Goal: Task Accomplishment & Management: Manage account settings

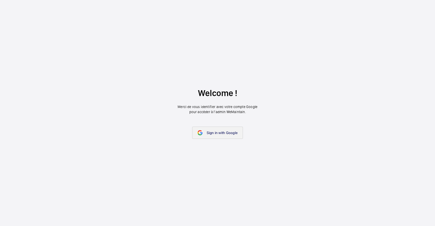
click at [226, 131] on span "Sign in with Google" at bounding box center [222, 133] width 31 height 4
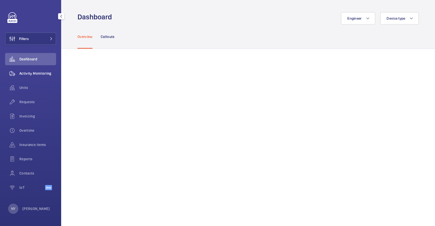
click at [21, 70] on div "Activity Monitoring" at bounding box center [30, 73] width 51 height 12
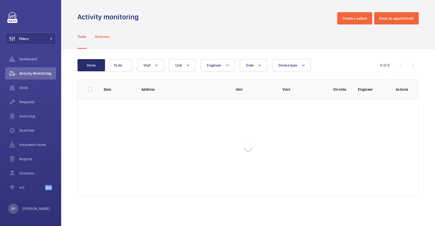
click at [101, 38] on p "Missions" at bounding box center [102, 36] width 15 height 5
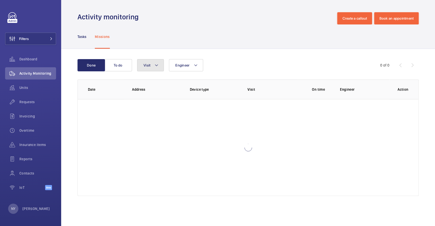
click at [148, 64] on span "Visit" at bounding box center [146, 65] width 7 height 4
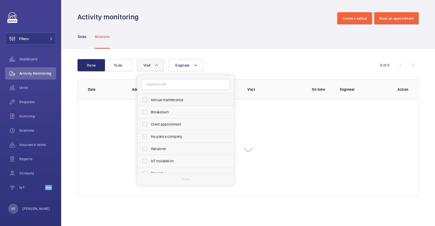
click at [146, 97] on label "Annual maintenance" at bounding box center [181, 100] width 89 height 12
click at [146, 97] on input "Annual maintenance" at bounding box center [145, 100] width 10 height 10
checkbox input "true"
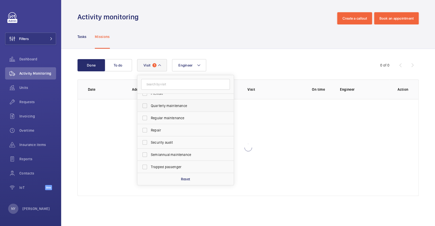
click at [155, 105] on span "Quarterly maintenance" at bounding box center [186, 105] width 70 height 5
click at [150, 105] on input "Quarterly maintenance" at bounding box center [145, 106] width 10 height 10
checkbox input "true"
click at [157, 115] on span "Regular maintenance" at bounding box center [186, 117] width 70 height 5
click at [150, 115] on input "Regular maintenance" at bounding box center [145, 118] width 10 height 10
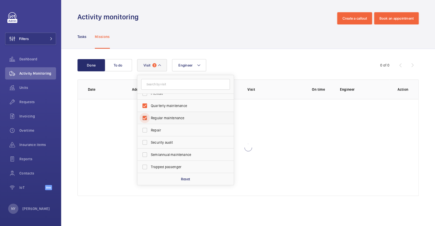
checkbox input "true"
click at [168, 153] on span "Semiannual maintenance" at bounding box center [186, 154] width 70 height 5
click at [150, 153] on input "Semiannual maintenance" at bounding box center [145, 154] width 10 height 10
checkbox input "true"
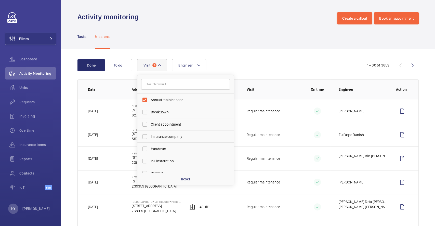
click at [224, 28] on div "Tasks Missions" at bounding box center [247, 36] width 341 height 24
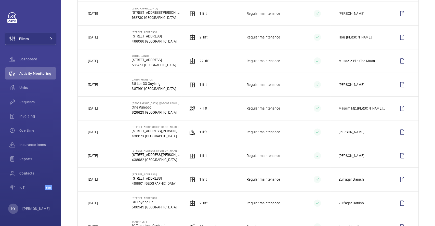
scroll to position [475, 0]
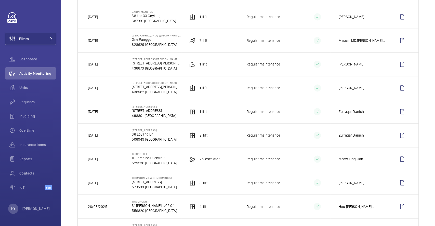
drag, startPoint x: 98, startPoint y: 135, endPoint x: 110, endPoint y: 133, distance: 12.4
click at [110, 133] on td "[DATE]" at bounding box center [101, 135] width 46 height 24
drag, startPoint x: 91, startPoint y: 61, endPoint x: 102, endPoint y: 63, distance: 11.9
click at [98, 63] on p "[DATE]" at bounding box center [93, 64] width 10 height 5
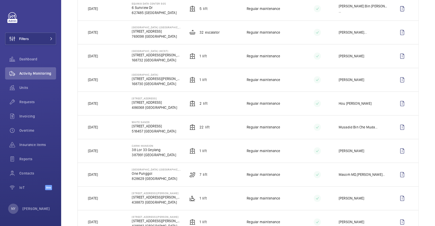
scroll to position [339, 0]
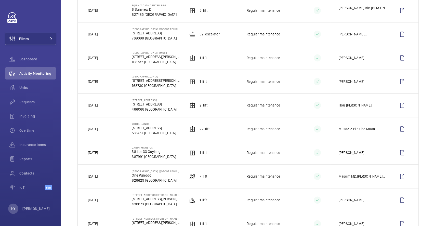
drag, startPoint x: 97, startPoint y: 129, endPoint x: 101, endPoint y: 128, distance: 4.1
click at [98, 128] on p "[DATE]" at bounding box center [93, 128] width 10 height 5
drag, startPoint x: 98, startPoint y: 58, endPoint x: 108, endPoint y: 59, distance: 10.3
click at [108, 59] on td "[DATE]" at bounding box center [101, 58] width 46 height 24
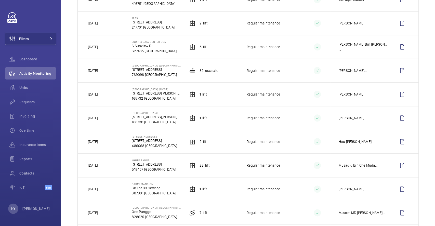
scroll to position [271, 0]
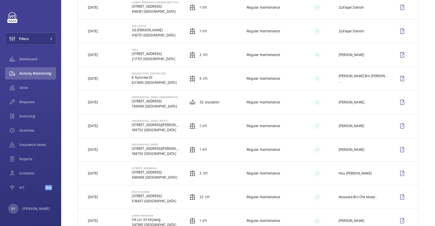
drag, startPoint x: 98, startPoint y: 51, endPoint x: 103, endPoint y: 52, distance: 4.9
click at [103, 52] on td "[DATE]" at bounding box center [101, 55] width 46 height 24
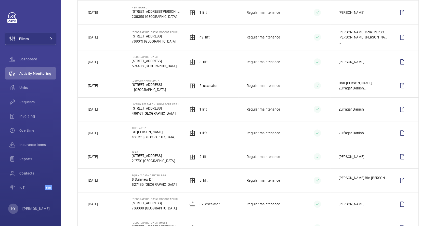
scroll to position [136, 0]
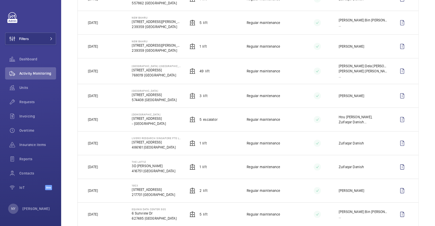
drag, startPoint x: 96, startPoint y: 119, endPoint x: 111, endPoint y: 114, distance: 15.8
click at [111, 114] on td "[DATE]" at bounding box center [101, 119] width 46 height 24
drag, startPoint x: 95, startPoint y: 96, endPoint x: 103, endPoint y: 95, distance: 8.2
click at [103, 95] on td "[DATE]" at bounding box center [101, 96] width 46 height 24
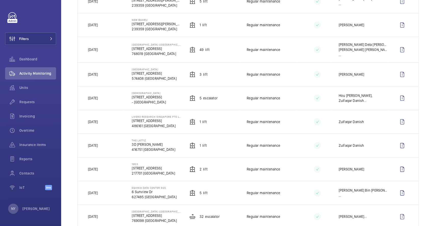
scroll to position [0, 0]
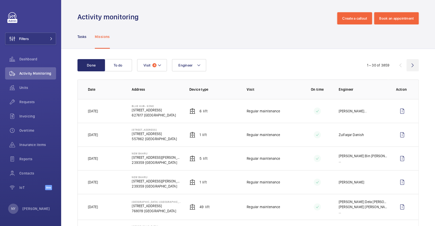
click at [408, 66] on wm-front-icon-button at bounding box center [412, 65] width 12 height 12
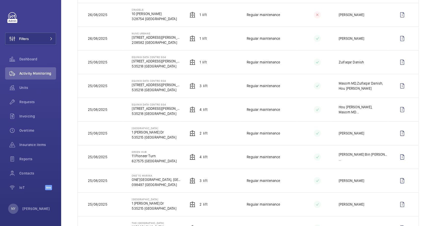
scroll to position [136, 0]
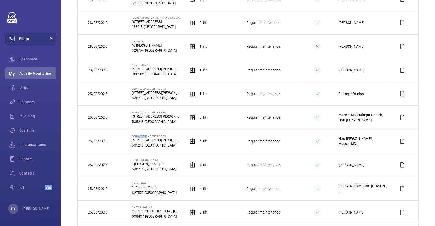
drag, startPoint x: 132, startPoint y: 137, endPoint x: 146, endPoint y: 135, distance: 14.0
click at [146, 135] on p "Equinix Data Centre SG4" at bounding box center [156, 135] width 49 height 3
click at [400, 142] on wm-front-icon-button at bounding box center [402, 141] width 12 height 12
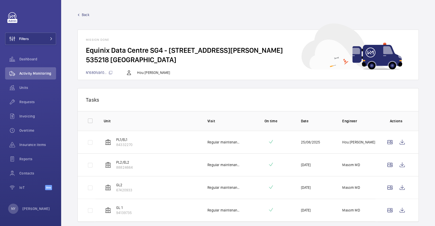
scroll to position [16, 0]
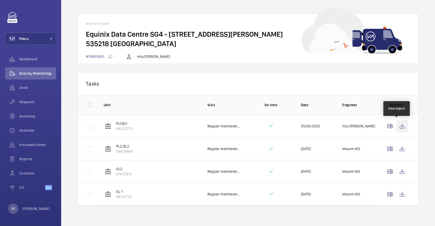
click at [397, 127] on wm-front-icon-button at bounding box center [402, 126] width 12 height 12
click at [396, 151] on wm-front-icon-button at bounding box center [402, 149] width 12 height 12
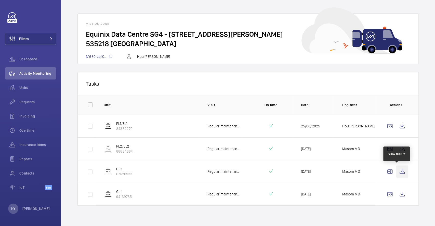
click at [400, 172] on wm-front-icon-button at bounding box center [402, 171] width 12 height 12
click at [401, 193] on wm-front-icon-button at bounding box center [402, 194] width 12 height 12
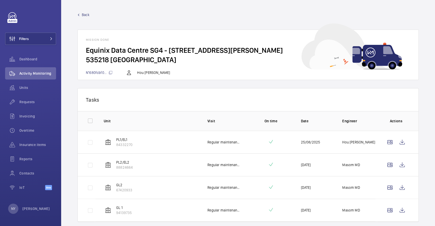
click at [84, 13] on span "Back" at bounding box center [86, 14] width 8 height 5
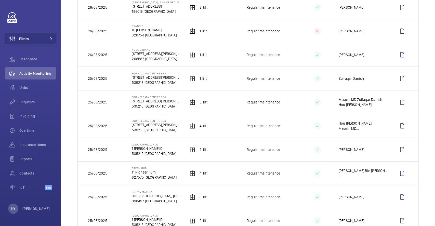
scroll to position [136, 0]
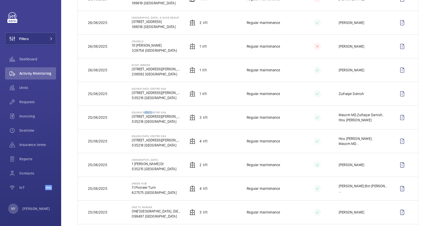
drag, startPoint x: 143, startPoint y: 113, endPoint x: 151, endPoint y: 113, distance: 7.6
click at [151, 113] on p "Equinix Data Centre SG4" at bounding box center [156, 112] width 49 height 3
click at [396, 118] on wm-front-icon-button at bounding box center [402, 117] width 12 height 12
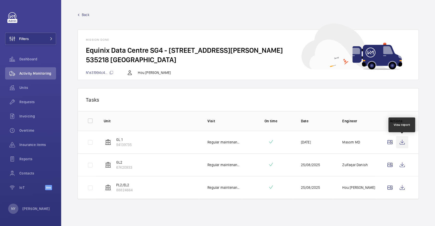
click at [403, 138] on wm-front-icon-button at bounding box center [402, 142] width 12 height 12
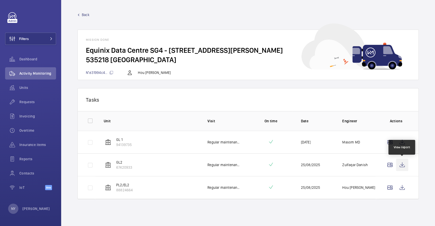
click at [402, 168] on wm-front-icon-button at bounding box center [402, 165] width 12 height 12
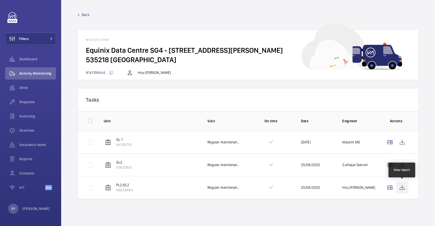
click at [403, 186] on wm-front-icon-button at bounding box center [402, 187] width 12 height 12
click at [88, 15] on span "Back" at bounding box center [86, 14] width 8 height 5
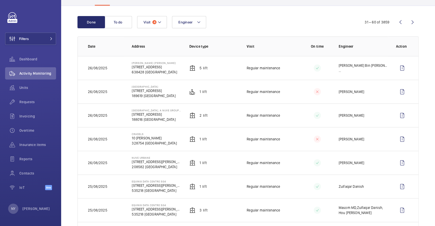
scroll to position [102, 0]
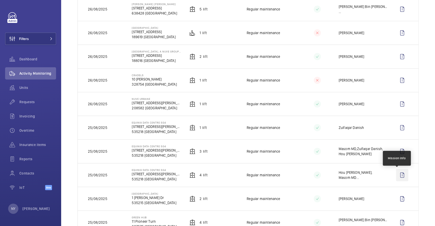
click at [398, 175] on wm-front-icon-button at bounding box center [402, 175] width 12 height 12
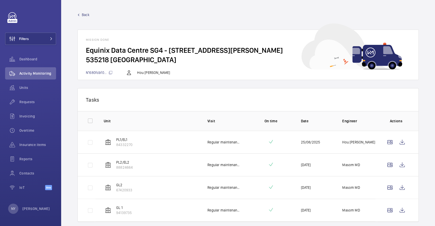
click at [84, 16] on span "Back" at bounding box center [86, 14] width 8 height 5
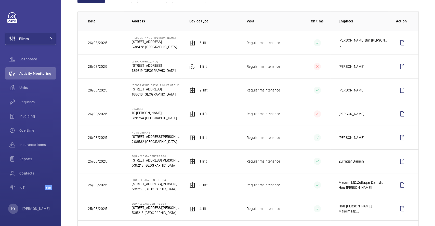
scroll to position [102, 0]
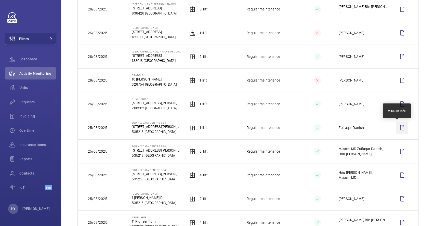
click at [396, 129] on wm-front-icon-button at bounding box center [402, 127] width 12 height 12
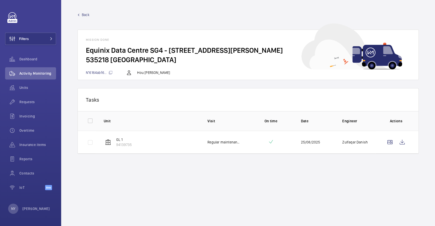
click at [84, 16] on span "Back" at bounding box center [86, 14] width 8 height 5
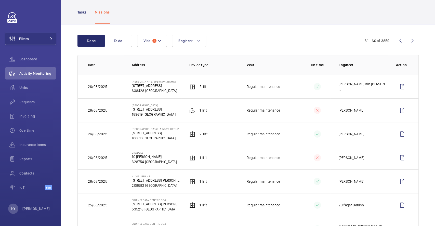
scroll to position [68, 0]
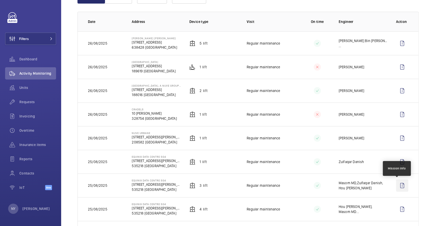
click at [400, 188] on wm-front-icon-button at bounding box center [402, 185] width 12 height 12
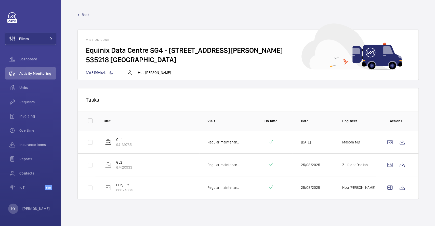
click at [88, 17] on span "Back" at bounding box center [86, 14] width 8 height 5
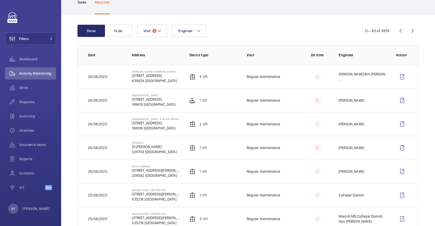
scroll to position [68, 0]
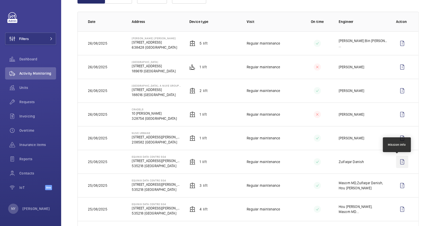
click at [396, 163] on wm-front-icon-button at bounding box center [402, 162] width 12 height 12
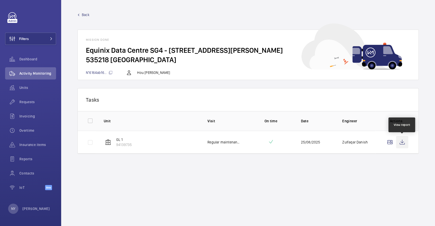
click at [399, 142] on wm-front-icon-button at bounding box center [402, 142] width 12 height 12
click at [85, 13] on span "Back" at bounding box center [86, 14] width 8 height 5
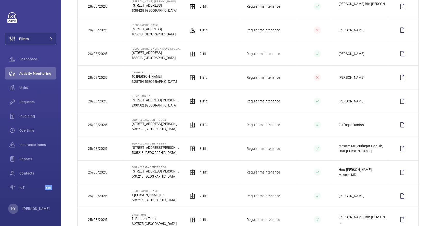
scroll to position [102, 0]
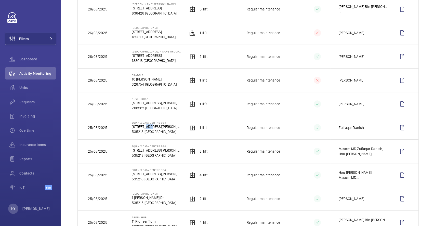
drag, startPoint x: 142, startPoint y: 125, endPoint x: 146, endPoint y: 125, distance: 4.6
click at [146, 125] on p "7 Tai Seng Dr" at bounding box center [156, 126] width 49 height 5
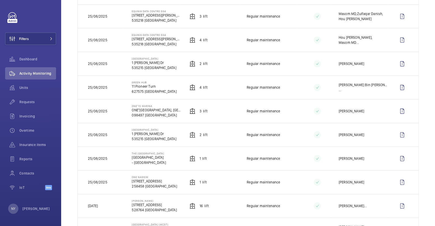
scroll to position [271, 0]
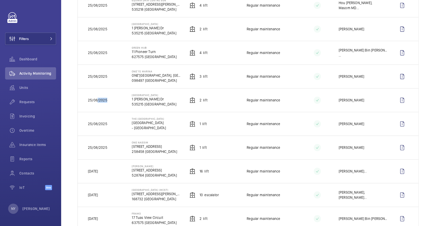
drag, startPoint x: 97, startPoint y: 99, endPoint x: 107, endPoint y: 99, distance: 10.4
click at [107, 99] on td "25/08/2025" at bounding box center [101, 100] width 46 height 24
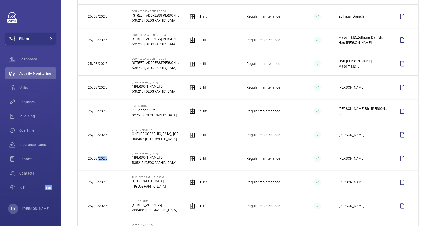
scroll to position [204, 0]
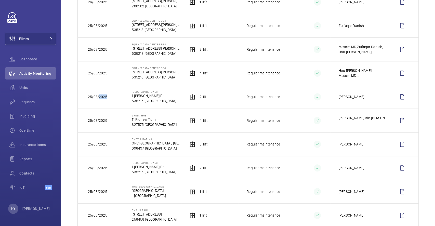
drag, startPoint x: 99, startPoint y: 95, endPoint x: 111, endPoint y: 95, distance: 11.5
click at [111, 95] on td "25/08/2025" at bounding box center [101, 97] width 46 height 24
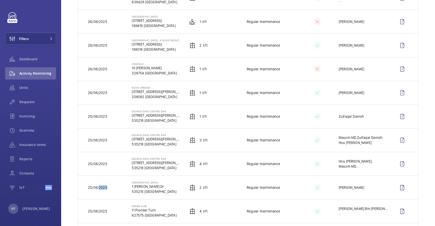
scroll to position [102, 0]
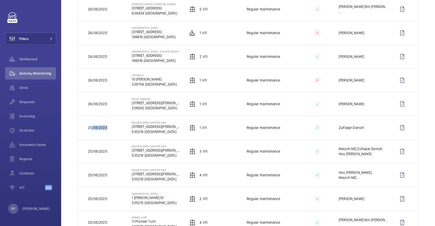
drag, startPoint x: 91, startPoint y: 127, endPoint x: 106, endPoint y: 127, distance: 14.5
click at [106, 127] on p "25/08/2025" at bounding box center [97, 127] width 19 height 5
click at [32, 212] on div "NY Ngay Yin" at bounding box center [29, 208] width 42 height 10
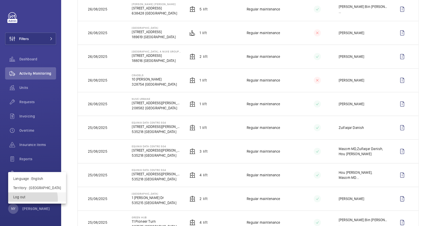
click at [33, 199] on p "Log out" at bounding box center [37, 196] width 48 height 5
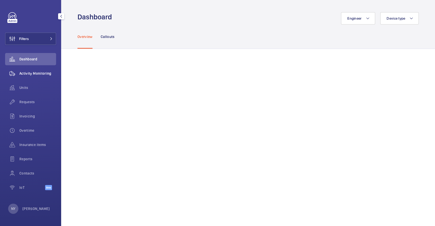
click at [45, 71] on span "Activity Monitoring" at bounding box center [37, 73] width 37 height 5
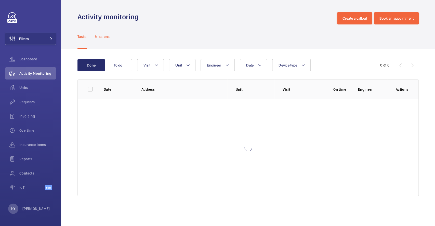
click at [102, 37] on p "Missions" at bounding box center [102, 36] width 15 height 5
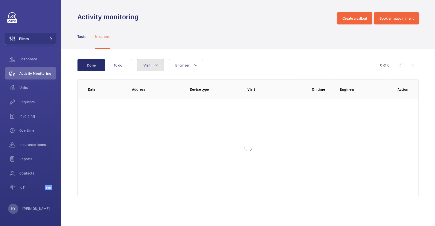
click at [156, 69] on button "Visit" at bounding box center [150, 65] width 27 height 12
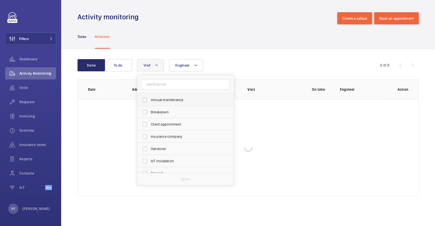
click at [175, 103] on label "Annual maintenance" at bounding box center [181, 100] width 89 height 12
click at [150, 103] on input "Annual maintenance" at bounding box center [145, 100] width 10 height 10
checkbox input "true"
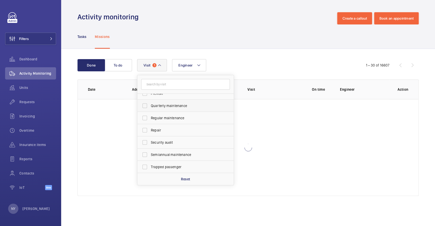
click at [176, 103] on span "Quarterly maintenance" at bounding box center [186, 105] width 70 height 5
click at [150, 103] on input "Quarterly maintenance" at bounding box center [145, 106] width 10 height 10
checkbox input "true"
click at [176, 123] on label "Regular maintenance" at bounding box center [181, 118] width 89 height 12
click at [150, 123] on input "Regular maintenance" at bounding box center [145, 118] width 10 height 10
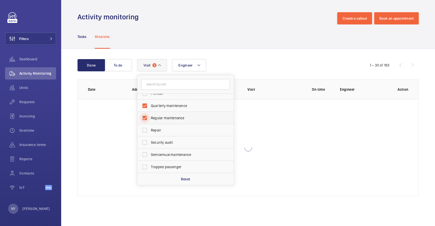
checkbox input "true"
click at [182, 155] on span "Semiannual maintenance" at bounding box center [186, 154] width 70 height 5
click at [150, 155] on input "Semiannual maintenance" at bounding box center [145, 154] width 10 height 10
checkbox input "true"
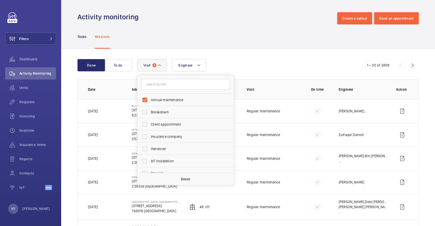
click at [254, 40] on div "Tasks Missions" at bounding box center [247, 36] width 341 height 24
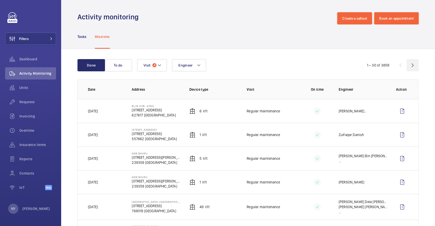
click at [406, 66] on wm-front-icon-button at bounding box center [412, 65] width 12 height 12
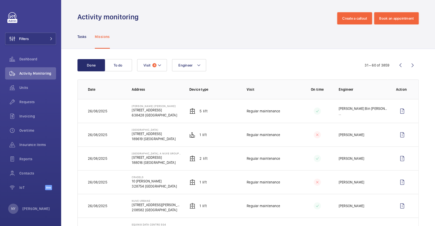
scroll to position [102, 0]
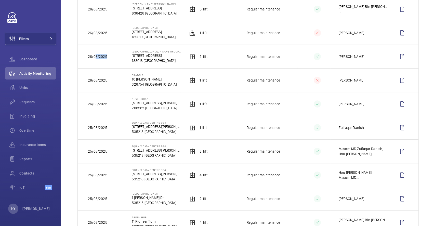
drag, startPoint x: 95, startPoint y: 58, endPoint x: 105, endPoint y: 58, distance: 9.9
click at [105, 58] on p "26/08/2025" at bounding box center [97, 56] width 19 height 5
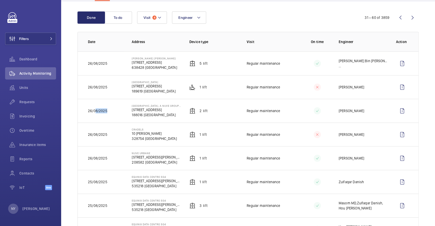
scroll to position [0, 0]
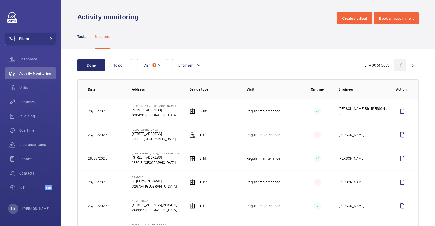
click at [397, 62] on wm-front-icon-button at bounding box center [400, 65] width 12 height 12
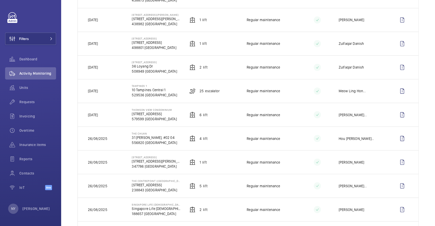
scroll to position [599, 0]
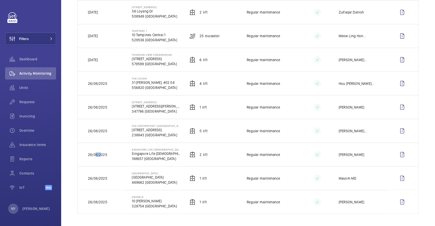
drag, startPoint x: 95, startPoint y: 154, endPoint x: 101, endPoint y: 154, distance: 6.1
click at [101, 154] on p "26/08/2025" at bounding box center [97, 154] width 19 height 5
drag, startPoint x: 99, startPoint y: 82, endPoint x: 111, endPoint y: 83, distance: 12.5
click at [111, 83] on td "26/08/2025" at bounding box center [101, 83] width 46 height 24
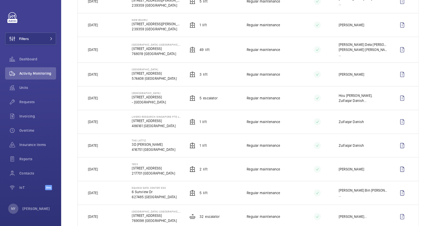
scroll to position [0, 0]
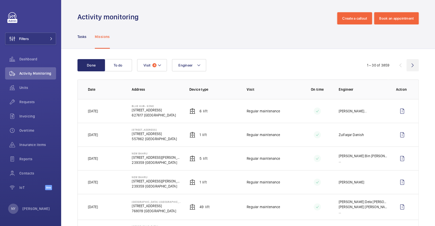
click at [406, 66] on wm-front-icon-button at bounding box center [412, 65] width 12 height 12
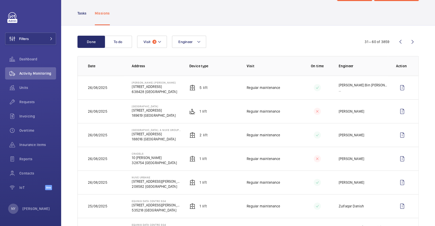
scroll to position [68, 0]
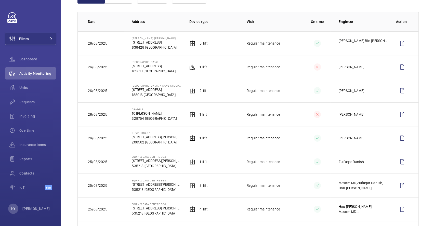
drag, startPoint x: 142, startPoint y: 133, endPoint x: 149, endPoint y: 133, distance: 6.9
click at [149, 133] on p "Nuve Urbane" at bounding box center [156, 132] width 49 height 3
click at [398, 138] on wm-front-icon-button at bounding box center [402, 138] width 12 height 12
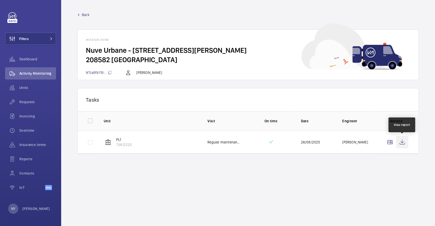
click at [404, 142] on wm-front-icon-button at bounding box center [402, 142] width 12 height 12
click at [85, 13] on span "Back" at bounding box center [86, 14] width 8 height 5
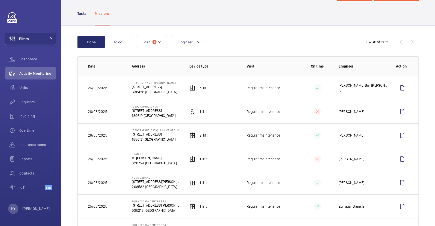
scroll to position [34, 0]
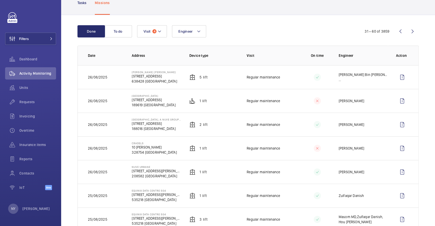
drag, startPoint x: 131, startPoint y: 142, endPoint x: 143, endPoint y: 142, distance: 12.0
click at [143, 142] on p "Cradels" at bounding box center [154, 143] width 45 height 3
copy p "Cradels"
click at [399, 147] on wm-front-icon-button at bounding box center [402, 148] width 12 height 12
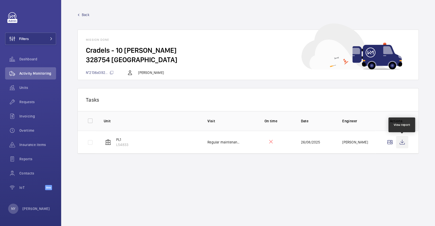
click at [405, 142] on wm-front-icon-button at bounding box center [402, 142] width 12 height 12
click at [85, 16] on span "Back" at bounding box center [86, 14] width 8 height 5
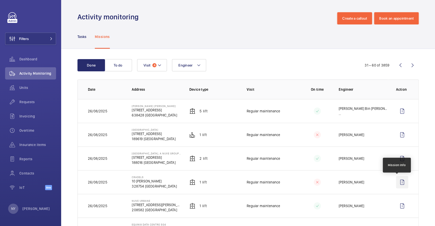
click at [398, 178] on wm-front-icon-button at bounding box center [402, 182] width 12 height 12
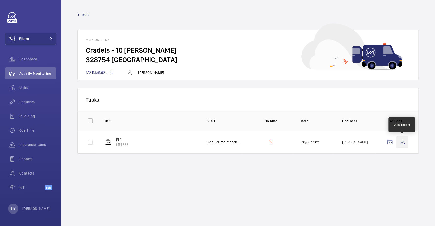
click at [405, 143] on wm-front-icon-button at bounding box center [402, 142] width 12 height 12
click at [84, 13] on span "Back" at bounding box center [86, 14] width 8 height 5
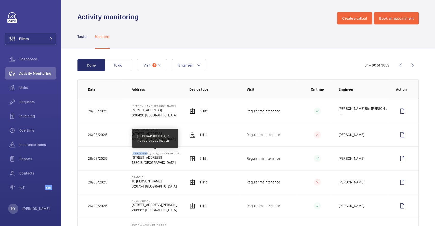
drag, startPoint x: 131, startPoint y: 152, endPoint x: 143, endPoint y: 152, distance: 12.0
click at [143, 152] on p "Victoria Hotel, a NuVe Group Collection" at bounding box center [156, 153] width 49 height 3
copy p "Victoria"
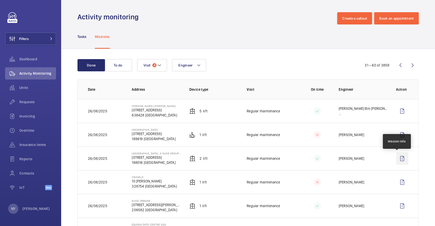
click at [399, 156] on wm-front-icon-button at bounding box center [402, 158] width 12 height 12
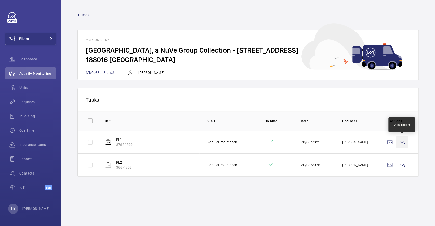
click at [405, 141] on wm-front-icon-button at bounding box center [402, 142] width 12 height 12
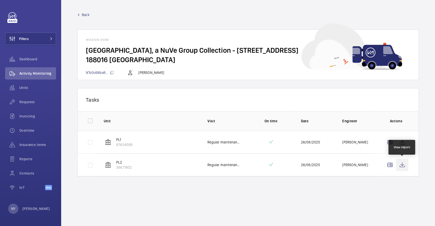
click at [402, 167] on wm-front-icon-button at bounding box center [402, 165] width 12 height 12
click at [84, 15] on span "Back" at bounding box center [86, 14] width 8 height 5
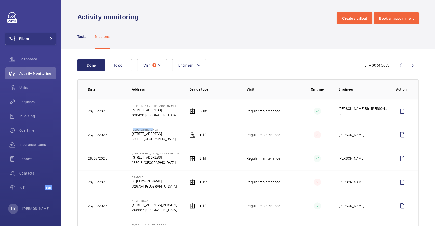
drag, startPoint x: 130, startPoint y: 129, endPoint x: 151, endPoint y: 129, distance: 20.4
click at [151, 129] on td "Strand Hotel 25 Bencoolen St 189619 SINGAPORE" at bounding box center [152, 135] width 57 height 24
copy p "Strand Hotel"
click at [398, 135] on wm-front-icon-button at bounding box center [402, 135] width 12 height 12
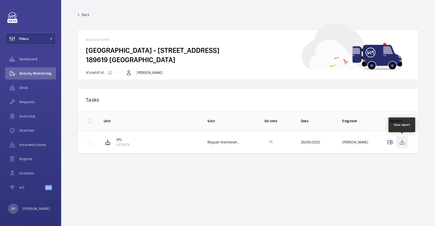
click at [402, 144] on wm-front-icon-button at bounding box center [402, 142] width 12 height 12
click at [84, 16] on span "Back" at bounding box center [86, 14] width 8 height 5
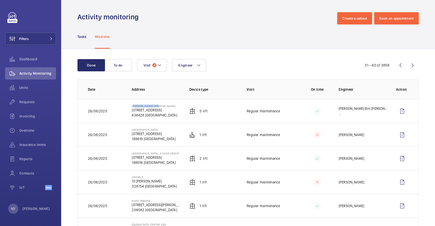
drag, startPoint x: 130, startPoint y: 106, endPoint x: 159, endPoint y: 106, distance: 29.0
click at [159, 106] on td "Peck Tiong Choon 39 Tuas W Ave 638428 SINGAPORE" at bounding box center [152, 111] width 57 height 24
copy p "Peck Tiong Choon"
click at [401, 114] on wm-front-icon-button at bounding box center [402, 111] width 12 height 12
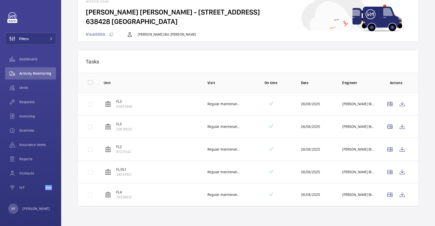
scroll to position [39, 0]
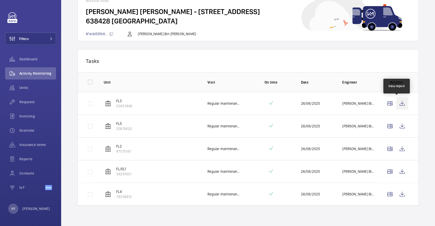
click at [397, 102] on wm-front-icon-button at bounding box center [402, 103] width 12 height 12
click at [400, 123] on wm-front-icon-button at bounding box center [402, 126] width 12 height 12
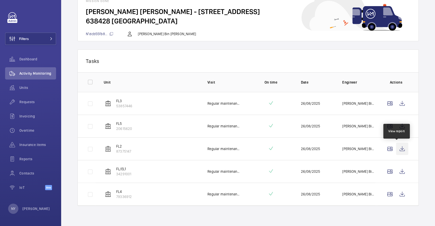
click at [400, 148] on wm-front-icon-button at bounding box center [402, 149] width 12 height 12
click at [396, 170] on wm-front-icon-button at bounding box center [402, 171] width 12 height 12
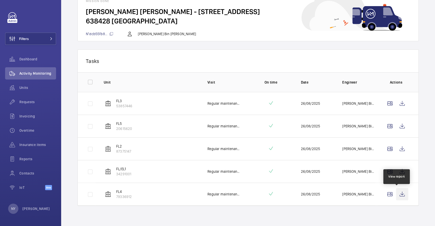
click at [400, 193] on wm-front-icon-button at bounding box center [402, 194] width 12 height 12
click at [399, 193] on wm-front-icon-button at bounding box center [402, 194] width 12 height 12
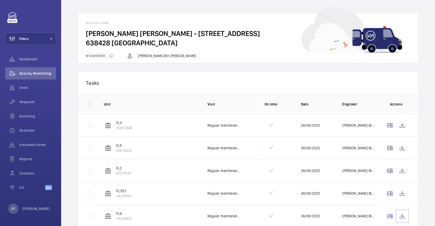
scroll to position [0, 0]
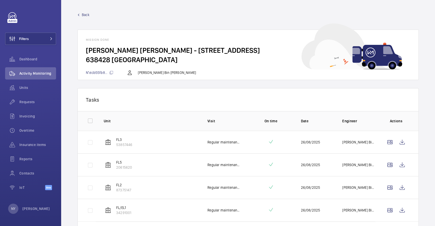
click at [81, 16] on link "Back" at bounding box center [247, 14] width 341 height 5
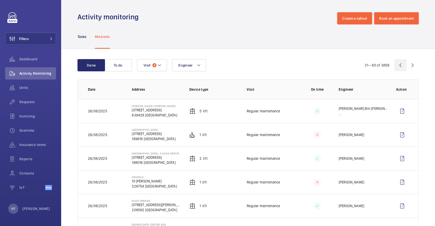
click at [394, 67] on wm-front-icon-button at bounding box center [400, 65] width 12 height 12
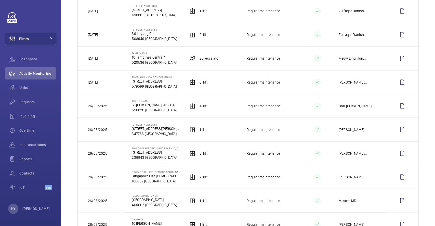
scroll to position [599, 0]
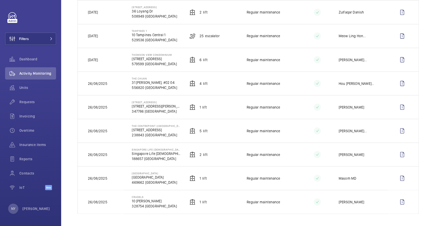
drag, startPoint x: 129, startPoint y: 195, endPoint x: 145, endPoint y: 194, distance: 15.8
click at [145, 194] on td "Cradels 10 Lor Limau 328754 SINGAPORE" at bounding box center [152, 202] width 57 height 24
copy p "Cradels"
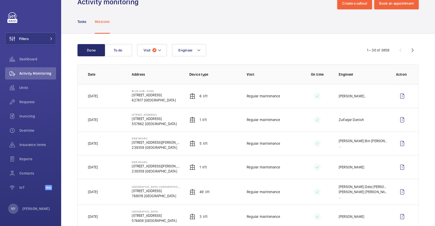
scroll to position [0, 0]
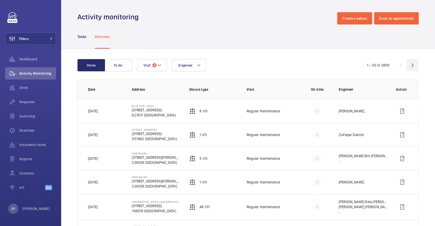
click at [411, 65] on wm-front-icon-button at bounding box center [412, 65] width 12 height 12
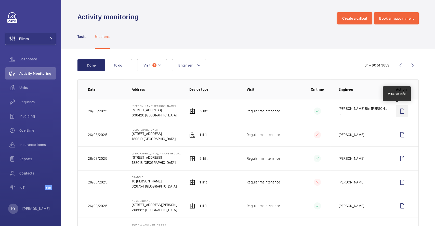
click at [397, 109] on wm-front-icon-button at bounding box center [402, 111] width 12 height 12
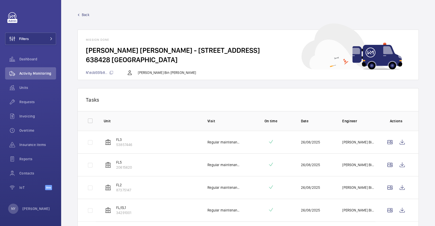
click at [86, 12] on span "Back" at bounding box center [86, 14] width 8 height 5
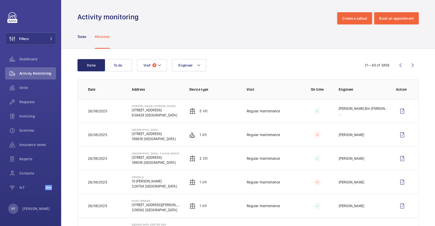
click at [398, 65] on wm-front-icon-button at bounding box center [400, 65] width 12 height 12
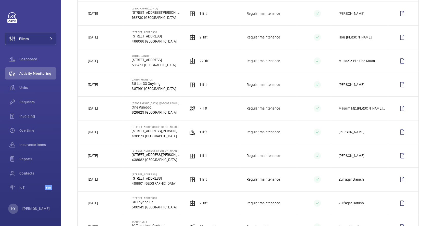
scroll to position [599, 0]
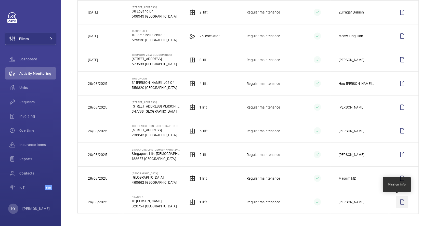
click at [400, 199] on wm-front-icon-button at bounding box center [402, 202] width 12 height 12
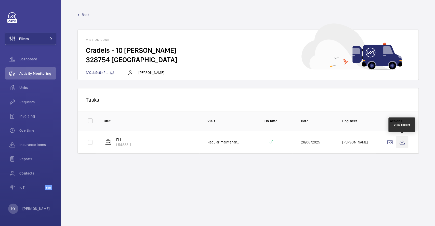
click at [400, 142] on wm-front-icon-button at bounding box center [402, 142] width 12 height 12
click at [85, 15] on span "Back" at bounding box center [86, 14] width 8 height 5
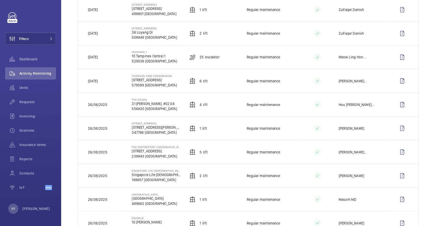
scroll to position [599, 0]
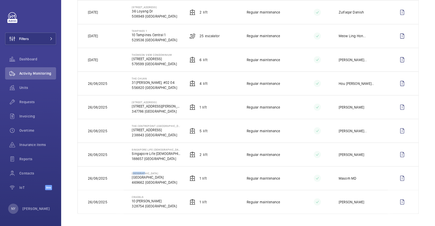
drag, startPoint x: 131, startPoint y: 172, endPoint x: 143, endPoint y: 172, distance: 12.0
click at [143, 172] on p "[GEOGRAPHIC_DATA]" at bounding box center [154, 172] width 45 height 3
copy p "Bedok P"
click at [33, 37] on button "Filters" at bounding box center [30, 39] width 51 height 12
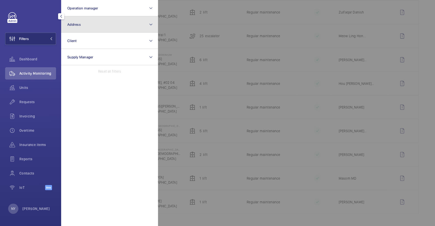
click at [105, 22] on button "Address" at bounding box center [109, 24] width 97 height 16
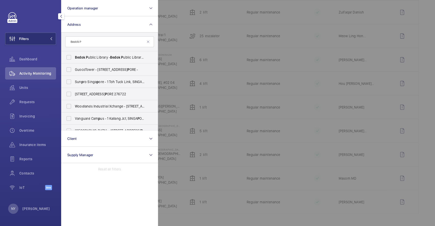
type input "Bedok P"
click at [98, 56] on span "Bedok P ublic Library - Bedok P ublic Library, SINGA P ORE 469662" at bounding box center [110, 57] width 70 height 5
click at [74, 56] on input "Bedok P ublic Library - Bedok P ublic Library, SINGA P ORE 469662" at bounding box center [69, 57] width 10 height 10
checkbox input "true"
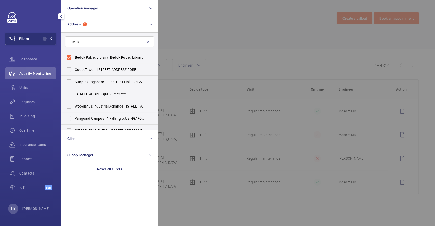
click at [168, 40] on div at bounding box center [375, 113] width 435 height 226
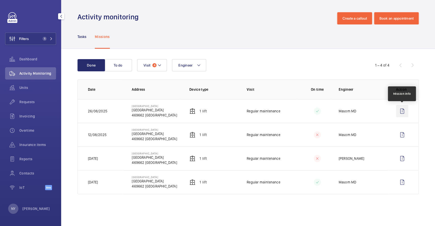
click at [401, 107] on wm-front-icon-button at bounding box center [402, 111] width 12 height 12
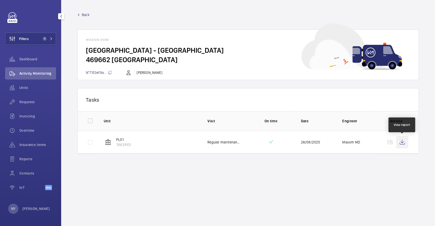
click at [405, 146] on wm-front-icon-button at bounding box center [402, 142] width 12 height 12
click at [83, 12] on span "Back" at bounding box center [86, 14] width 8 height 5
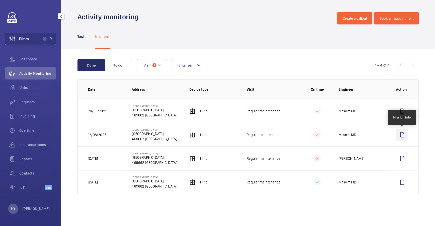
click at [404, 131] on wm-front-icon-button at bounding box center [402, 135] width 12 height 12
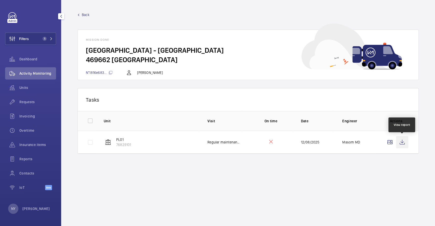
click at [403, 144] on wm-front-icon-button at bounding box center [402, 142] width 12 height 12
click at [85, 13] on span "Back" at bounding box center [86, 14] width 8 height 5
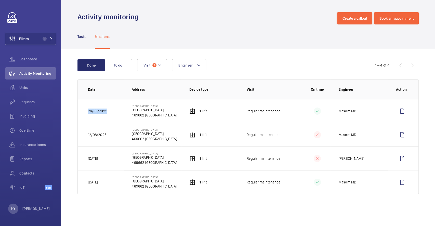
drag, startPoint x: 86, startPoint y: 114, endPoint x: 122, endPoint y: 111, distance: 36.3
click at [122, 111] on td "26/08/2025" at bounding box center [101, 111] width 46 height 24
copy p "26/08/2025"
click at [16, 34] on wm-front-icon-button at bounding box center [12, 39] width 14 height 12
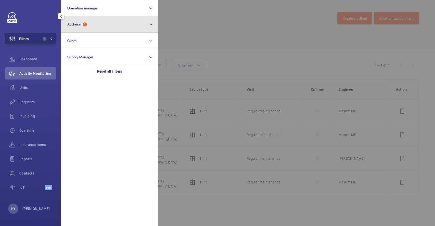
click at [78, 30] on button "Address 1" at bounding box center [109, 24] width 97 height 16
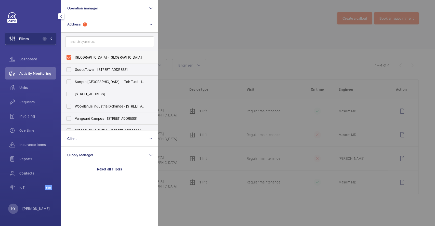
click at [92, 57] on span "Bedok Public Library - Bedok Public Library, SINGAPORE 469662" at bounding box center [110, 57] width 70 height 5
click at [74, 57] on input "Bedok Public Library - Bedok Public Library, SINGAPORE 469662" at bounding box center [69, 57] width 10 height 10
checkbox input "false"
drag, startPoint x: 173, startPoint y: 40, endPoint x: 175, endPoint y: 38, distance: 3.5
click at [175, 38] on div at bounding box center [375, 113] width 435 height 226
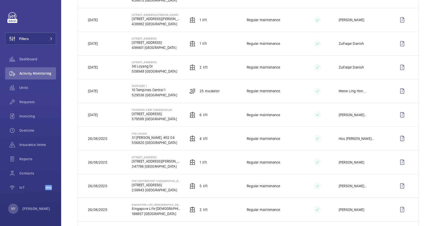
scroll to position [599, 0]
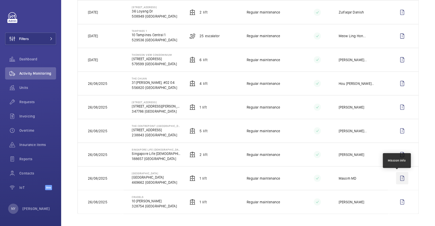
click at [396, 176] on wm-front-icon-button at bounding box center [402, 178] width 12 height 12
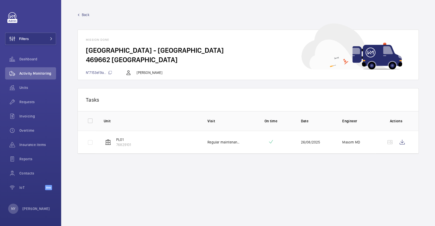
click at [87, 13] on span "Back" at bounding box center [86, 14] width 8 height 5
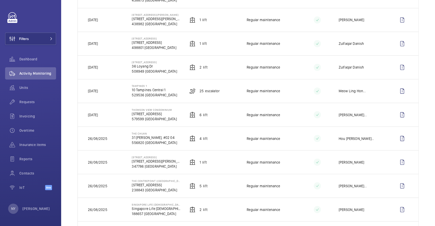
scroll to position [599, 0]
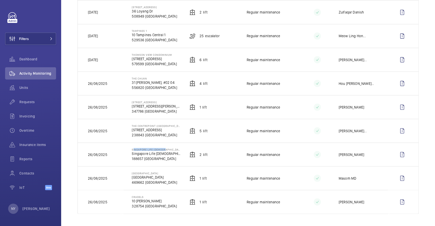
drag, startPoint x: 130, startPoint y: 148, endPoint x: 166, endPoint y: 148, distance: 35.7
click at [166, 148] on td "Singapore Life Church Singapore Life Church 188657 SINGAPORE" at bounding box center [152, 154] width 57 height 24
click at [30, 38] on button "Filters" at bounding box center [30, 39] width 51 height 12
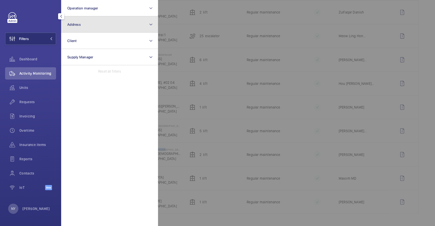
click at [87, 28] on button "Address" at bounding box center [109, 24] width 97 height 16
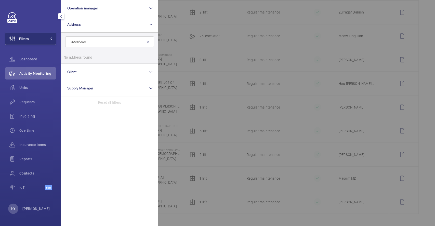
drag, startPoint x: 93, startPoint y: 43, endPoint x: 62, endPoint y: 43, distance: 31.1
click at [62, 43] on form "26/08/2025" at bounding box center [109, 42] width 96 height 19
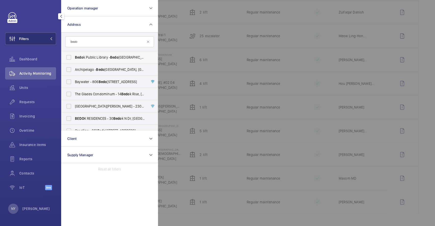
type input "bedo"
click at [94, 52] on label "Bedo k Public Library - Bedo k Public Library, SINGAPORE 469662" at bounding box center [105, 57] width 89 height 12
click at [74, 52] on input "Bedo k Public Library - Bedo k Public Library, SINGAPORE 469662" at bounding box center [69, 57] width 10 height 10
checkbox input "true"
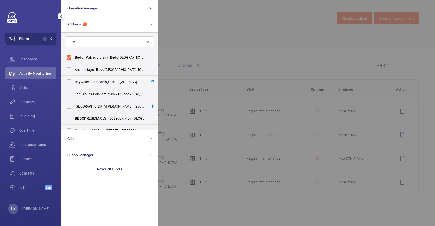
click at [209, 46] on div at bounding box center [375, 113] width 435 height 226
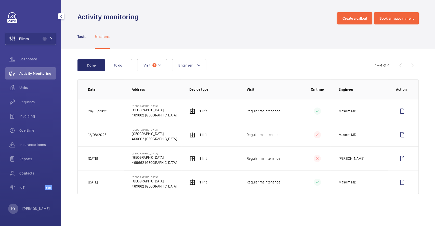
click at [393, 134] on td at bounding box center [403, 135] width 31 height 24
click at [401, 134] on wm-front-icon-button at bounding box center [402, 135] width 12 height 12
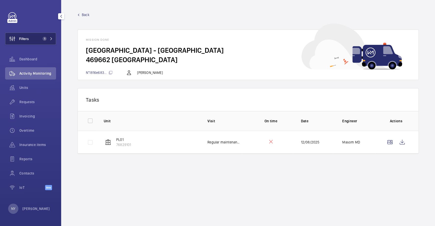
click at [32, 34] on button "Filters 1" at bounding box center [30, 39] width 51 height 12
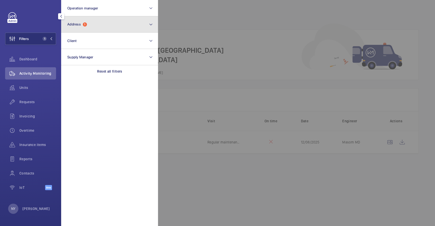
click at [103, 18] on button "Address 1" at bounding box center [109, 24] width 97 height 16
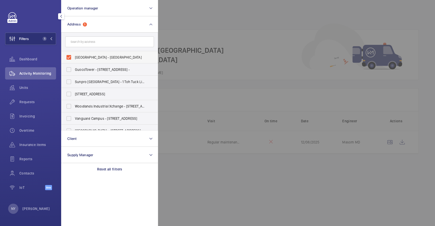
click at [87, 57] on span "Bedok Public Library - Bedok Public Library, SINGAPORE 469662" at bounding box center [110, 57] width 70 height 5
click at [74, 57] on input "Bedok Public Library - Bedok Public Library, SINGAPORE 469662" at bounding box center [69, 57] width 10 height 10
checkbox input "false"
click at [183, 36] on div at bounding box center [375, 113] width 435 height 226
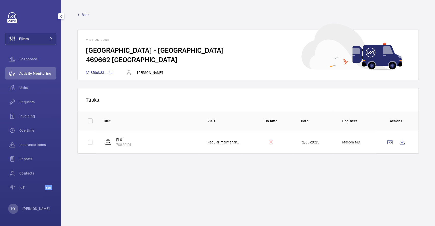
click at [90, 13] on link "Back" at bounding box center [247, 14] width 341 height 5
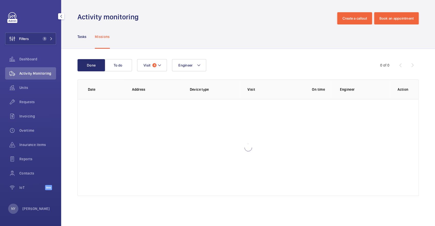
click at [89, 13] on h1 "Activity monitoring" at bounding box center [109, 16] width 64 height 9
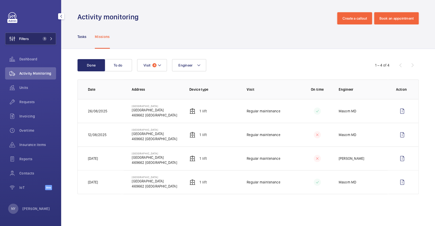
click at [37, 36] on button "Filters 1" at bounding box center [30, 39] width 51 height 12
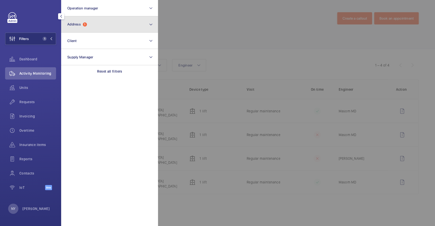
click at [114, 28] on button "Address 1" at bounding box center [109, 24] width 97 height 16
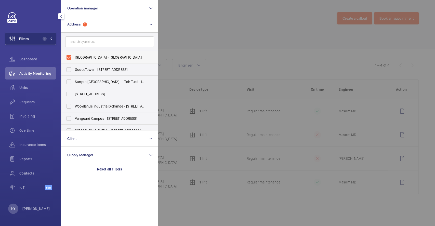
click at [97, 56] on span "Bedok Public Library - Bedok Public Library, SINGAPORE 469662" at bounding box center [110, 57] width 70 height 5
click at [74, 56] on input "Bedok Public Library - Bedok Public Library, SINGAPORE 469662" at bounding box center [69, 57] width 10 height 10
checkbox input "false"
click at [204, 32] on div at bounding box center [375, 113] width 435 height 226
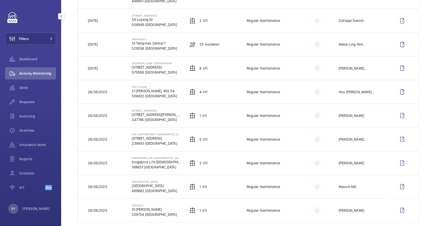
scroll to position [599, 0]
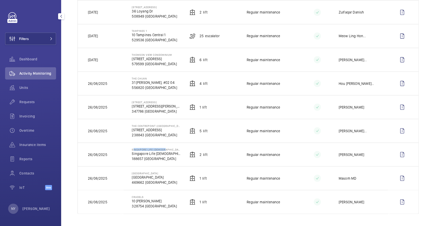
drag, startPoint x: 130, startPoint y: 148, endPoint x: 167, endPoint y: 148, distance: 36.4
click at [167, 148] on td "Singapore Life Church Singapore Life Church 188657 SINGAPORE" at bounding box center [152, 154] width 57 height 24
copy p "Singapore Life [DEMOGRAPHIC_DATA]"
click at [396, 155] on wm-front-icon-button at bounding box center [402, 154] width 12 height 12
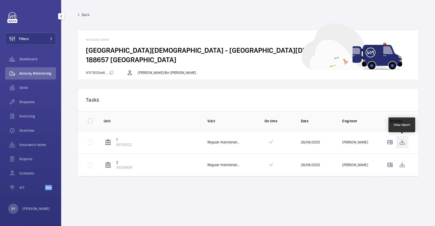
click at [403, 145] on wm-front-icon-button at bounding box center [402, 142] width 12 height 12
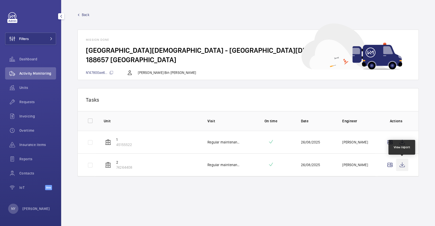
click at [405, 163] on wm-front-icon-button at bounding box center [402, 165] width 12 height 12
click at [86, 15] on span "Back" at bounding box center [86, 14] width 8 height 5
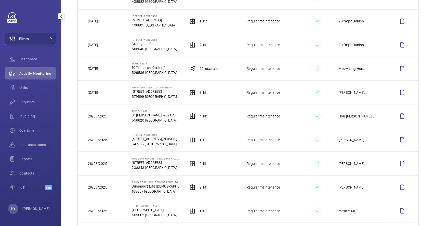
scroll to position [599, 0]
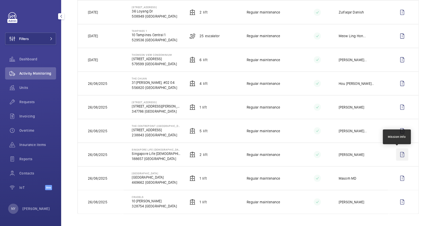
click at [402, 152] on wm-front-icon-button at bounding box center [402, 154] width 12 height 12
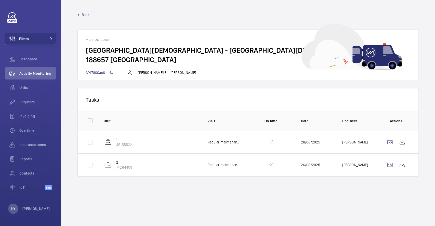
click at [83, 13] on span "Back" at bounding box center [86, 14] width 8 height 5
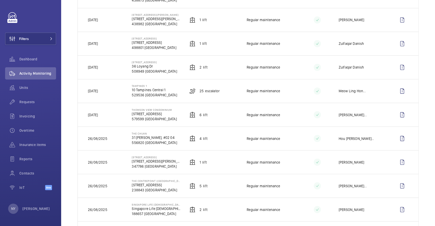
scroll to position [599, 0]
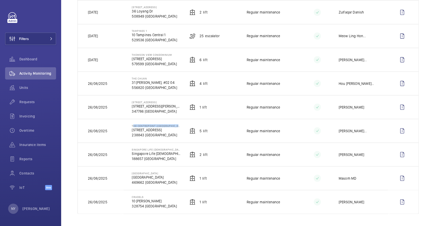
drag, startPoint x: 130, startPoint y: 125, endPoint x: 178, endPoint y: 126, distance: 47.1
click at [178, 126] on td "The Centrepoint (Main Building) 176 Orchard Rd 238843 SINGAPORE" at bounding box center [152, 131] width 57 height 24
copy p "The Centrepoint ([GEOGRAPHIC_DATA])"
click at [37, 40] on button "Filters" at bounding box center [30, 39] width 51 height 12
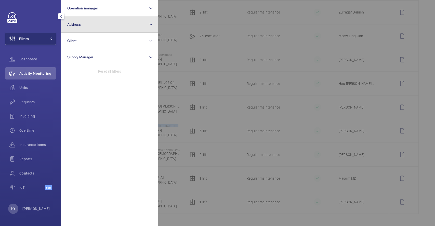
click at [82, 27] on button "Address" at bounding box center [109, 24] width 97 height 16
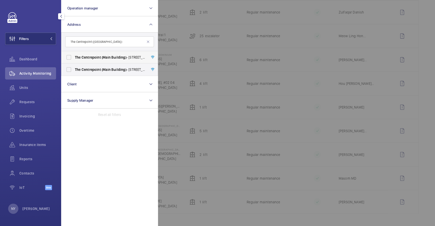
type input "The Centrepoint ([GEOGRAPHIC_DATA])"
click at [87, 58] on span "Centrepoint" at bounding box center [90, 57] width 19 height 4
click at [74, 58] on input "The Centrepoint (Main Building) - 176A Orchard Rd, SINGAPORE 238844" at bounding box center [69, 57] width 10 height 10
checkbox input "true"
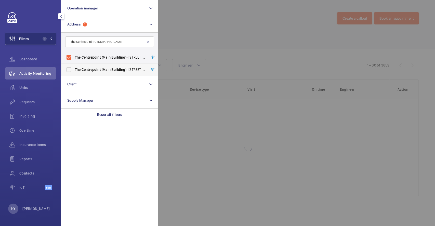
click at [91, 68] on span "Centrepoint" at bounding box center [90, 69] width 19 height 4
click at [74, 68] on input "The Centrepoint (Main Building) - 176 Orchard Rd, SINGAPORE 238843" at bounding box center [69, 69] width 10 height 10
checkbox input "true"
click at [207, 37] on div at bounding box center [375, 113] width 435 height 226
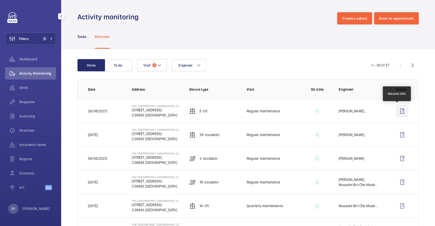
click at [399, 113] on wm-front-icon-button at bounding box center [402, 111] width 12 height 12
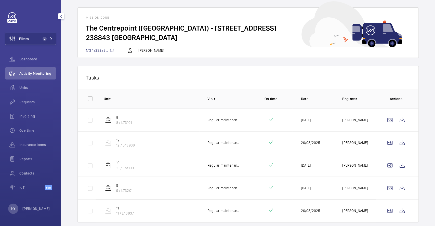
scroll to position [39, 0]
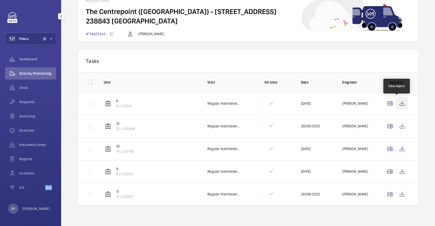
click at [398, 104] on wm-front-icon-button at bounding box center [402, 103] width 12 height 12
click at [398, 127] on wm-front-icon-button at bounding box center [402, 126] width 12 height 12
click at [395, 142] on td at bounding box center [396, 148] width 43 height 23
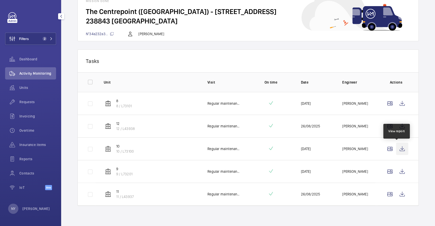
click at [396, 147] on wm-front-icon-button at bounding box center [402, 149] width 12 height 12
click at [396, 172] on wm-front-icon-button at bounding box center [402, 171] width 12 height 12
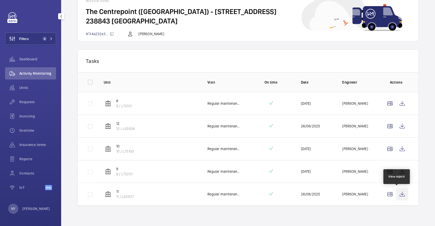
click at [399, 199] on wm-front-icon-button at bounding box center [402, 194] width 12 height 12
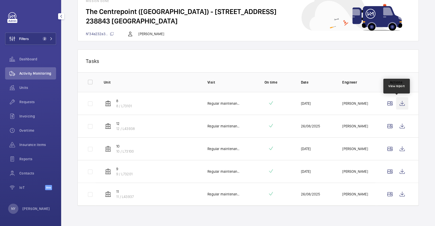
click at [396, 103] on wm-front-icon-button at bounding box center [402, 103] width 12 height 12
drag, startPoint x: 297, startPoint y: 196, endPoint x: 316, endPoint y: 194, distance: 18.5
click at [316, 194] on td "26/08/2025" at bounding box center [313, 194] width 42 height 23
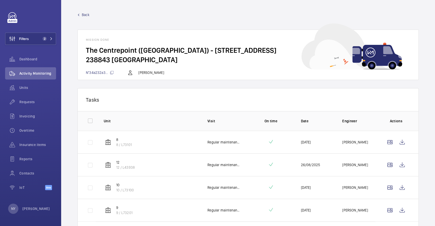
click at [83, 14] on span "Back" at bounding box center [86, 14] width 8 height 5
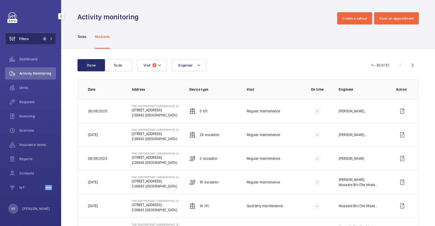
click at [38, 40] on button "Filters 2" at bounding box center [30, 39] width 51 height 12
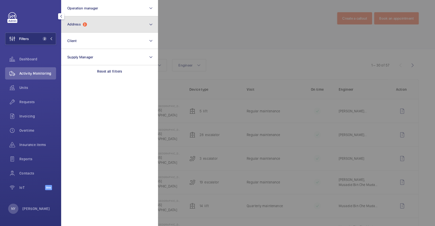
click at [107, 21] on button "Address 2" at bounding box center [109, 24] width 97 height 16
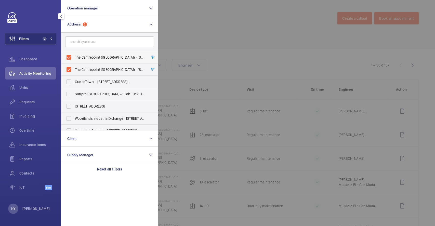
click at [83, 59] on span "The Centrepoint (Main Building) - 176A Orchard Rd, SINGAPORE 238844" at bounding box center [110, 57] width 70 height 5
click at [74, 59] on input "The Centrepoint (Main Building) - 176A Orchard Rd, SINGAPORE 238844" at bounding box center [69, 57] width 10 height 10
checkbox input "false"
click at [85, 68] on span "The Centrepoint (Main Building) - 176 Orchard Rd, SINGAPORE 238843" at bounding box center [110, 69] width 70 height 5
click at [74, 68] on input "The Centrepoint (Main Building) - 176 Orchard Rd, SINGAPORE 238843" at bounding box center [69, 69] width 10 height 10
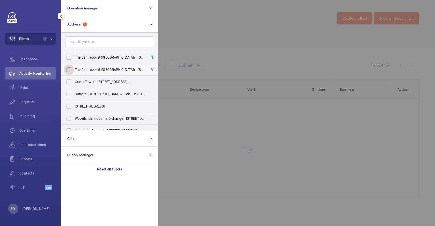
checkbox input "false"
click at [218, 34] on div at bounding box center [375, 113] width 435 height 226
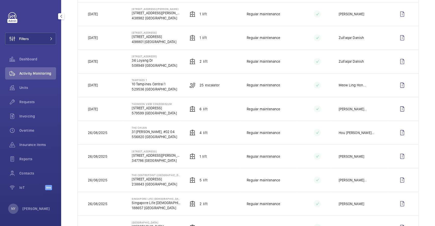
scroll to position [599, 0]
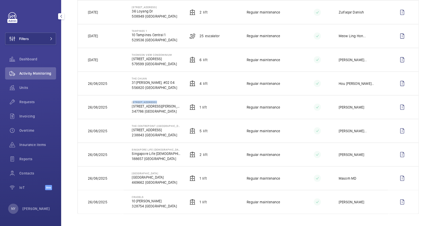
drag, startPoint x: 130, startPoint y: 101, endPoint x: 156, endPoint y: 101, distance: 26.0
click at [156, 101] on td "25 Tannery Lane 25 Tannery Ln 347786 SINGAPORE" at bounding box center [152, 107] width 57 height 24
copy p "[STREET_ADDRESS]"
click at [401, 107] on wm-front-icon-button at bounding box center [402, 107] width 12 height 12
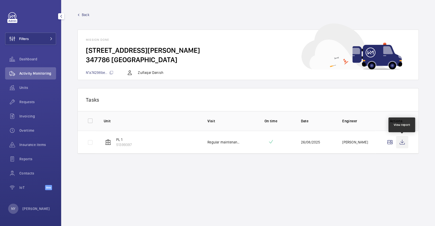
click at [402, 142] on wm-front-icon-button at bounding box center [402, 142] width 12 height 12
click at [90, 15] on link "Back" at bounding box center [247, 14] width 341 height 5
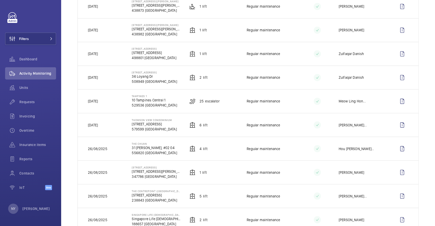
scroll to position [599, 0]
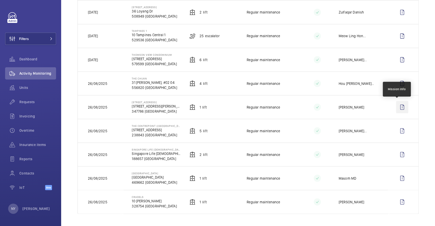
click at [402, 110] on wm-front-icon-button at bounding box center [402, 107] width 12 height 12
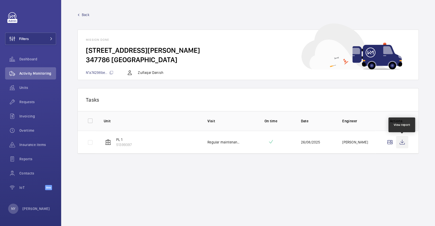
click at [398, 146] on wm-front-icon-button at bounding box center [402, 142] width 12 height 12
click at [84, 12] on span "Back" at bounding box center [86, 14] width 8 height 5
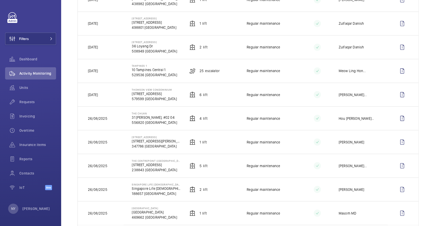
scroll to position [599, 0]
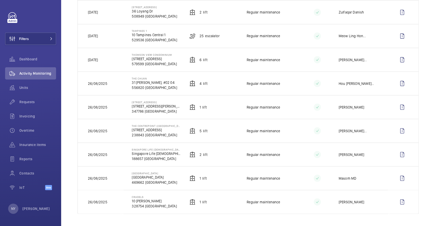
drag, startPoint x: 131, startPoint y: 76, endPoint x: 149, endPoint y: 76, distance: 17.6
click at [149, 77] on p "The Chuan" at bounding box center [154, 78] width 45 height 3
click at [399, 81] on wm-front-icon-button at bounding box center [402, 83] width 12 height 12
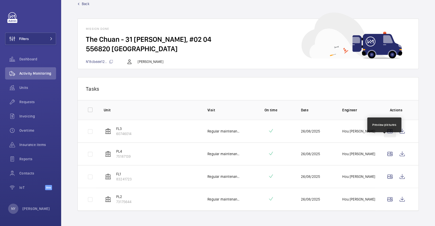
scroll to position [16, 0]
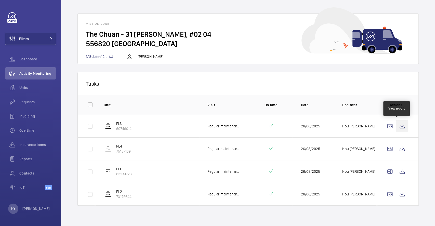
click at [396, 130] on wm-front-icon-button at bounding box center [402, 126] width 12 height 12
click at [398, 148] on wm-front-icon-button at bounding box center [402, 149] width 12 height 12
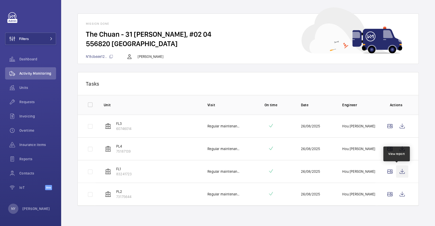
click at [398, 173] on wm-front-icon-button at bounding box center [402, 171] width 12 height 12
click at [400, 193] on wm-front-icon-button at bounding box center [402, 194] width 12 height 12
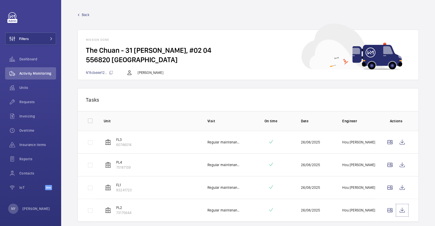
scroll to position [0, 0]
click at [87, 13] on span "Back" at bounding box center [86, 14] width 8 height 5
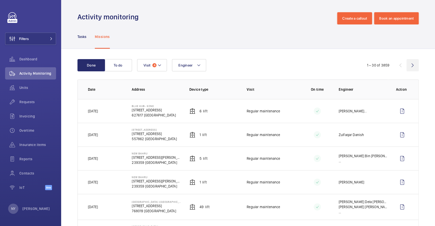
click at [406, 64] on wm-front-icon-button at bounding box center [412, 65] width 12 height 12
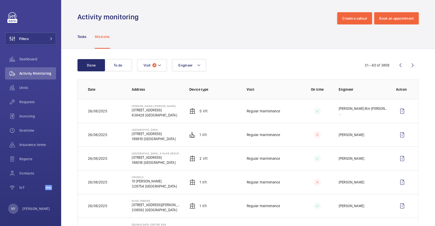
scroll to position [34, 0]
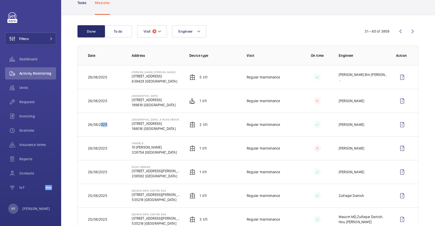
drag, startPoint x: 100, startPoint y: 125, endPoint x: 116, endPoint y: 125, distance: 16.6
click at [116, 125] on td "26/08/2025" at bounding box center [101, 125] width 46 height 24
click at [396, 33] on wm-front-icon-button at bounding box center [400, 31] width 12 height 12
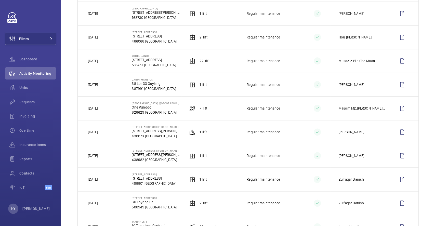
scroll to position [599, 0]
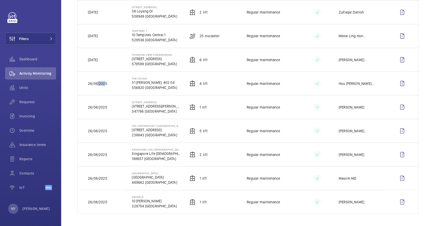
drag, startPoint x: 97, startPoint y: 81, endPoint x: 103, endPoint y: 81, distance: 6.1
click at [103, 81] on p "26/08/2025" at bounding box center [97, 83] width 19 height 5
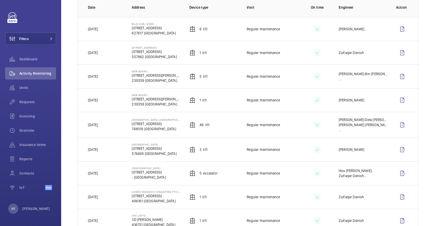
scroll to position [68, 0]
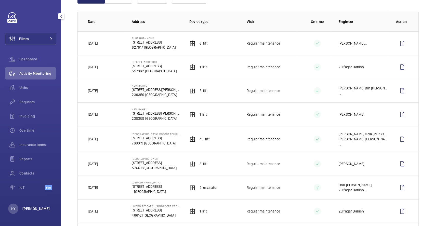
click at [26, 208] on p "[PERSON_NAME]" at bounding box center [36, 208] width 28 height 5
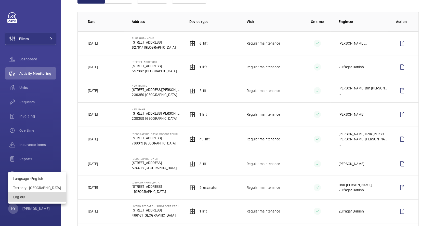
click at [39, 194] on button "Log out" at bounding box center [37, 196] width 58 height 9
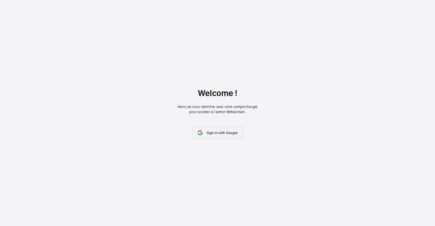
click at [214, 134] on span "Sign in with Google" at bounding box center [222, 133] width 31 height 4
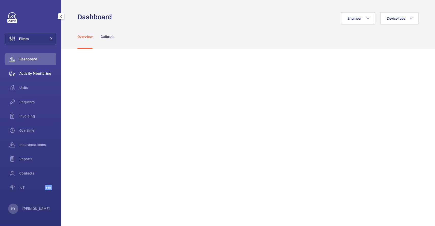
click at [23, 73] on span "Activity Monitoring" at bounding box center [37, 73] width 37 height 5
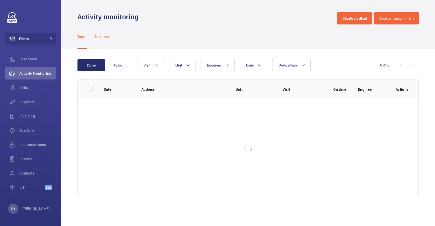
click at [109, 38] on p "Missions" at bounding box center [102, 36] width 15 height 5
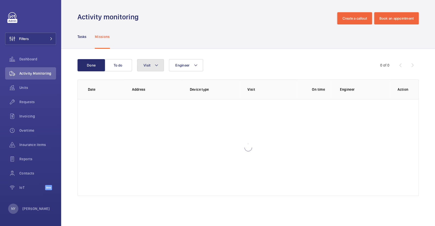
click at [154, 59] on button "Visit" at bounding box center [150, 65] width 27 height 12
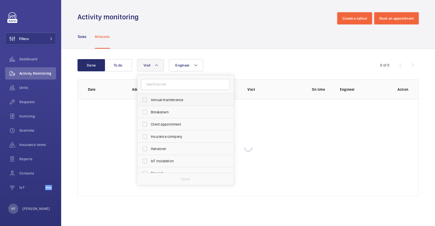
click at [156, 95] on label "Annual maintenance" at bounding box center [181, 100] width 89 height 12
click at [150, 95] on input "Annual maintenance" at bounding box center [145, 100] width 10 height 10
checkbox input "true"
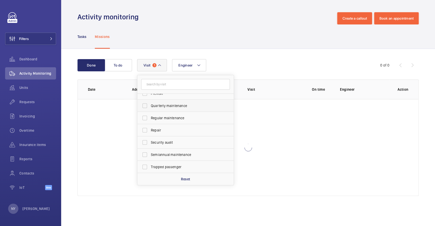
click at [160, 104] on span "Quarterly maintenance" at bounding box center [186, 105] width 70 height 5
click at [150, 104] on input "Quarterly maintenance" at bounding box center [145, 106] width 10 height 10
checkbox input "true"
click at [172, 122] on label "Regular maintenance" at bounding box center [181, 118] width 89 height 12
click at [150, 122] on input "Regular maintenance" at bounding box center [145, 118] width 10 height 10
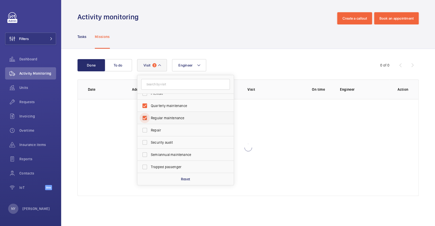
checkbox input "true"
drag, startPoint x: 178, startPoint y: 154, endPoint x: 185, endPoint y: 141, distance: 14.4
click at [178, 155] on span "Semiannual maintenance" at bounding box center [186, 154] width 70 height 5
click at [150, 155] on input "Semiannual maintenance" at bounding box center [145, 154] width 10 height 10
checkbox input "true"
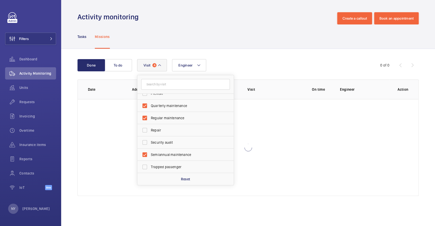
click at [250, 63] on div "Engineer Visit 4 Annual maintenance Breakdown Client appointment Insurance comp…" at bounding box center [247, 65] width 220 height 12
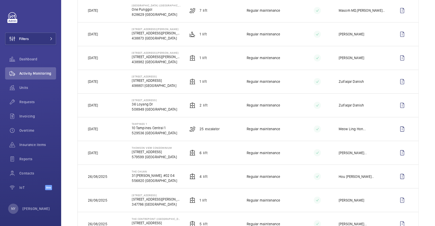
scroll to position [497, 0]
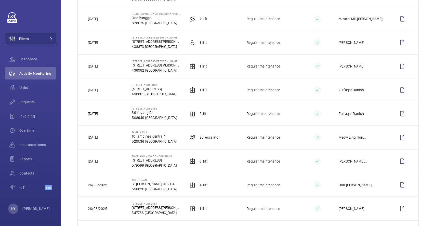
drag, startPoint x: 131, startPoint y: 154, endPoint x: 172, endPoint y: 154, distance: 41.0
click at [172, 154] on td "Thomson View Condominium [STREET_ADDRESS]" at bounding box center [152, 161] width 57 height 24
copy p "Thomson View Condominium"
click at [396, 161] on wm-front-icon-button at bounding box center [402, 161] width 12 height 12
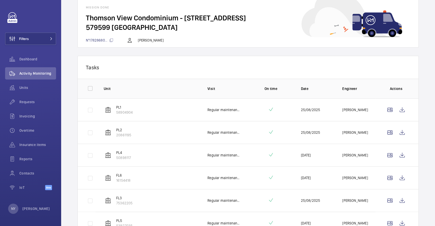
scroll to position [61, 0]
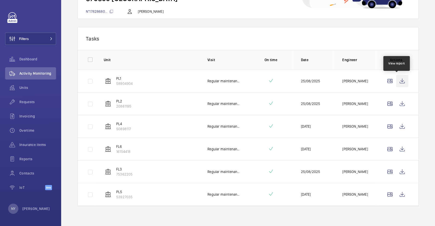
click at [396, 85] on wm-front-icon-button at bounding box center [402, 81] width 12 height 12
click at [396, 101] on wm-front-icon-button at bounding box center [402, 104] width 12 height 12
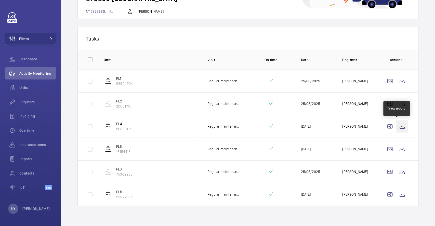
click at [398, 126] on wm-front-icon-button at bounding box center [402, 126] width 12 height 12
click at [396, 152] on wm-front-icon-button at bounding box center [402, 149] width 12 height 12
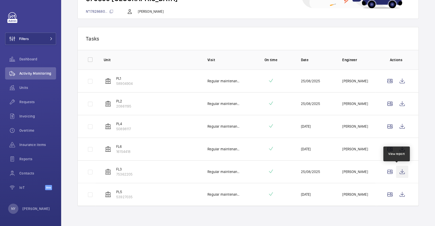
click at [399, 174] on wm-front-icon-button at bounding box center [402, 172] width 12 height 12
click at [397, 194] on wm-front-icon-button at bounding box center [402, 194] width 12 height 12
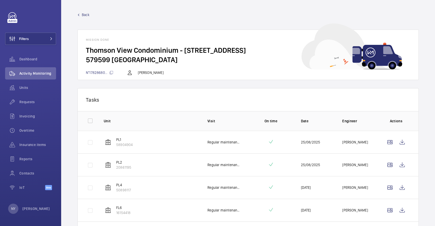
click at [84, 15] on span "Back" at bounding box center [86, 14] width 8 height 5
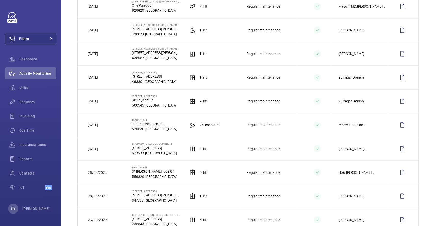
scroll to position [475, 0]
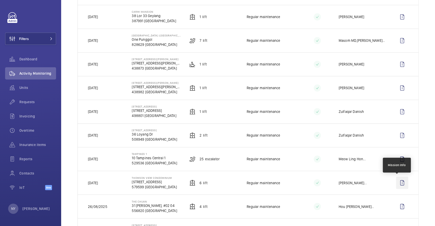
click at [402, 183] on wm-front-icon-button at bounding box center [402, 182] width 12 height 12
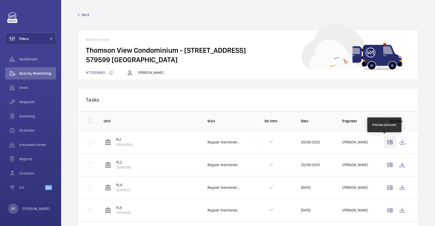
scroll to position [61, 0]
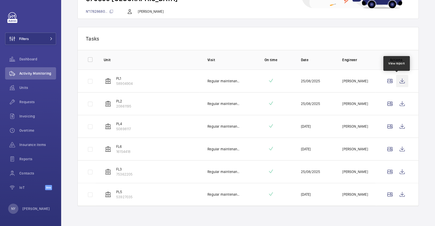
click at [397, 84] on wm-front-icon-button at bounding box center [402, 81] width 12 height 12
click at [398, 106] on wm-front-icon-button at bounding box center [402, 104] width 12 height 12
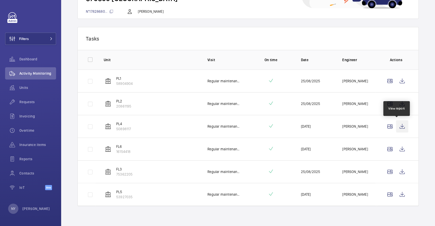
click at [397, 130] on wm-front-icon-button at bounding box center [402, 126] width 12 height 12
click at [396, 146] on wm-front-icon-button at bounding box center [402, 149] width 12 height 12
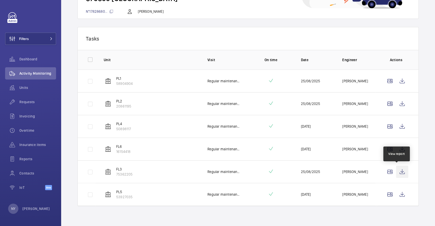
click at [397, 170] on wm-front-icon-button at bounding box center [402, 172] width 12 height 12
click at [401, 194] on wm-front-icon-button at bounding box center [402, 194] width 12 height 12
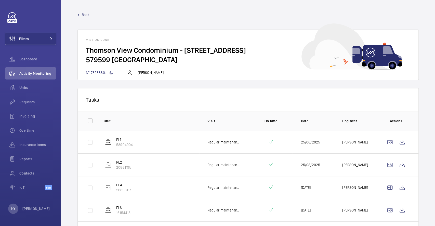
click at [79, 12] on link "Back" at bounding box center [247, 14] width 341 height 5
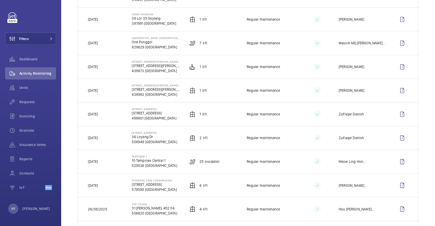
scroll to position [509, 0]
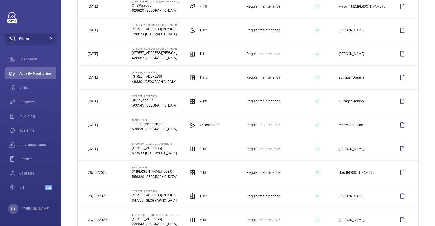
drag, startPoint x: 131, startPoint y: 120, endPoint x: 153, endPoint y: 120, distance: 21.4
click at [153, 120] on p "Tampines 1" at bounding box center [154, 119] width 45 height 3
copy p "Tampines 1"
click at [39, 34] on button "Filters" at bounding box center [30, 39] width 51 height 12
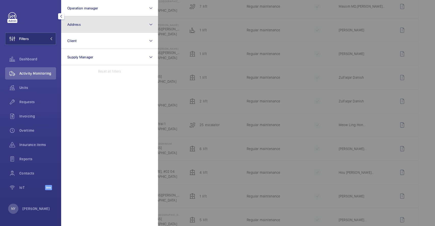
click at [97, 23] on button "Address" at bounding box center [109, 24] width 97 height 16
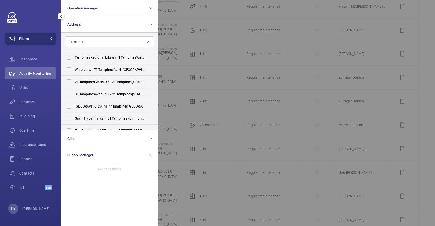
type input "Tampines 1"
click at [89, 56] on span "Tampines" at bounding box center [82, 57] width 15 height 4
click at [74, 56] on input "[GEOGRAPHIC_DATA] - [STREET_ADDRESS]" at bounding box center [69, 57] width 10 height 10
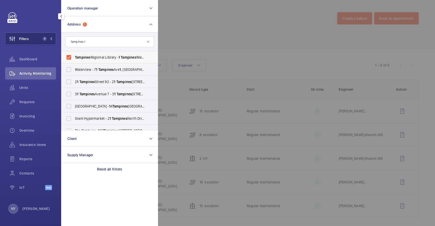
click at [90, 56] on span "Tampines" at bounding box center [82, 57] width 15 height 4
click at [74, 56] on input "[GEOGRAPHIC_DATA] - [STREET_ADDRESS]" at bounding box center [69, 57] width 10 height 10
checkbox input "false"
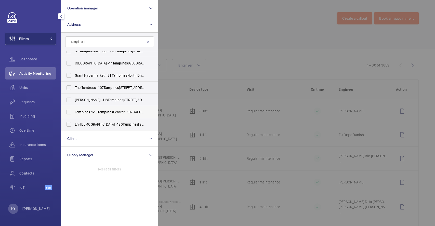
scroll to position [55, 0]
click at [88, 102] on span "Tampines 1 - 1 0 [STREET_ADDRESS]" at bounding box center [110, 99] width 70 height 5
click at [74, 102] on input "Tampines 1 - 1 0 [STREET_ADDRESS]" at bounding box center [69, 100] width 10 height 10
checkbox input "true"
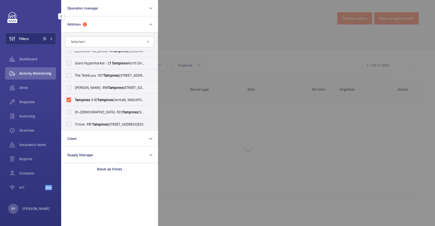
click at [254, 4] on div at bounding box center [375, 113] width 435 height 226
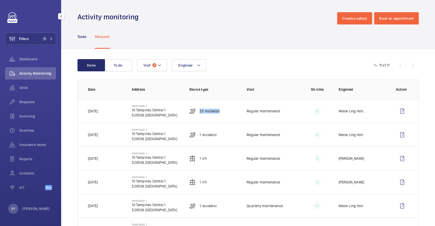
drag, startPoint x: 197, startPoint y: 110, endPoint x: 223, endPoint y: 110, distance: 25.7
click at [223, 110] on td "25 Escalator" at bounding box center [209, 111] width 57 height 24
copy p "25 Escalator"
click at [399, 109] on wm-front-icon-button at bounding box center [402, 111] width 12 height 12
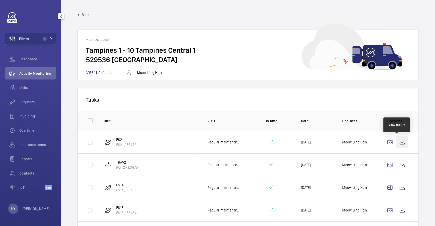
click at [400, 142] on wm-front-icon-button at bounding box center [402, 142] width 12 height 12
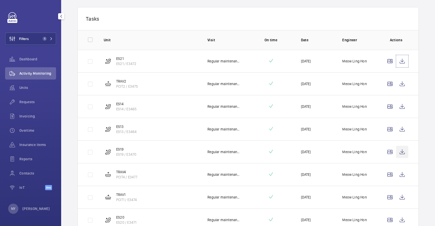
scroll to position [68, 0]
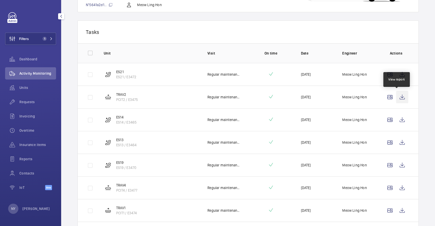
click at [399, 98] on wm-front-icon-button at bounding box center [402, 97] width 12 height 12
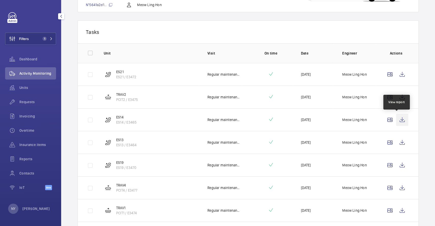
click at [397, 117] on wm-front-icon-button at bounding box center [402, 120] width 12 height 12
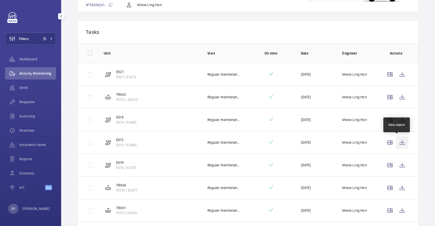
click at [399, 147] on wm-front-icon-button at bounding box center [402, 142] width 12 height 12
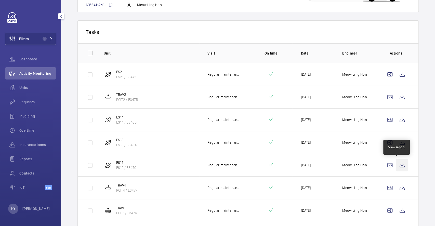
click at [396, 161] on wm-front-icon-button at bounding box center [402, 165] width 12 height 12
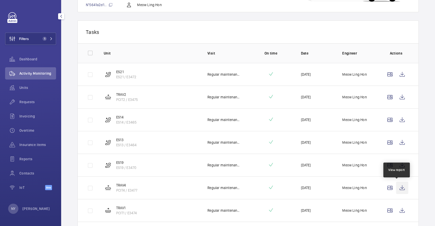
click at [399, 185] on wm-front-icon-button at bounding box center [402, 188] width 12 height 12
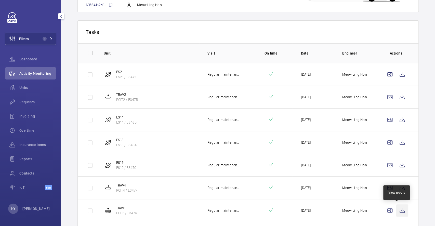
click at [397, 211] on wm-front-icon-button at bounding box center [402, 210] width 12 height 12
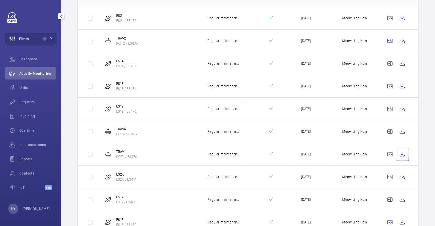
scroll to position [170, 0]
click at [400, 130] on wm-front-icon-button at bounding box center [402, 131] width 12 height 12
click at [397, 149] on wm-front-icon-button at bounding box center [402, 154] width 12 height 12
click at [400, 179] on wm-front-icon-button at bounding box center [402, 176] width 12 height 12
click at [401, 198] on wm-front-icon-button at bounding box center [402, 199] width 12 height 12
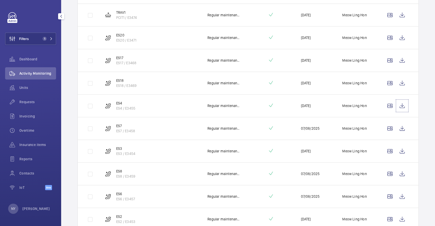
scroll to position [339, 0]
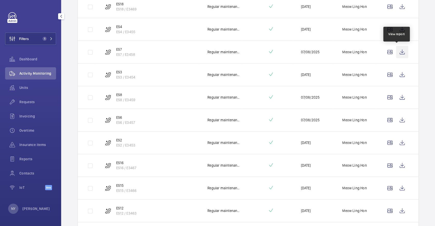
click at [396, 48] on wm-front-icon-button at bounding box center [402, 52] width 12 height 12
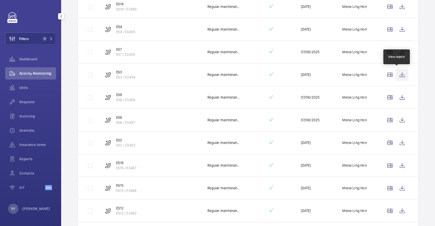
click at [398, 75] on wm-front-icon-button at bounding box center [402, 75] width 12 height 12
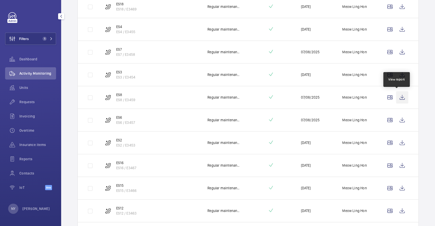
click at [399, 100] on wm-front-icon-button at bounding box center [402, 97] width 12 height 12
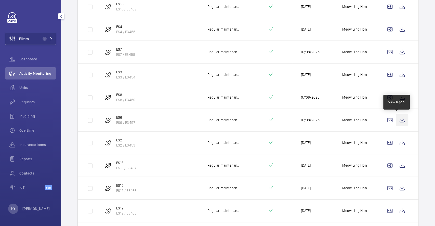
click at [398, 119] on wm-front-icon-button at bounding box center [402, 120] width 12 height 12
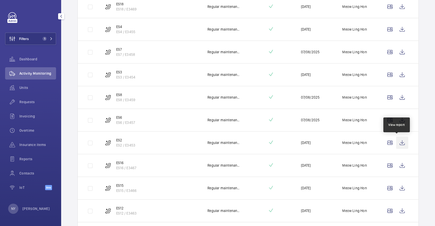
click at [401, 143] on wm-front-icon-button at bounding box center [402, 143] width 12 height 12
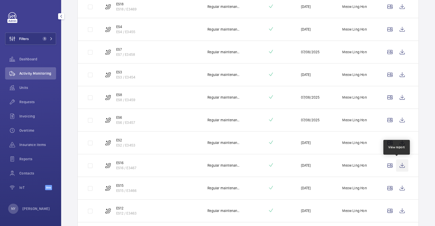
click at [401, 165] on wm-front-icon-button at bounding box center [402, 165] width 12 height 12
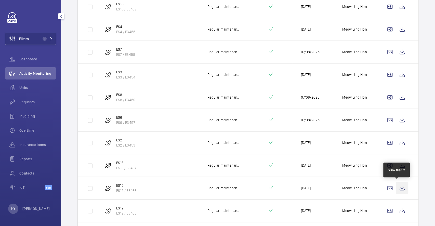
click at [396, 182] on wm-front-icon-button at bounding box center [402, 188] width 12 height 12
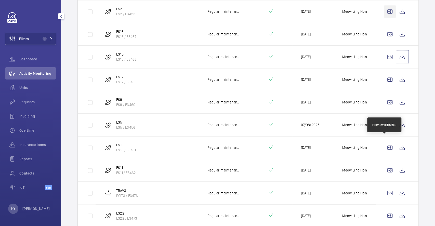
scroll to position [491, 0]
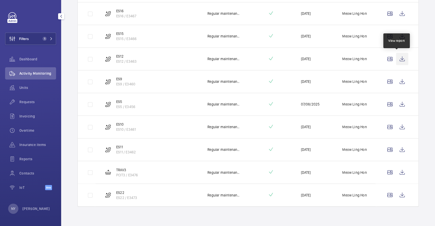
click at [398, 56] on wm-front-icon-button at bounding box center [402, 59] width 12 height 12
click at [398, 85] on wm-front-icon-button at bounding box center [402, 81] width 12 height 12
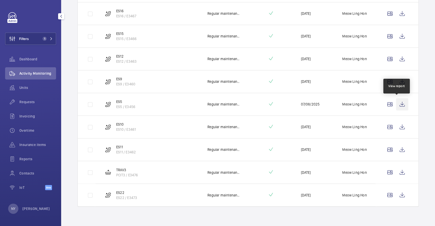
click at [399, 107] on wm-front-icon-button at bounding box center [402, 104] width 12 height 12
click at [396, 125] on wm-front-icon-button at bounding box center [402, 127] width 12 height 12
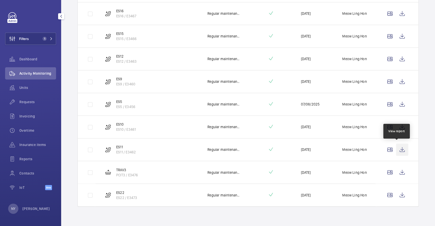
click at [396, 145] on wm-front-icon-button at bounding box center [402, 149] width 12 height 12
click at [400, 171] on wm-front-icon-button at bounding box center [402, 172] width 12 height 12
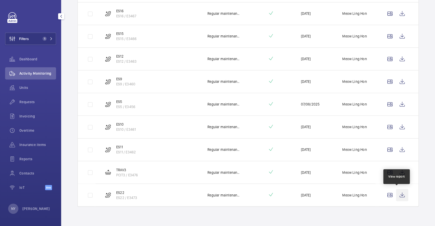
click at [397, 191] on wm-front-icon-button at bounding box center [402, 195] width 12 height 12
click at [398, 196] on wm-front-icon-button at bounding box center [402, 195] width 12 height 12
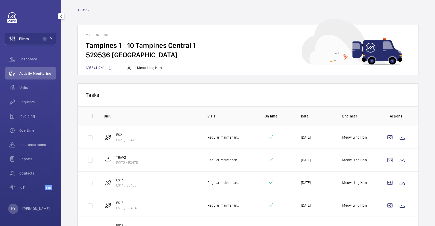
scroll to position [0, 0]
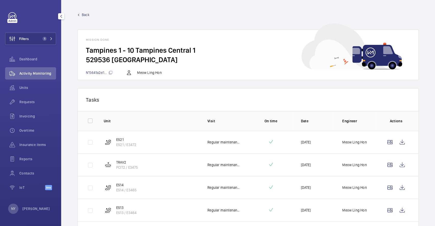
click at [84, 15] on span "Back" at bounding box center [86, 14] width 8 height 5
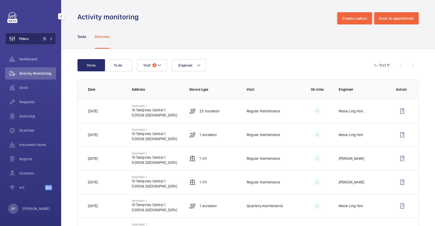
click at [12, 39] on wm-front-icon-button at bounding box center [12, 39] width 14 height 12
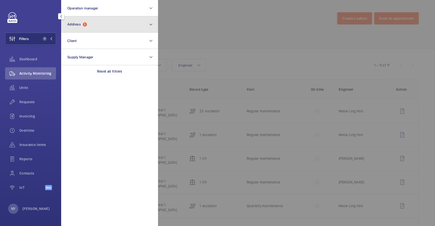
click at [95, 29] on button "Address 1" at bounding box center [109, 24] width 97 height 16
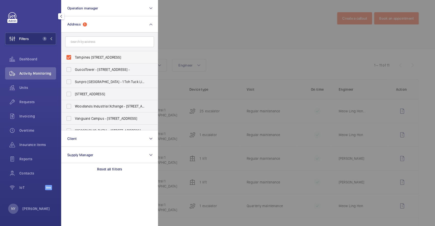
click at [103, 59] on span "Tampines [STREET_ADDRESS]" at bounding box center [110, 57] width 70 height 5
click at [74, 59] on input "Tampines [STREET_ADDRESS]" at bounding box center [69, 57] width 10 height 10
checkbox input "false"
click at [205, 49] on div at bounding box center [375, 113] width 435 height 226
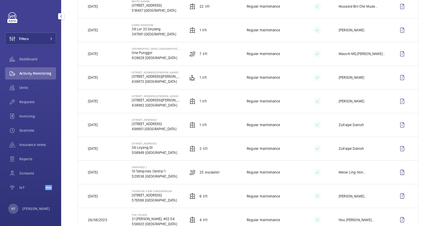
scroll to position [577, 0]
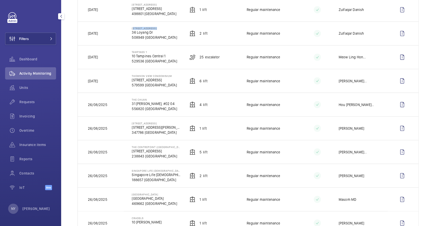
drag, startPoint x: 131, startPoint y: 27, endPoint x: 162, endPoint y: 29, distance: 30.3
click at [162, 29] on p "[STREET_ADDRESS]" at bounding box center [154, 28] width 45 height 3
copy p "[STREET_ADDRESS]"
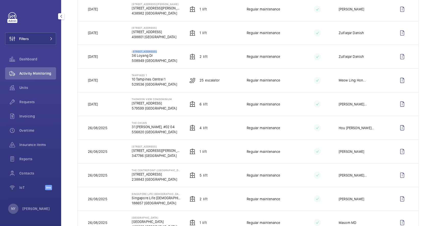
scroll to position [543, 0]
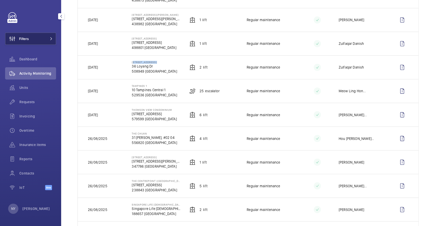
click at [22, 39] on span "Filters" at bounding box center [24, 38] width 10 height 5
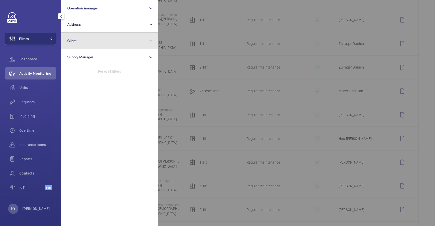
click at [104, 45] on button "Client" at bounding box center [109, 41] width 97 height 16
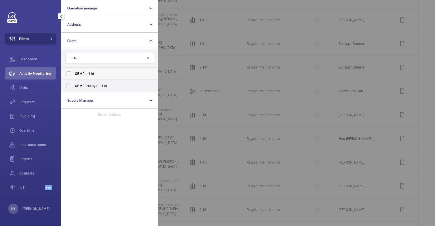
type input "CBM"
click at [107, 72] on span "CBM Pte. Ltd." at bounding box center [110, 73] width 70 height 5
click at [74, 72] on input "CBM Pte. Ltd." at bounding box center [69, 74] width 10 height 10
checkbox input "true"
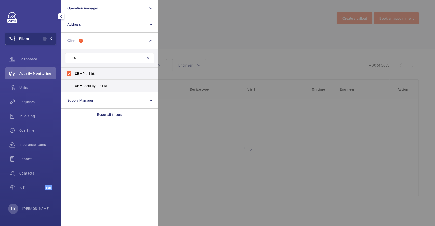
click at [197, 33] on div at bounding box center [375, 113] width 435 height 226
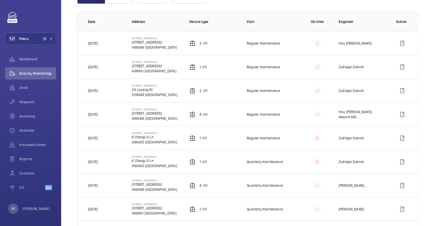
scroll to position [34, 0]
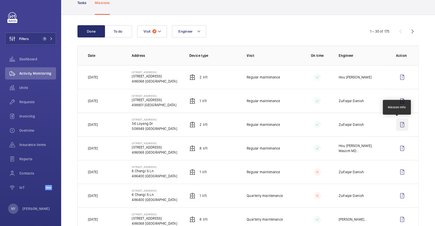
click at [396, 125] on wm-front-icon-button at bounding box center [402, 124] width 12 height 12
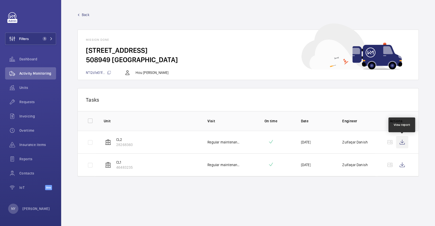
click at [402, 147] on wm-front-icon-button at bounding box center [402, 142] width 12 height 12
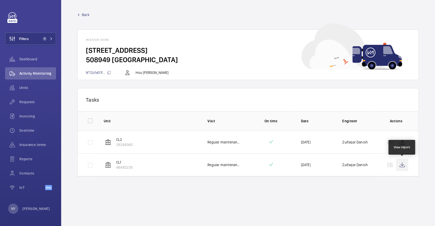
click at [404, 159] on wm-front-icon-button at bounding box center [402, 165] width 12 height 12
click at [88, 16] on span "Back" at bounding box center [86, 14] width 8 height 5
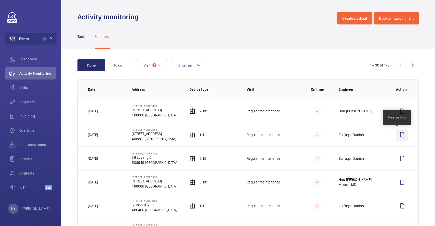
click at [397, 134] on wm-front-icon-button at bounding box center [402, 135] width 12 height 12
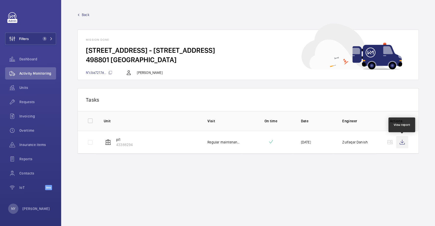
click at [401, 146] on wm-front-icon-button at bounding box center [402, 142] width 12 height 12
click at [87, 17] on span "Back" at bounding box center [86, 14] width 8 height 5
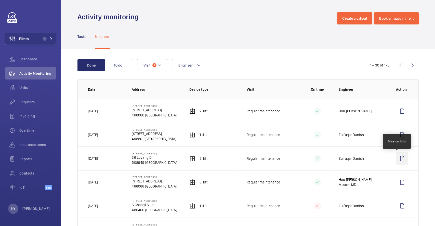
click at [400, 158] on wm-front-icon-button at bounding box center [402, 158] width 12 height 12
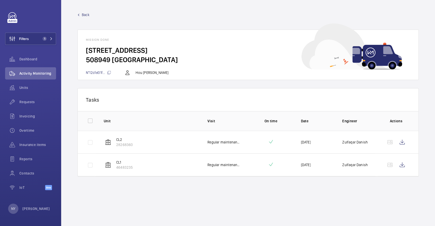
click at [85, 15] on span "Back" at bounding box center [86, 14] width 8 height 5
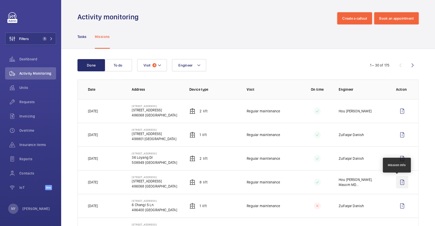
click at [396, 185] on wm-front-icon-button at bounding box center [402, 182] width 12 height 12
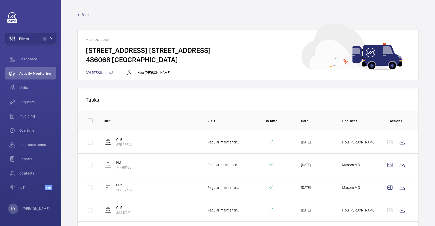
click at [89, 16] on span "Back" at bounding box center [86, 14] width 8 height 5
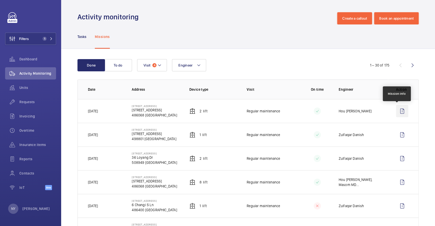
click at [398, 115] on wm-front-icon-button at bounding box center [402, 111] width 12 height 12
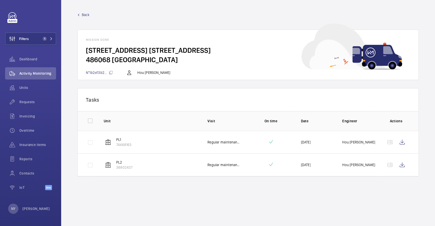
click at [85, 15] on span "Back" at bounding box center [86, 14] width 8 height 5
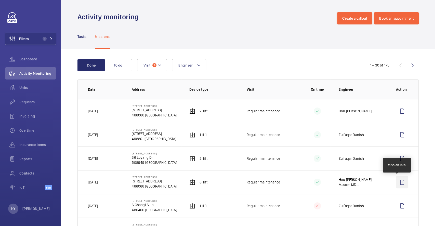
click at [396, 183] on wm-front-icon-button at bounding box center [402, 182] width 12 height 12
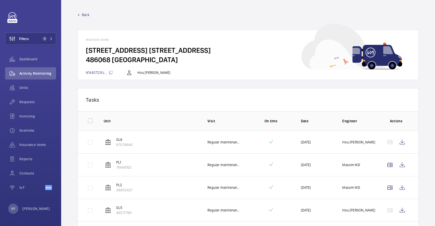
click at [86, 14] on span "Back" at bounding box center [86, 14] width 8 height 5
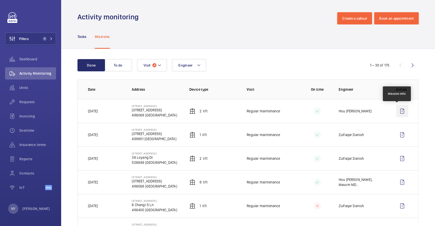
click at [397, 112] on wm-front-icon-button at bounding box center [402, 111] width 12 height 12
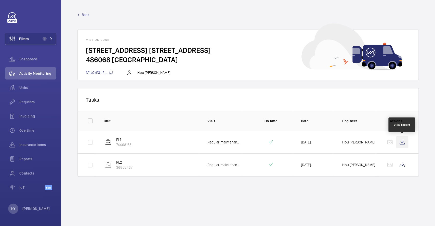
click at [402, 146] on wm-front-icon-button at bounding box center [402, 142] width 12 height 12
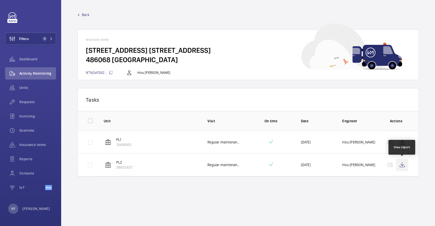
click at [403, 159] on wm-front-icon-button at bounding box center [402, 165] width 12 height 12
click at [86, 16] on span "Back" at bounding box center [86, 14] width 8 height 5
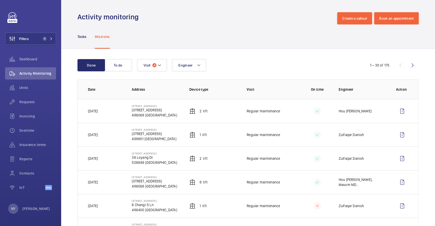
click at [390, 182] on td at bounding box center [403, 182] width 31 height 24
click at [398, 183] on wm-front-icon-button at bounding box center [402, 182] width 12 height 12
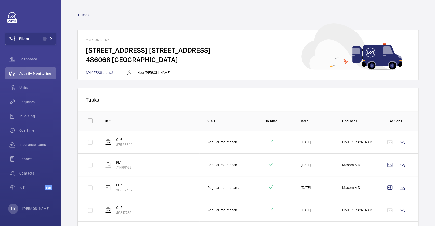
click at [81, 20] on div "Back Mission done [STREET_ADDRESS] N°445723fc... Hou [PERSON_NAME]" at bounding box center [247, 46] width 341 height 68
click at [84, 15] on span "Back" at bounding box center [86, 14] width 8 height 5
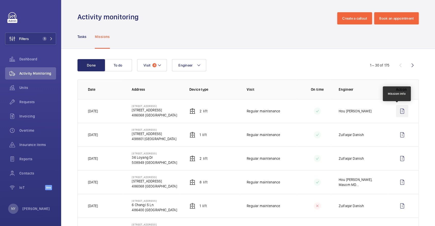
click at [398, 114] on wm-front-icon-button at bounding box center [402, 111] width 12 height 12
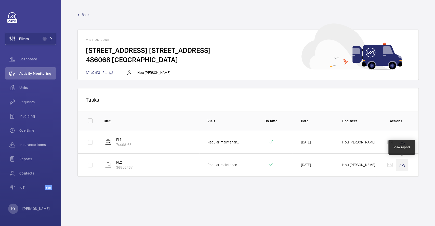
click at [400, 165] on wm-front-icon-button at bounding box center [402, 165] width 12 height 12
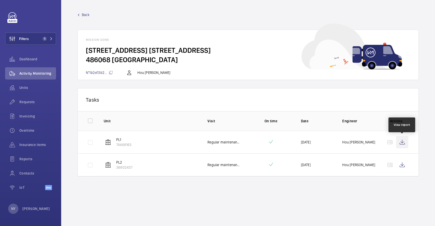
click at [405, 139] on wm-front-icon-button at bounding box center [402, 142] width 12 height 12
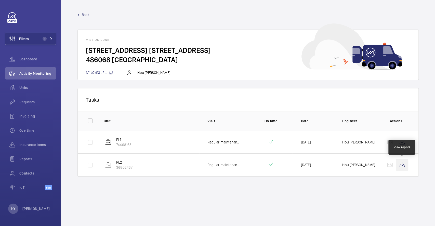
click at [396, 164] on wm-front-icon-button at bounding box center [402, 165] width 12 height 12
click at [83, 15] on span "Back" at bounding box center [86, 14] width 8 height 5
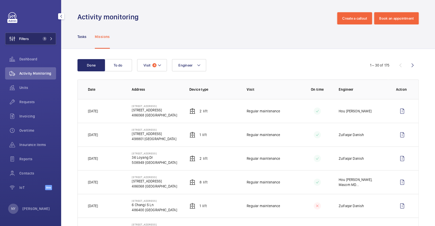
click at [39, 36] on button "Filters 1" at bounding box center [30, 39] width 51 height 12
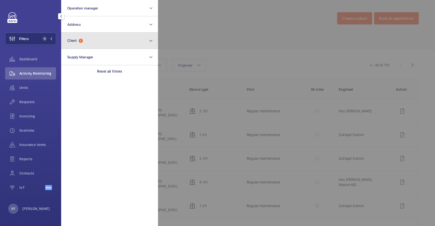
click at [88, 35] on button "Client 1" at bounding box center [109, 41] width 97 height 16
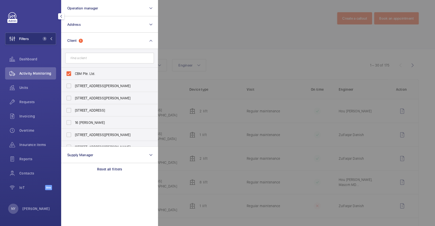
click at [87, 73] on span "CBM Pte. Ltd." at bounding box center [110, 73] width 70 height 5
click at [74, 73] on input "CBM Pte. Ltd." at bounding box center [69, 74] width 10 height 10
checkbox input "false"
click at [225, 51] on div at bounding box center [375, 113] width 435 height 226
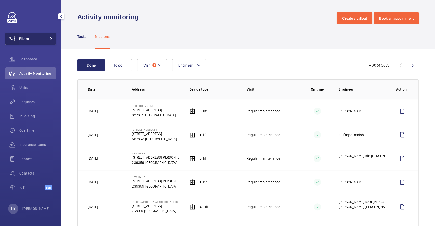
click at [16, 36] on wm-front-icon-button at bounding box center [12, 39] width 14 height 12
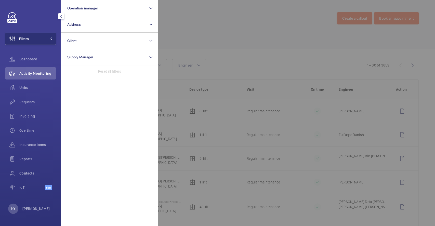
click at [193, 33] on div at bounding box center [375, 113] width 435 height 226
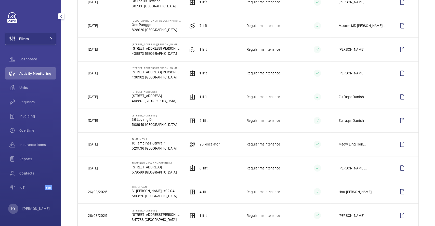
scroll to position [475, 0]
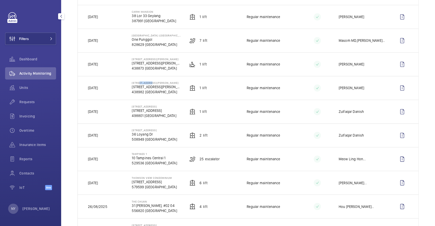
drag, startPoint x: 135, startPoint y: 83, endPoint x: 151, endPoint y: 82, distance: 15.3
click at [151, 82] on p "[STREET_ADDRESS][PERSON_NAME]" at bounding box center [156, 82] width 49 height 3
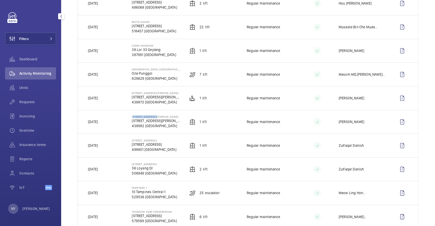
drag, startPoint x: 131, startPoint y: 116, endPoint x: 159, endPoint y: 115, distance: 28.3
click at [159, 115] on p "[STREET_ADDRESS][PERSON_NAME]" at bounding box center [156, 116] width 49 height 3
copy p "[STREET_ADDRESS][PERSON_NAME]"
click at [397, 118] on wm-front-icon-button at bounding box center [402, 122] width 12 height 12
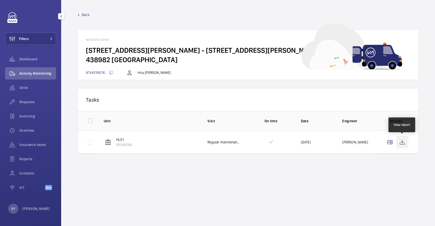
click at [402, 144] on wm-front-icon-button at bounding box center [402, 142] width 12 height 12
click at [87, 17] on span "Back" at bounding box center [86, 14] width 8 height 5
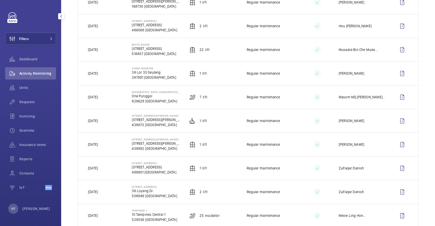
scroll to position [441, 0]
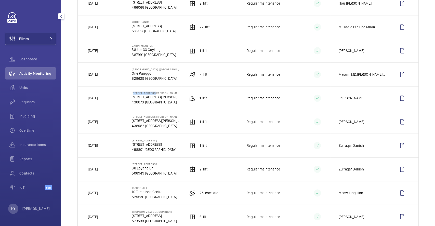
drag, startPoint x: 130, startPoint y: 92, endPoint x: 154, endPoint y: 91, distance: 23.8
click at [154, 91] on td "[STREET_ADDRESS][PERSON_NAME][PERSON_NAME]" at bounding box center [152, 98] width 57 height 24
copy p "[STREET_ADDRESS][PERSON_NAME]"
click at [35, 37] on button "Filters" at bounding box center [30, 39] width 51 height 12
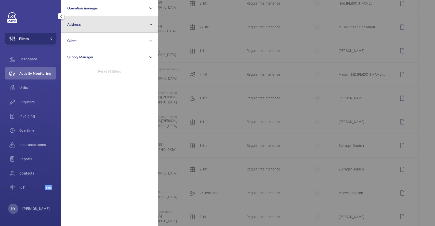
click at [91, 18] on button "Address" at bounding box center [109, 24] width 97 height 16
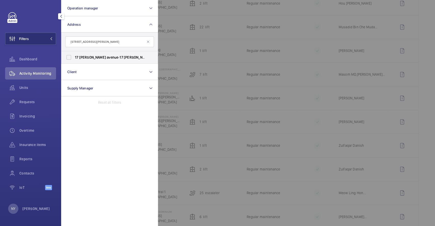
type input "[STREET_ADDRESS][PERSON_NAME]"
click at [100, 54] on label "[STREET_ADDRESS][PERSON_NAME][PERSON_NAME]" at bounding box center [105, 57] width 89 height 12
click at [74, 54] on input "[STREET_ADDRESS][PERSON_NAME][PERSON_NAME]" at bounding box center [69, 57] width 10 height 10
checkbox input "true"
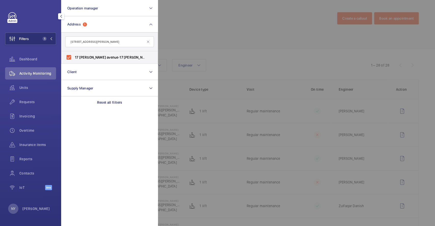
click at [200, 44] on div at bounding box center [375, 113] width 435 height 226
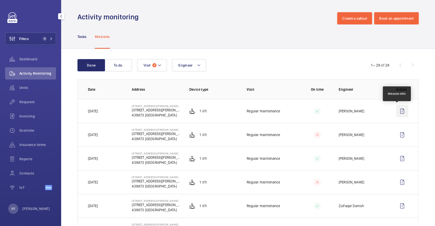
click at [400, 112] on wm-front-icon-button at bounding box center [402, 111] width 12 height 12
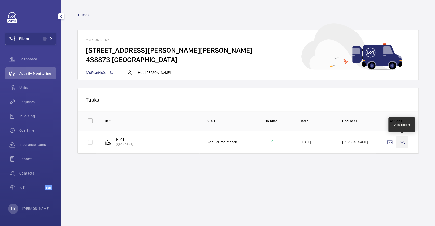
click at [400, 141] on wm-front-icon-button at bounding box center [402, 142] width 12 height 12
click at [84, 16] on span "Back" at bounding box center [86, 14] width 8 height 5
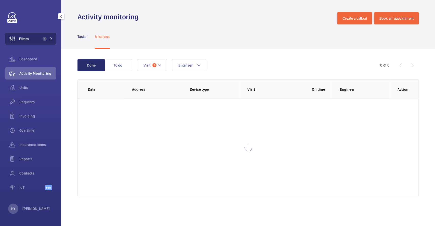
click at [21, 36] on span "Filters" at bounding box center [16, 39] width 23 height 12
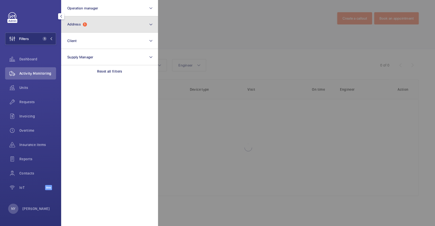
click at [86, 21] on button "Address 1" at bounding box center [109, 24] width 97 height 16
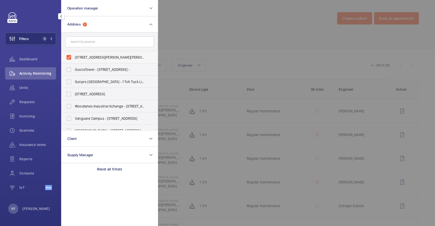
click at [96, 54] on label "[STREET_ADDRESS][PERSON_NAME][PERSON_NAME]" at bounding box center [105, 57] width 89 height 12
click at [74, 54] on input "[STREET_ADDRESS][PERSON_NAME][PERSON_NAME]" at bounding box center [69, 57] width 10 height 10
checkbox input "false"
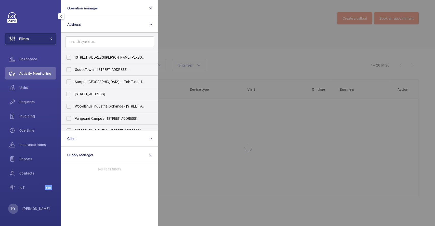
click at [196, 31] on div at bounding box center [375, 113] width 435 height 226
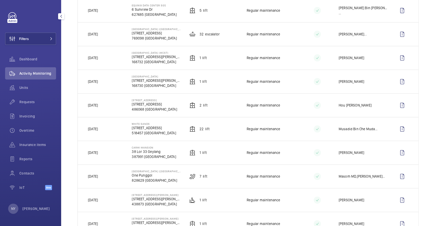
scroll to position [373, 0]
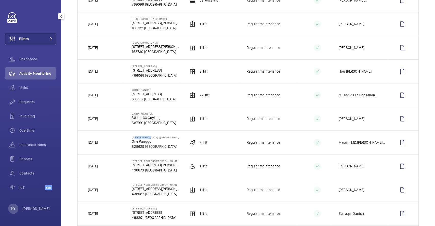
drag, startPoint x: 133, startPoint y: 135, endPoint x: 149, endPoint y: 135, distance: 15.5
click at [149, 136] on p "[GEOGRAPHIC_DATA] ([GEOGRAPHIC_DATA])" at bounding box center [156, 137] width 49 height 3
click at [396, 140] on wm-front-icon-button at bounding box center [402, 142] width 12 height 12
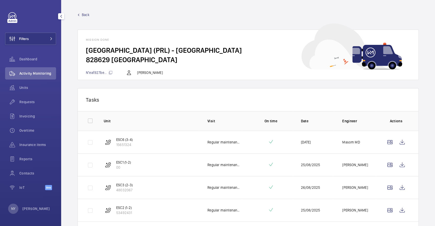
scroll to position [84, 0]
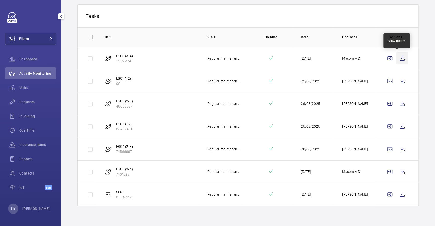
click at [400, 58] on wm-front-icon-button at bounding box center [402, 58] width 12 height 12
click at [397, 77] on wm-front-icon-button at bounding box center [402, 81] width 12 height 12
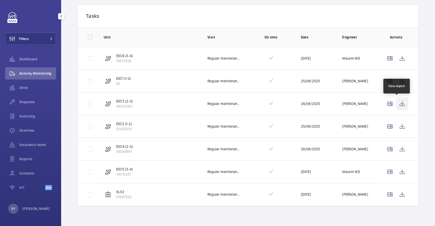
click at [401, 102] on wm-front-icon-button at bounding box center [402, 104] width 12 height 12
click at [401, 128] on wm-front-icon-button at bounding box center [402, 126] width 12 height 12
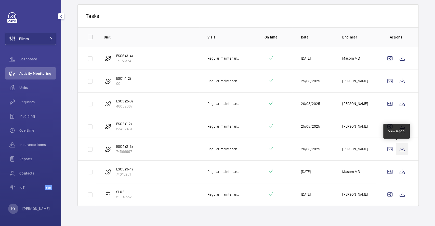
click at [400, 144] on wm-front-icon-button at bounding box center [402, 149] width 12 height 12
click at [399, 169] on wm-front-icon-button at bounding box center [402, 172] width 12 height 12
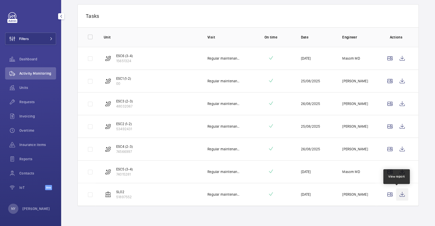
click at [400, 190] on wm-front-icon-button at bounding box center [402, 194] width 12 height 12
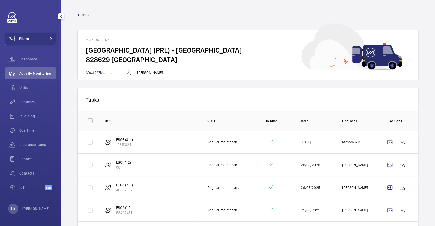
click at [85, 13] on span "Back" at bounding box center [86, 14] width 8 height 5
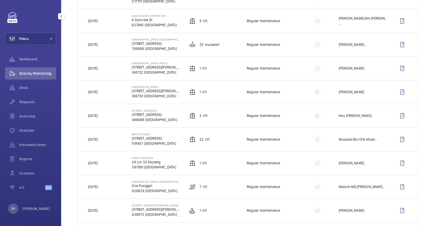
scroll to position [339, 0]
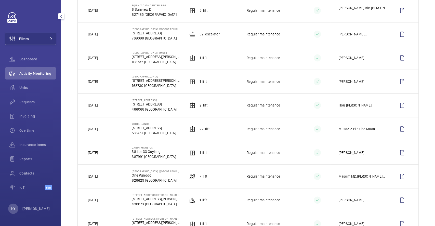
drag, startPoint x: 131, startPoint y: 146, endPoint x: 154, endPoint y: 146, distance: 23.2
click at [154, 146] on p "Carmi Mansion" at bounding box center [154, 147] width 44 height 3
copy p "Carmi Mansion"
click at [396, 154] on wm-front-icon-button at bounding box center [402, 152] width 12 height 12
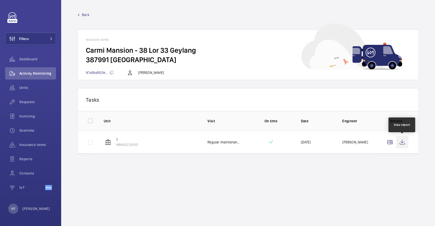
click at [403, 140] on wm-front-icon-button at bounding box center [402, 142] width 12 height 12
click at [85, 16] on span "Back" at bounding box center [86, 14] width 8 height 5
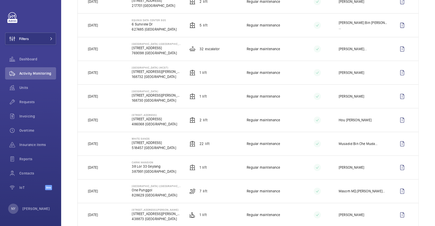
scroll to position [339, 0]
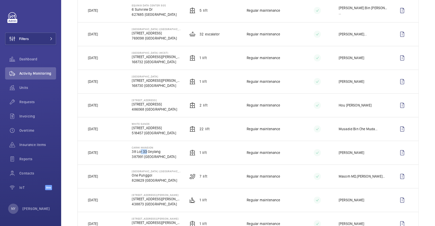
drag, startPoint x: 137, startPoint y: 148, endPoint x: 144, endPoint y: 148, distance: 7.6
click at [144, 149] on p "38 Lor 33 Geylang" at bounding box center [154, 151] width 44 height 5
drag, startPoint x: 131, startPoint y: 123, endPoint x: 150, endPoint y: 123, distance: 18.8
click at [150, 123] on p "White Sands" at bounding box center [154, 123] width 44 height 3
copy p "White Sands"
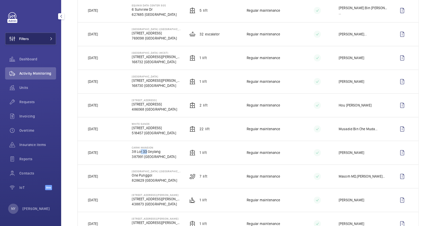
click at [27, 40] on span "Filters" at bounding box center [24, 38] width 10 height 5
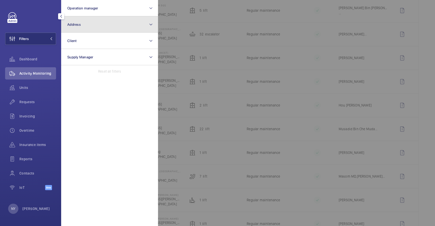
click at [96, 25] on button "Address" at bounding box center [109, 24] width 97 height 16
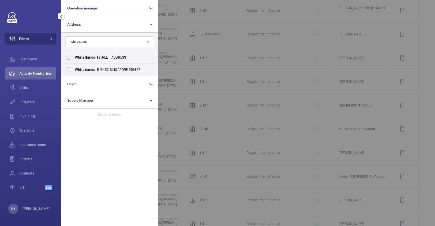
type input "White Sands"
click at [93, 59] on span "Sands" at bounding box center [90, 57] width 10 height 4
click at [74, 59] on input "[GEOGRAPHIC_DATA] - [STREET_ADDRESS]" at bounding box center [69, 57] width 10 height 10
checkbox input "true"
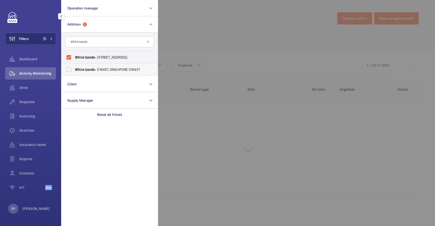
click at [92, 65] on label "White Sands - 518457, SINGAPORE 518457" at bounding box center [105, 69] width 89 height 12
click at [74, 65] on input "White Sands - 518457, SINGAPORE 518457" at bounding box center [69, 69] width 10 height 10
checkbox input "true"
click at [210, 45] on div at bounding box center [375, 113] width 435 height 226
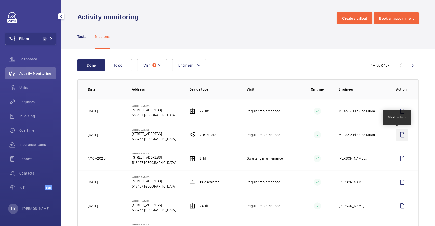
click at [397, 135] on wm-front-icon-button at bounding box center [402, 135] width 12 height 12
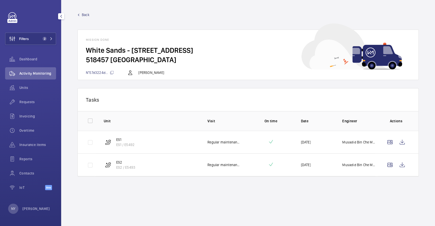
click at [84, 15] on span "Back" at bounding box center [86, 14] width 8 height 5
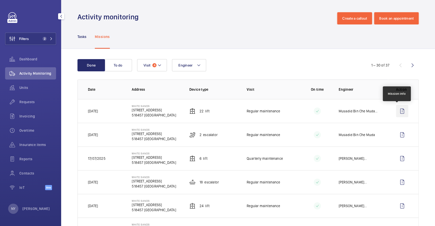
click at [396, 112] on wm-front-icon-button at bounding box center [402, 111] width 12 height 12
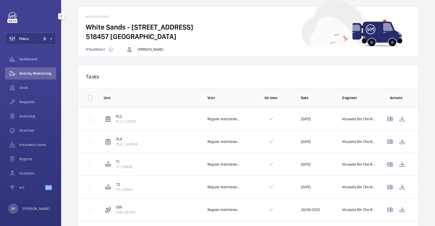
scroll to position [34, 0]
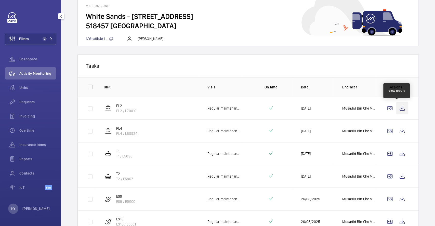
click at [401, 107] on wm-front-icon-button at bounding box center [402, 108] width 12 height 12
click at [397, 131] on wm-front-icon-button at bounding box center [402, 131] width 12 height 12
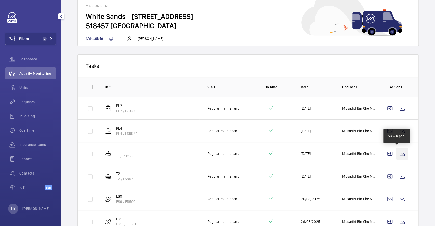
click at [397, 149] on wm-front-icon-button at bounding box center [402, 153] width 12 height 12
click at [396, 175] on wm-front-icon-button at bounding box center [402, 176] width 12 height 12
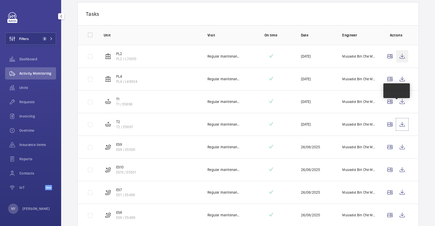
scroll to position [136, 0]
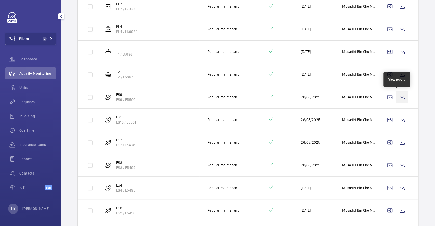
click at [397, 98] on wm-front-icon-button at bounding box center [402, 97] width 12 height 12
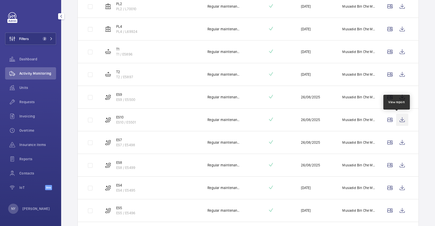
click at [398, 120] on wm-front-icon-button at bounding box center [402, 120] width 12 height 12
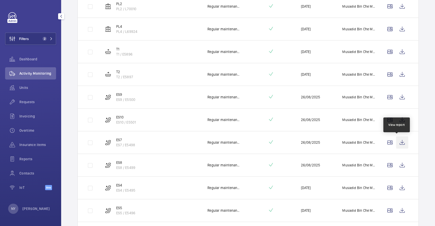
click at [400, 143] on wm-front-icon-button at bounding box center [402, 142] width 12 height 12
click at [403, 166] on td at bounding box center [396, 165] width 43 height 23
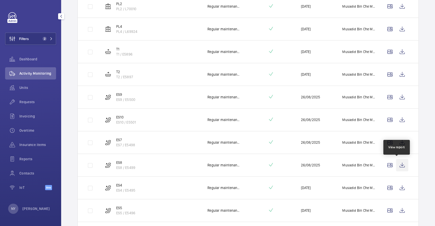
click at [398, 164] on wm-front-icon-button at bounding box center [402, 165] width 12 height 12
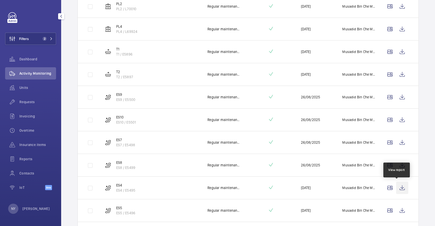
click at [399, 184] on wm-front-icon-button at bounding box center [402, 188] width 12 height 12
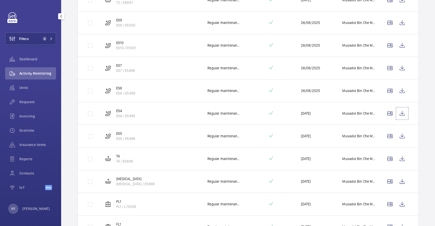
scroll to position [306, 0]
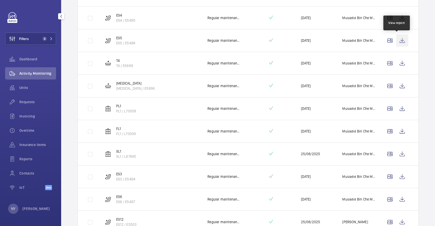
click at [397, 38] on wm-front-icon-button at bounding box center [402, 40] width 12 height 12
click at [400, 65] on wm-front-icon-button at bounding box center [402, 63] width 12 height 12
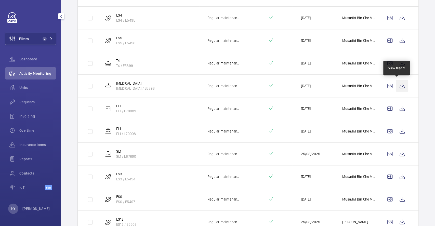
click at [397, 83] on wm-front-icon-button at bounding box center [402, 86] width 12 height 12
click at [399, 107] on wm-front-icon-button at bounding box center [402, 108] width 12 height 12
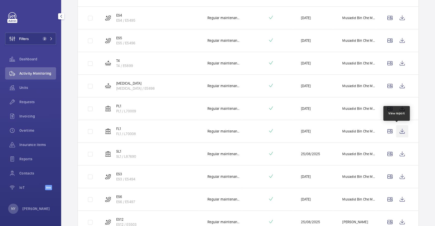
click at [399, 130] on wm-front-icon-button at bounding box center [402, 131] width 12 height 12
click at [398, 153] on wm-front-icon-button at bounding box center [402, 154] width 12 height 12
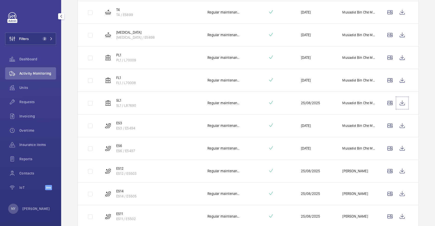
scroll to position [424, 0]
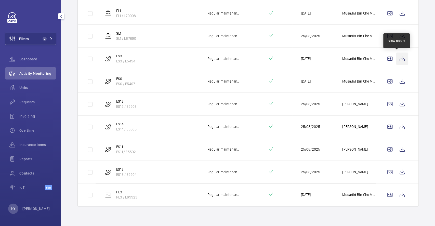
click at [397, 60] on wm-front-icon-button at bounding box center [402, 58] width 12 height 12
click at [396, 78] on wm-front-icon-button at bounding box center [402, 81] width 12 height 12
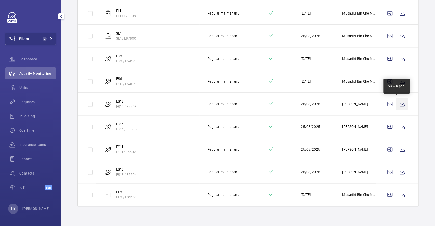
click at [396, 102] on wm-front-icon-button at bounding box center [402, 104] width 12 height 12
click at [396, 122] on wm-front-icon-button at bounding box center [402, 126] width 12 height 12
click at [397, 142] on td at bounding box center [396, 149] width 43 height 23
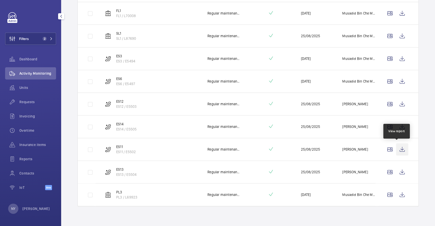
click at [397, 151] on wm-front-icon-button at bounding box center [402, 149] width 12 height 12
click at [397, 167] on wm-front-icon-button at bounding box center [402, 172] width 12 height 12
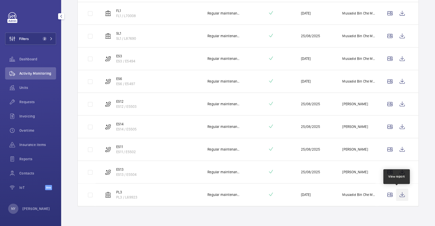
click at [396, 192] on wm-front-icon-button at bounding box center [402, 194] width 12 height 12
click at [401, 173] on wm-front-icon-button at bounding box center [402, 172] width 12 height 12
click at [396, 194] on wm-front-icon-button at bounding box center [402, 194] width 12 height 12
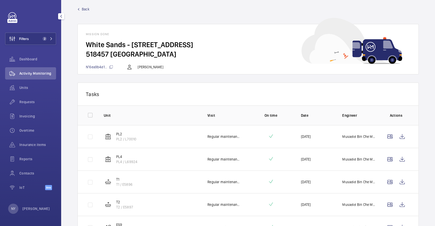
scroll to position [0, 0]
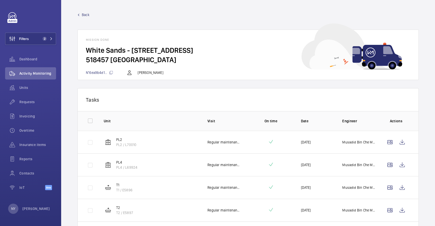
click at [89, 15] on span "Back" at bounding box center [86, 14] width 8 height 5
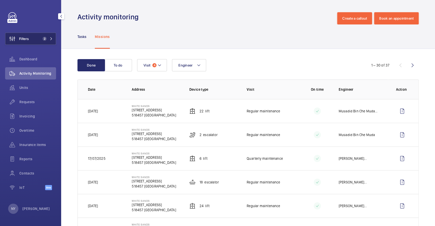
click at [20, 36] on span "Filters" at bounding box center [24, 38] width 10 height 5
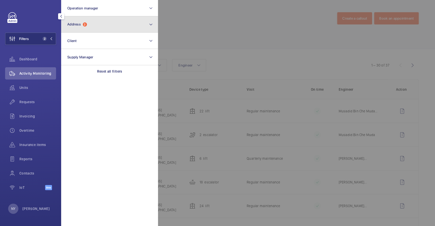
click at [61, 25] on button "Address 2" at bounding box center [109, 24] width 97 height 16
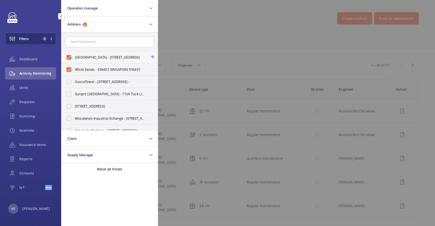
click at [107, 59] on span "[GEOGRAPHIC_DATA] - [STREET_ADDRESS]" at bounding box center [110, 57] width 70 height 5
click at [74, 59] on input "[GEOGRAPHIC_DATA] - [STREET_ADDRESS]" at bounding box center [69, 57] width 10 height 10
checkbox input "false"
click at [98, 70] on span "White Sands - 518457, SINGAPORE 518457" at bounding box center [110, 69] width 70 height 5
click at [74, 70] on input "White Sands - 518457, SINGAPORE 518457" at bounding box center [69, 69] width 10 height 10
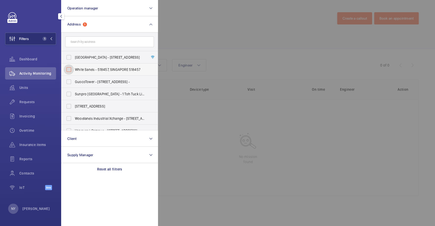
checkbox input "false"
click at [198, 36] on div at bounding box center [375, 113] width 435 height 226
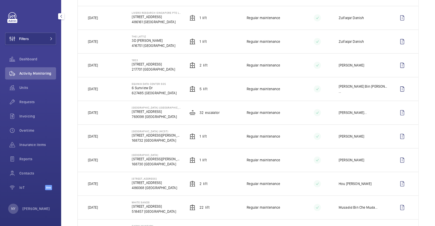
scroll to position [271, 0]
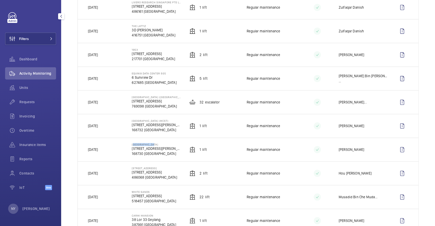
drag, startPoint x: 131, startPoint y: 143, endPoint x: 159, endPoint y: 143, distance: 28.3
click at [159, 143] on p "[GEOGRAPHIC_DATA]" at bounding box center [156, 144] width 49 height 3
copy p "[GEOGRAPHIC_DATA]"
click at [39, 43] on button "Filters" at bounding box center [30, 39] width 51 height 12
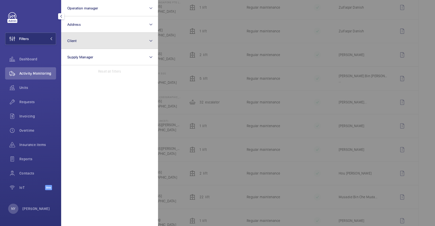
click at [99, 33] on button "Client" at bounding box center [109, 41] width 97 height 16
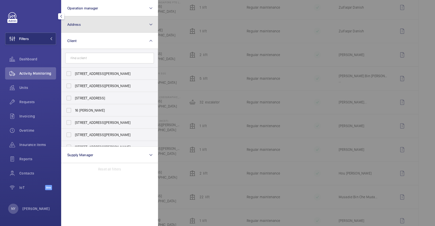
click at [99, 28] on button "Address" at bounding box center [109, 24] width 97 height 16
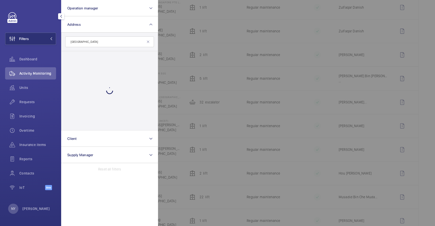
type input "[GEOGRAPHIC_DATA]"
click at [101, 59] on div at bounding box center [109, 90] width 96 height 79
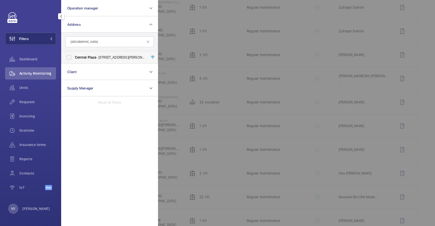
click at [101, 58] on span "[GEOGRAPHIC_DATA] - [STREET_ADDRESS]" at bounding box center [110, 57] width 70 height 5
click at [74, 58] on input "[GEOGRAPHIC_DATA] - [STREET_ADDRESS]" at bounding box center [69, 57] width 10 height 10
checkbox input "true"
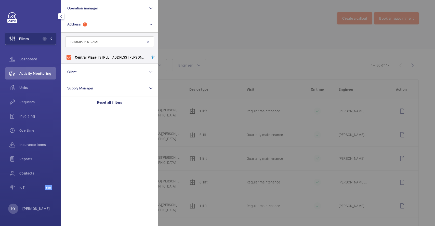
click at [214, 26] on div at bounding box center [375, 113] width 435 height 226
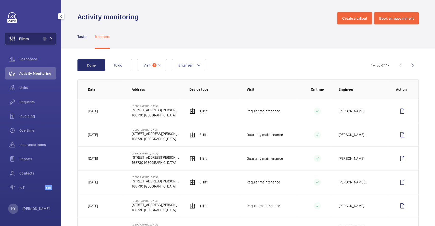
click at [33, 41] on button "Filters 1" at bounding box center [30, 39] width 51 height 12
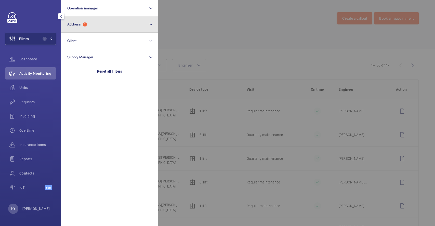
click at [94, 26] on button "Address 1" at bounding box center [109, 24] width 97 height 16
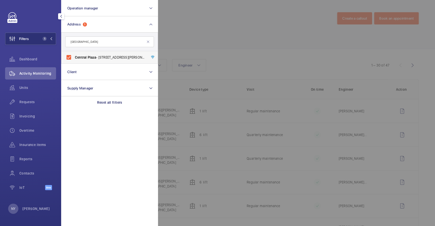
type input "[GEOGRAPHIC_DATA]"
click at [98, 58] on span "[GEOGRAPHIC_DATA] - [STREET_ADDRESS]" at bounding box center [110, 57] width 70 height 5
click at [74, 58] on input "[GEOGRAPHIC_DATA] - [STREET_ADDRESS]" at bounding box center [69, 57] width 10 height 10
checkbox input "false"
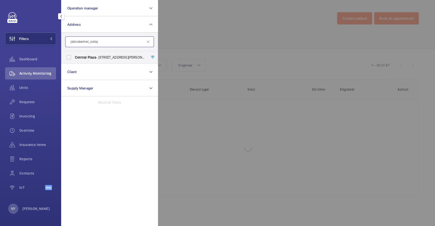
click at [98, 42] on input "[GEOGRAPHIC_DATA]" at bounding box center [109, 41] width 89 height 11
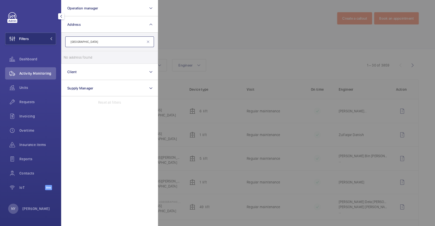
type input "[GEOGRAPHIC_DATA]"
click at [100, 53] on label "[GEOGRAPHIC_DATA] - [STREET_ADDRESS]" at bounding box center [105, 57] width 89 height 12
click at [74, 53] on input "[GEOGRAPHIC_DATA] - [STREET_ADDRESS]" at bounding box center [69, 57] width 10 height 10
checkbox input "true"
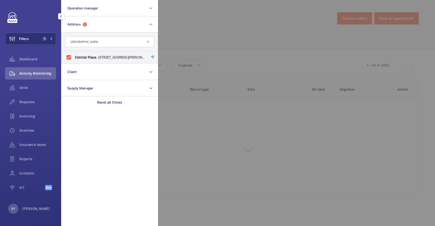
click at [224, 45] on div at bounding box center [375, 113] width 435 height 226
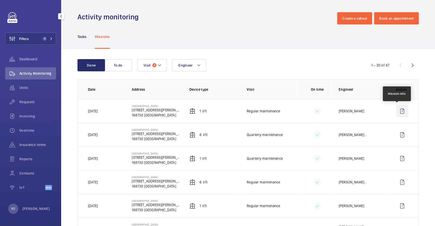
click at [399, 106] on wm-front-icon-button at bounding box center [402, 111] width 12 height 12
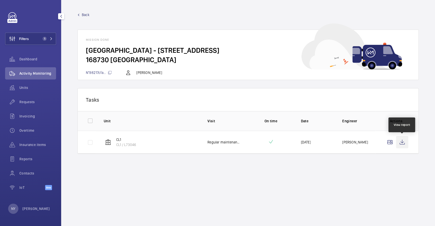
click at [401, 144] on wm-front-icon-button at bounding box center [402, 142] width 12 height 12
click at [85, 13] on span "Back" at bounding box center [86, 14] width 8 height 5
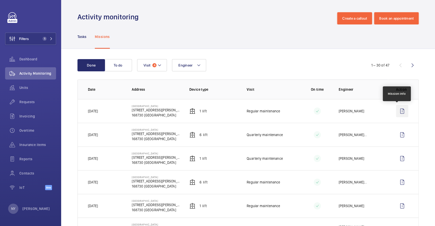
click at [397, 113] on wm-front-icon-button at bounding box center [402, 111] width 12 height 12
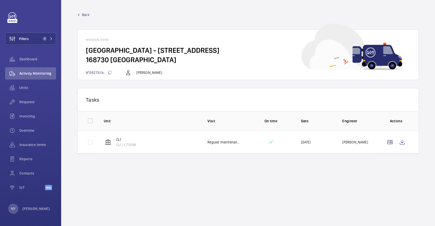
click at [83, 15] on span "Back" at bounding box center [86, 14] width 8 height 5
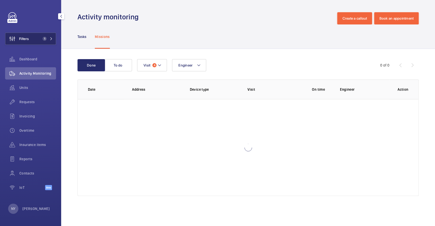
click at [26, 36] on span "Filters" at bounding box center [24, 38] width 10 height 5
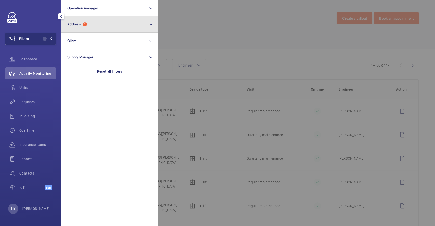
click at [86, 29] on button "Address 1" at bounding box center [109, 24] width 97 height 16
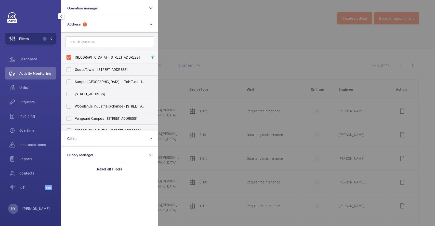
click at [91, 53] on label "[GEOGRAPHIC_DATA] - [STREET_ADDRESS]" at bounding box center [105, 57] width 89 height 12
click at [74, 53] on input "[GEOGRAPHIC_DATA] - [STREET_ADDRESS]" at bounding box center [69, 57] width 10 height 10
checkbox input "false"
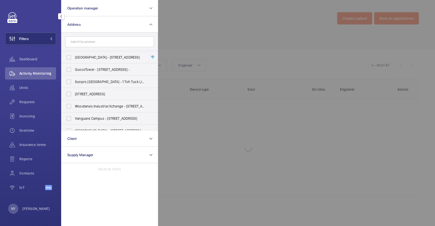
click at [244, 38] on div at bounding box center [375, 113] width 435 height 226
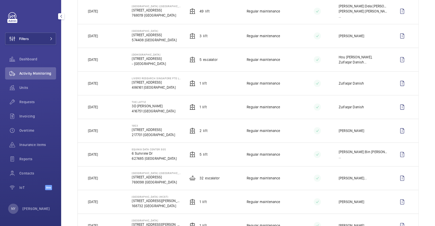
scroll to position [306, 0]
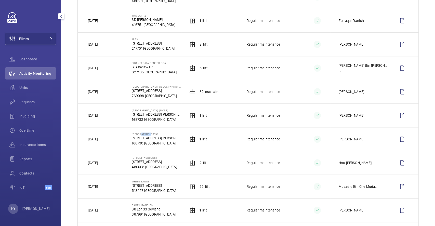
drag, startPoint x: 140, startPoint y: 133, endPoint x: 149, endPoint y: 133, distance: 9.2
click at [149, 133] on p "[GEOGRAPHIC_DATA]" at bounding box center [156, 133] width 49 height 3
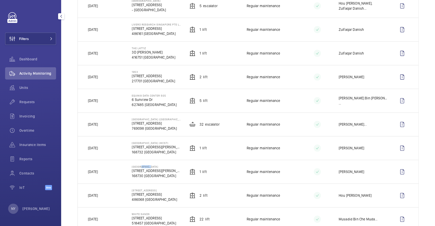
scroll to position [238, 0]
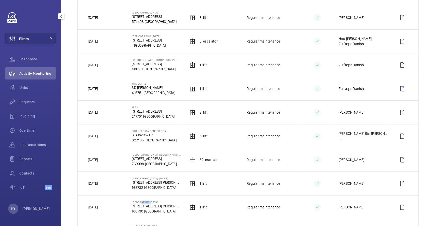
drag, startPoint x: 131, startPoint y: 176, endPoint x: 169, endPoint y: 176, distance: 37.9
click at [169, 176] on td "[GEOGRAPHIC_DATA] (MCST) [STREET_ADDRESS][PERSON_NAME]" at bounding box center [152, 183] width 57 height 24
copy p "[GEOGRAPHIC_DATA] (MCST)"
click at [34, 40] on button "Filters" at bounding box center [30, 39] width 51 height 12
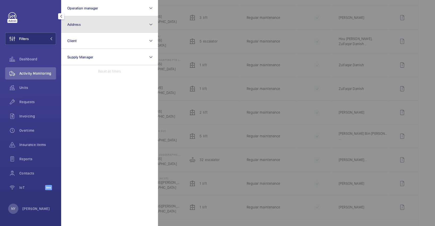
click at [99, 25] on button "Address" at bounding box center [109, 24] width 97 height 16
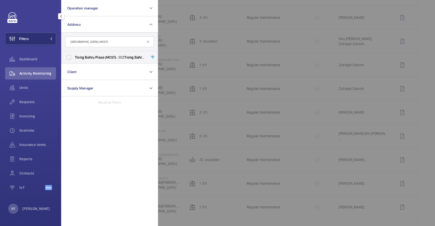
type input "[GEOGRAPHIC_DATA] (MCST)"
click at [86, 56] on span "Bahru" at bounding box center [90, 57] width 10 height 4
click at [74, 56] on input "[GEOGRAPHIC_DATA] (MCST) - [STREET_ADDRESS][PERSON_NAME]" at bounding box center [69, 57] width 10 height 10
checkbox input "true"
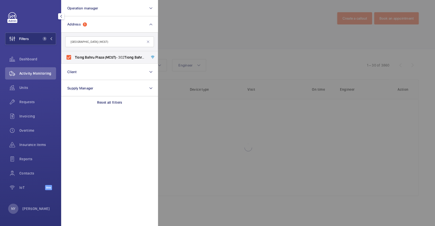
click at [224, 35] on div at bounding box center [375, 113] width 435 height 226
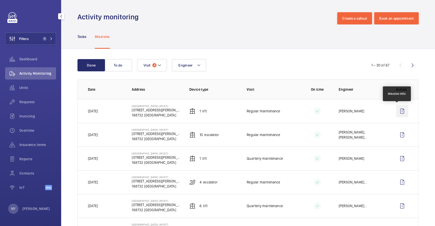
click at [401, 115] on wm-front-icon-button at bounding box center [402, 111] width 12 height 12
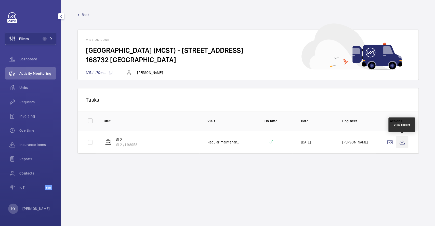
click at [400, 140] on wm-front-icon-button at bounding box center [402, 142] width 12 height 12
click at [89, 14] on span "Back" at bounding box center [86, 14] width 8 height 5
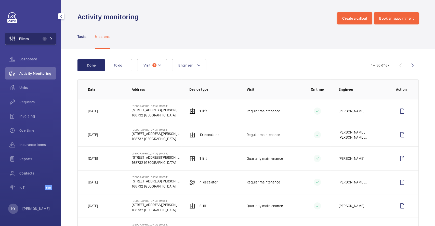
click at [24, 37] on span "Filters" at bounding box center [24, 38] width 10 height 5
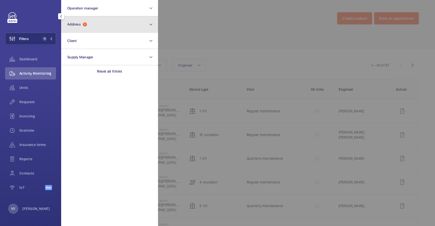
click at [98, 20] on button "Address 1" at bounding box center [109, 24] width 97 height 16
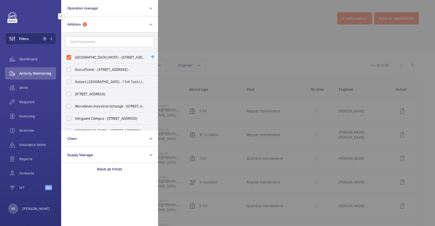
click at [91, 56] on span "[GEOGRAPHIC_DATA] (MCST) - [STREET_ADDRESS][PERSON_NAME]" at bounding box center [110, 57] width 70 height 5
click at [74, 56] on input "[GEOGRAPHIC_DATA] (MCST) - [STREET_ADDRESS][PERSON_NAME]" at bounding box center [69, 57] width 10 height 10
checkbox input "false"
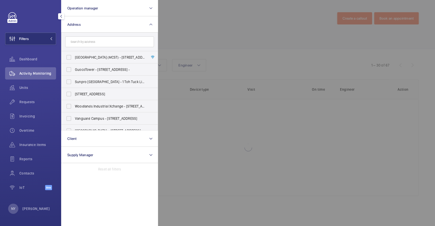
click at [246, 48] on div at bounding box center [375, 113] width 435 height 226
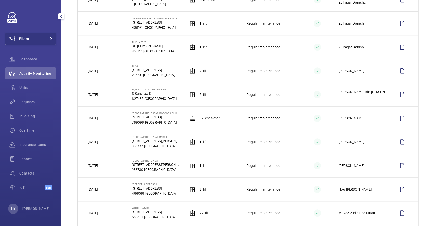
scroll to position [306, 0]
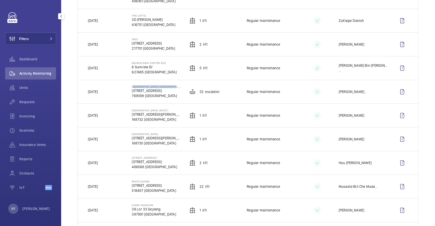
drag, startPoint x: 131, startPoint y: 85, endPoint x: 174, endPoint y: 84, distance: 43.6
click at [174, 84] on td "[GEOGRAPHIC_DATA] ([GEOGRAPHIC_DATA]) [STREET_ADDRESS]" at bounding box center [152, 92] width 57 height 24
click at [18, 38] on wm-front-icon-button at bounding box center [12, 39] width 14 height 12
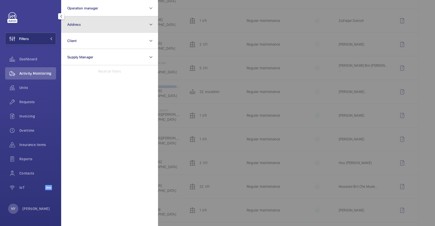
click at [94, 30] on button "Address" at bounding box center [109, 24] width 97 height 16
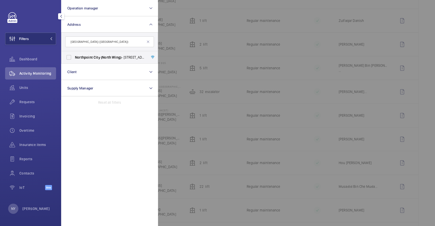
type input "[GEOGRAPHIC_DATA] ([GEOGRAPHIC_DATA])"
click at [83, 61] on label "[GEOGRAPHIC_DATA] ([GEOGRAPHIC_DATA]) - [STREET_ADDRESS]" at bounding box center [105, 57] width 89 height 12
click at [74, 61] on input "[GEOGRAPHIC_DATA] ([GEOGRAPHIC_DATA]) - [STREET_ADDRESS]" at bounding box center [69, 57] width 10 height 10
checkbox input "true"
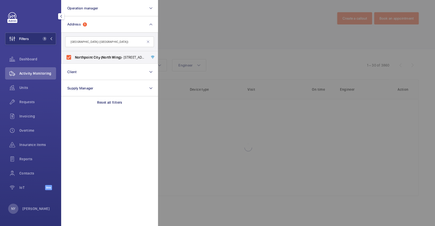
click at [197, 47] on div at bounding box center [375, 113] width 435 height 226
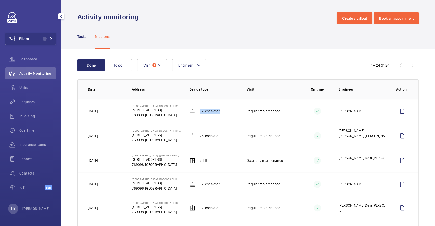
drag, startPoint x: 198, startPoint y: 111, endPoint x: 221, endPoint y: 111, distance: 23.7
click at [221, 111] on td "32 Escalator" at bounding box center [209, 111] width 57 height 24
click at [396, 110] on wm-front-icon-button at bounding box center [402, 111] width 12 height 12
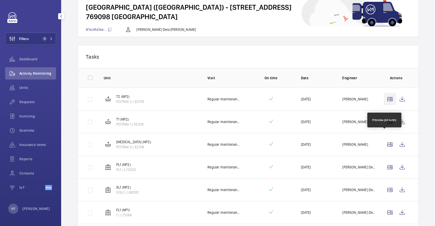
scroll to position [73, 0]
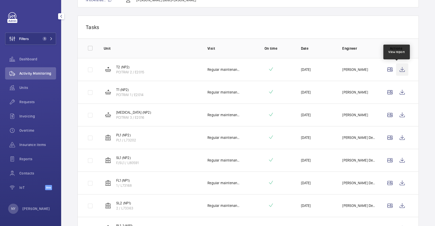
click at [402, 66] on wm-front-icon-button at bounding box center [402, 69] width 12 height 12
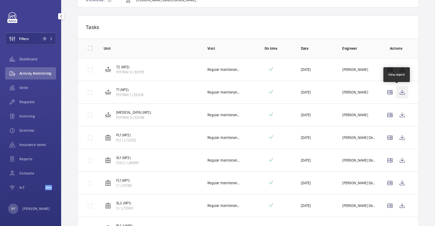
click at [396, 92] on wm-front-icon-button at bounding box center [402, 92] width 12 height 12
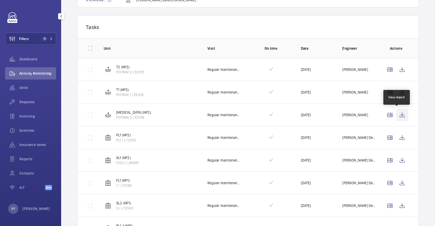
click at [398, 114] on wm-front-icon-button at bounding box center [402, 115] width 12 height 12
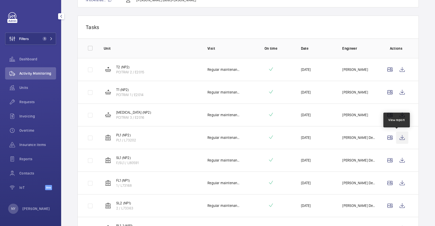
click at [400, 138] on wm-front-icon-button at bounding box center [402, 137] width 12 height 12
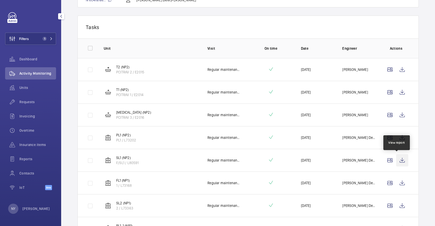
click at [399, 157] on wm-front-icon-button at bounding box center [402, 160] width 12 height 12
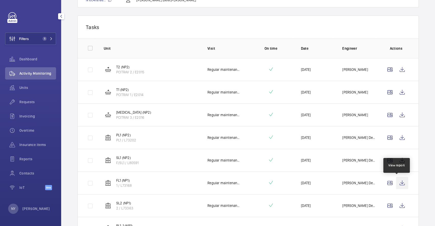
click at [400, 182] on wm-front-icon-button at bounding box center [402, 183] width 12 height 12
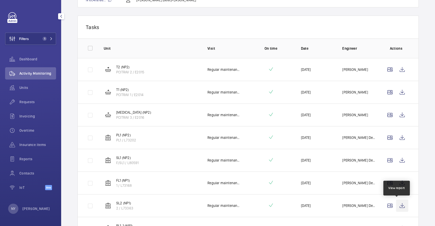
click at [397, 206] on wm-front-icon-button at bounding box center [402, 205] width 12 height 12
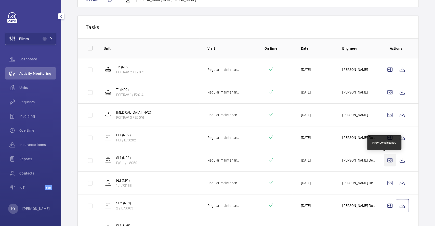
scroll to position [208, 0]
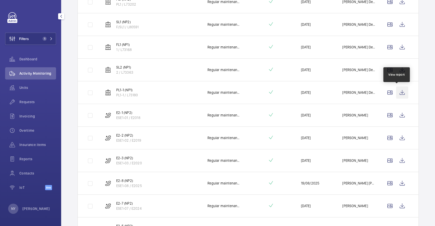
click at [397, 92] on wm-front-icon-button at bounding box center [402, 92] width 12 height 12
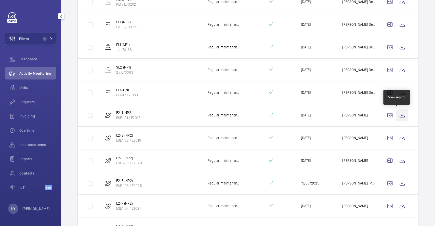
click at [399, 115] on wm-front-icon-button at bounding box center [402, 115] width 12 height 12
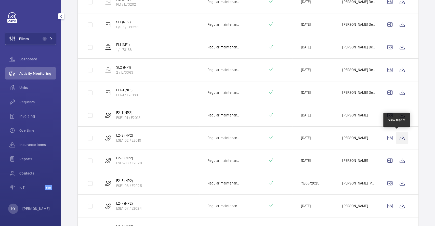
click at [397, 137] on wm-front-icon-button at bounding box center [402, 138] width 12 height 12
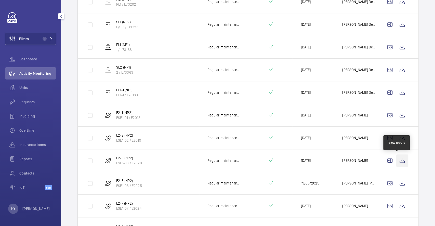
click at [399, 160] on wm-front-icon-button at bounding box center [402, 160] width 12 height 12
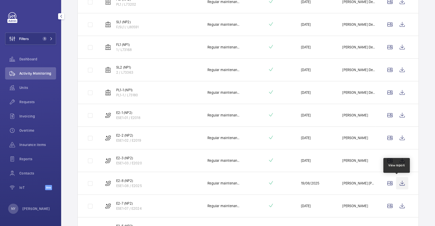
click at [399, 185] on wm-front-icon-button at bounding box center [402, 183] width 12 height 12
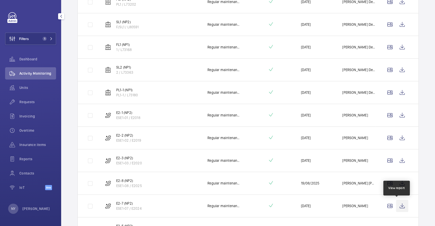
click at [396, 204] on wm-front-icon-button at bounding box center [402, 206] width 12 height 12
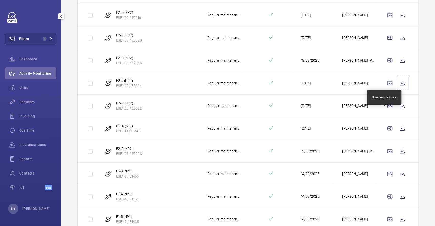
scroll to position [378, 0]
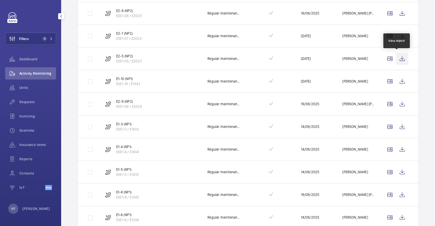
click at [396, 57] on wm-front-icon-button at bounding box center [402, 58] width 12 height 12
click at [398, 78] on wm-front-icon-button at bounding box center [402, 81] width 12 height 12
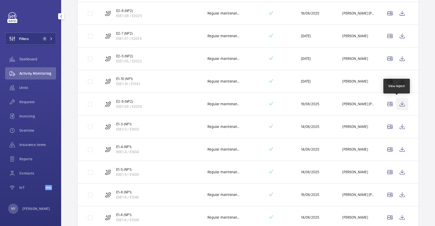
click at [400, 100] on wm-front-icon-button at bounding box center [402, 104] width 12 height 12
click at [398, 126] on wm-front-icon-button at bounding box center [402, 126] width 12 height 12
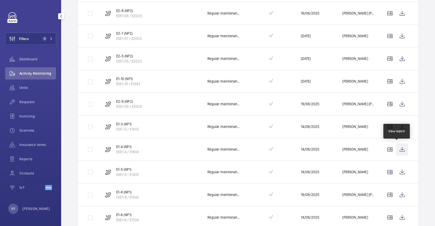
click at [401, 148] on wm-front-icon-button at bounding box center [402, 149] width 12 height 12
click at [397, 175] on wm-front-icon-button at bounding box center [402, 172] width 12 height 12
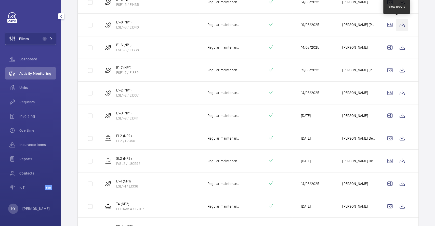
click at [396, 21] on wm-front-icon-button at bounding box center [402, 25] width 12 height 12
click at [399, 48] on wm-front-icon-button at bounding box center [402, 47] width 12 height 12
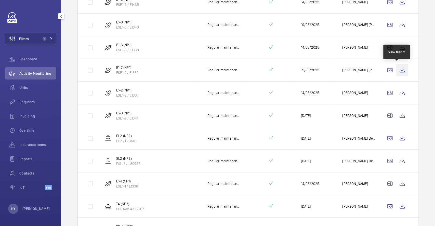
click at [398, 71] on wm-front-icon-button at bounding box center [402, 70] width 12 height 12
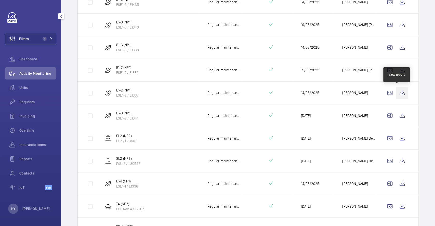
click at [396, 90] on wm-front-icon-button at bounding box center [402, 93] width 12 height 12
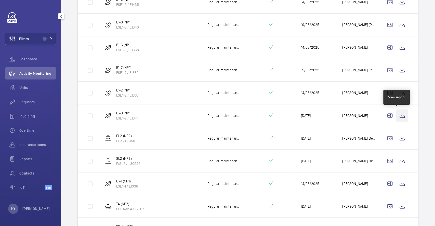
click at [399, 119] on wm-front-icon-button at bounding box center [402, 115] width 12 height 12
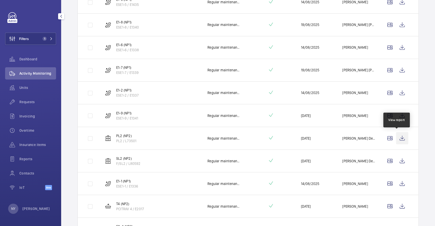
click at [399, 143] on wm-front-icon-button at bounding box center [402, 138] width 12 height 12
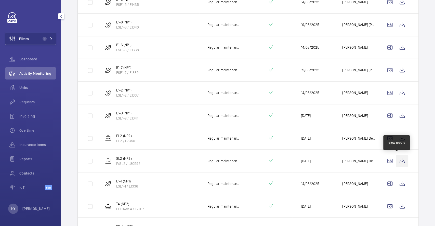
click at [396, 157] on wm-front-icon-button at bounding box center [402, 161] width 12 height 12
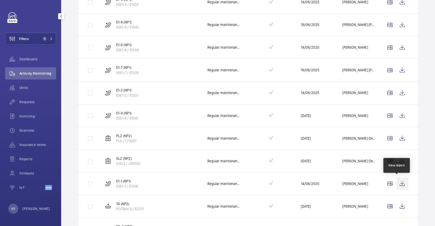
click at [398, 180] on wm-front-icon-button at bounding box center [402, 183] width 12 height 12
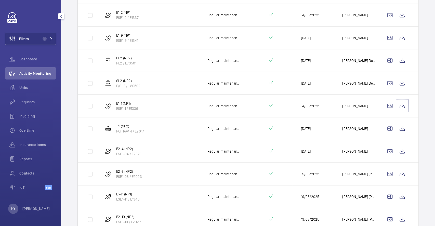
scroll to position [650, 0]
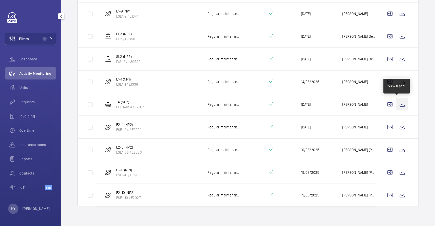
click at [399, 102] on wm-front-icon-button at bounding box center [402, 104] width 12 height 12
click at [397, 121] on wm-front-icon-button at bounding box center [402, 127] width 12 height 12
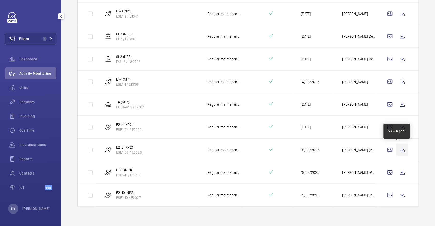
click at [396, 145] on wm-front-icon-button at bounding box center [402, 149] width 12 height 12
click at [399, 169] on wm-front-icon-button at bounding box center [402, 172] width 12 height 12
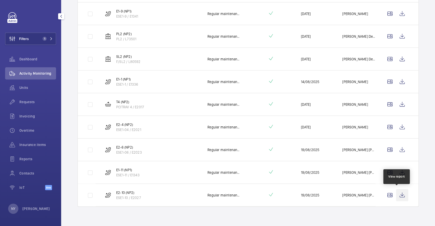
click at [396, 197] on wm-front-icon-button at bounding box center [402, 195] width 12 height 12
click at [399, 195] on wm-front-icon-button at bounding box center [402, 195] width 12 height 12
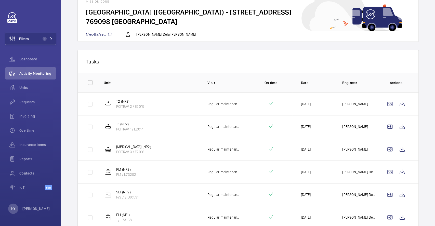
scroll to position [0, 0]
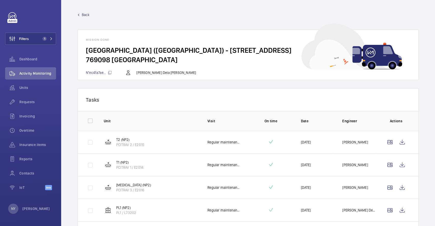
click at [81, 15] on link "Back" at bounding box center [247, 14] width 341 height 5
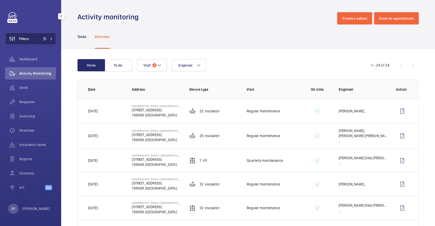
click at [38, 39] on button "Filters 1" at bounding box center [30, 39] width 51 height 12
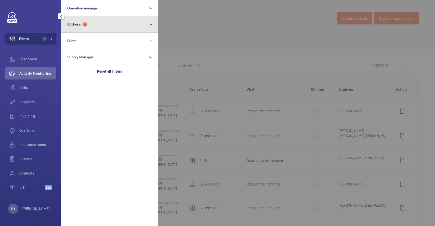
click at [109, 27] on button "Address 1" at bounding box center [109, 24] width 97 height 16
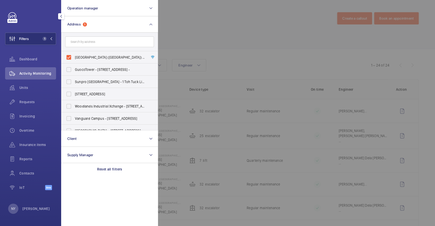
click at [96, 58] on span "[GEOGRAPHIC_DATA] ([GEOGRAPHIC_DATA]) - [STREET_ADDRESS]" at bounding box center [110, 57] width 70 height 5
click at [74, 58] on input "[GEOGRAPHIC_DATA] ([GEOGRAPHIC_DATA]) - [STREET_ADDRESS]" at bounding box center [69, 57] width 10 height 10
checkbox input "false"
click at [275, 45] on div at bounding box center [375, 113] width 435 height 226
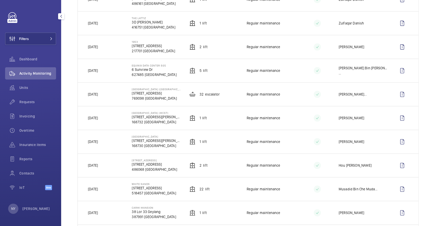
scroll to position [306, 0]
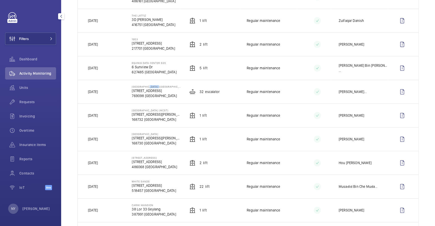
drag, startPoint x: 147, startPoint y: 86, endPoint x: 157, endPoint y: 86, distance: 9.9
click at [157, 86] on p "[GEOGRAPHIC_DATA] ([GEOGRAPHIC_DATA])" at bounding box center [156, 86] width 49 height 3
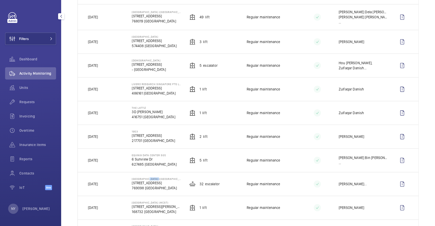
scroll to position [204, 0]
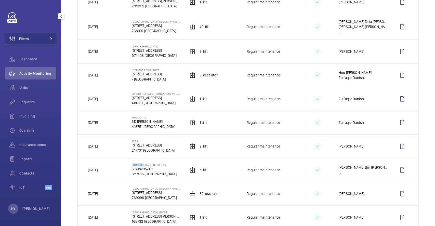
drag, startPoint x: 131, startPoint y: 164, endPoint x: 141, endPoint y: 165, distance: 10.0
click at [141, 165] on p "Equinix Data Center SG5" at bounding box center [154, 164] width 45 height 3
click at [131, 161] on td "Equinix Data Center SG5 [STREET_ADDRESS]" at bounding box center [152, 170] width 57 height 24
drag, startPoint x: 131, startPoint y: 163, endPoint x: 173, endPoint y: 163, distance: 42.0
click at [173, 163] on td "Equinix Data Center SG5 [STREET_ADDRESS]" at bounding box center [152, 170] width 57 height 24
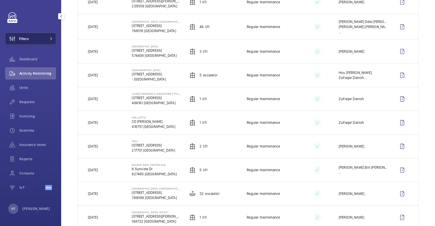
click at [29, 34] on span "Filters" at bounding box center [16, 39] width 23 height 12
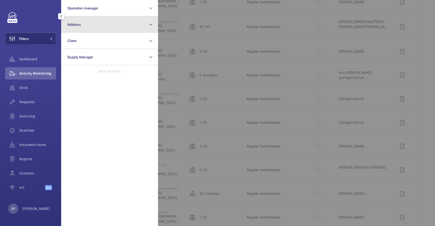
click at [96, 26] on button "Address" at bounding box center [109, 24] width 97 height 16
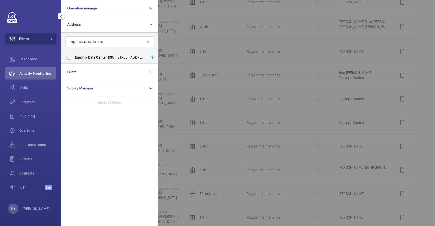
type input "Equinix Data Center SG5"
click at [96, 53] on label "Equinix Data Center SG5 - [STREET_ADDRESS]" at bounding box center [105, 57] width 89 height 12
click at [74, 53] on input "Equinix Data Center SG5 - [STREET_ADDRESS]" at bounding box center [69, 57] width 10 height 10
checkbox input "true"
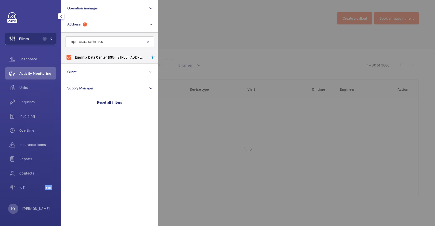
click at [207, 30] on div at bounding box center [375, 113] width 435 height 226
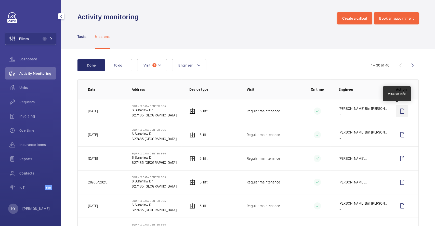
click at [397, 111] on wm-front-icon-button at bounding box center [402, 111] width 12 height 12
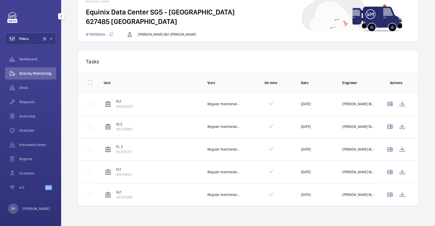
scroll to position [39, 0]
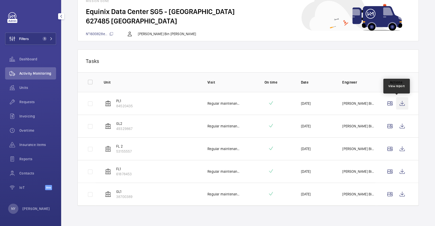
click at [396, 103] on wm-front-icon-button at bounding box center [402, 103] width 12 height 12
click at [401, 127] on wm-front-icon-button at bounding box center [402, 126] width 12 height 12
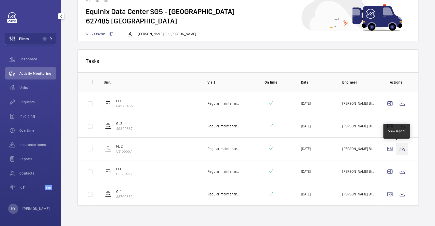
click at [396, 145] on wm-front-icon-button at bounding box center [402, 149] width 12 height 12
click at [397, 172] on wm-front-icon-button at bounding box center [402, 171] width 12 height 12
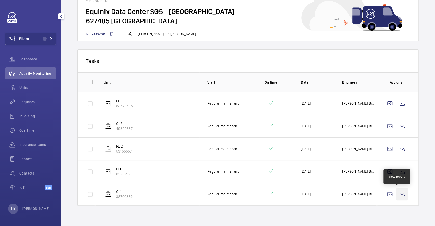
click at [399, 200] on wm-front-icon-button at bounding box center [402, 194] width 12 height 12
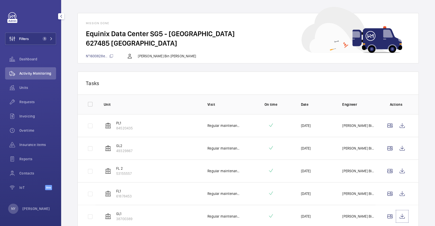
scroll to position [0, 0]
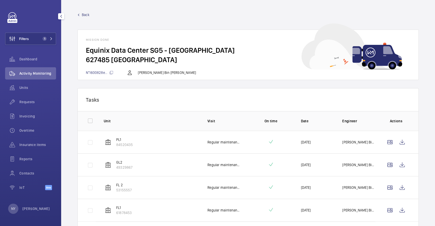
click at [82, 15] on span "Back" at bounding box center [86, 14] width 8 height 5
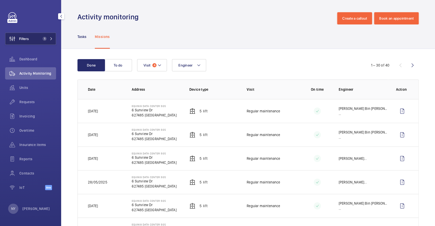
click at [37, 40] on button "Filters 1" at bounding box center [30, 39] width 51 height 12
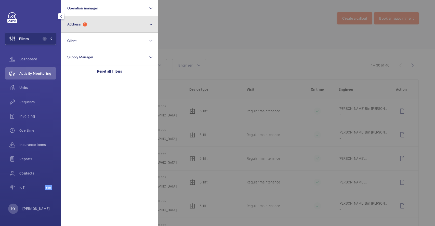
click at [117, 30] on button "Address 1" at bounding box center [109, 24] width 97 height 16
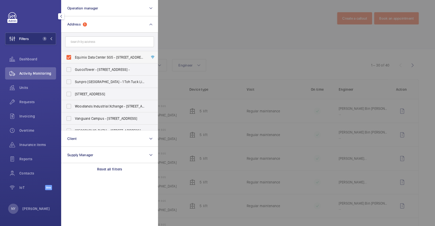
click at [97, 56] on span "Equinix Data Center SG5 - [STREET_ADDRESS]" at bounding box center [110, 57] width 70 height 5
click at [74, 56] on input "Equinix Data Center SG5 - [STREET_ADDRESS]" at bounding box center [69, 57] width 10 height 10
checkbox input "false"
click at [217, 26] on div at bounding box center [375, 113] width 435 height 226
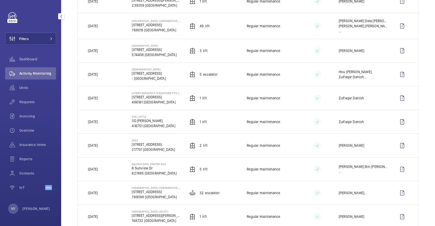
scroll to position [238, 0]
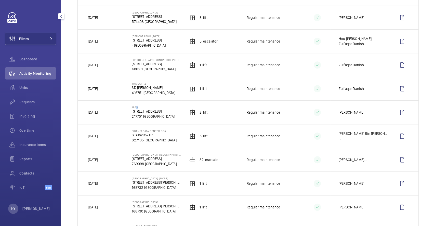
click at [135, 106] on p "1953" at bounding box center [153, 107] width 43 height 3
click at [396, 113] on wm-front-icon-button at bounding box center [402, 112] width 12 height 12
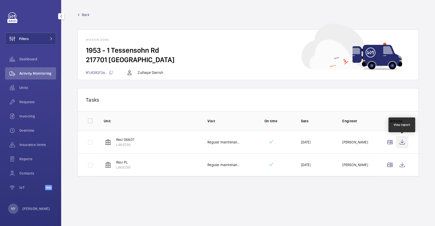
click at [399, 141] on wm-front-icon-button at bounding box center [402, 142] width 12 height 12
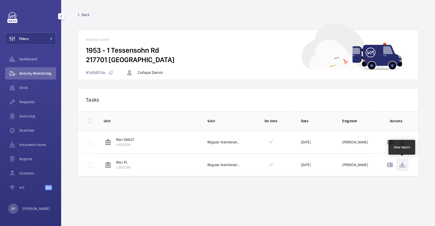
click at [400, 167] on wm-front-icon-button at bounding box center [402, 165] width 12 height 12
click at [87, 16] on span "Back" at bounding box center [86, 14] width 8 height 5
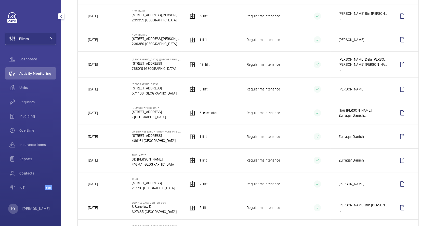
scroll to position [204, 0]
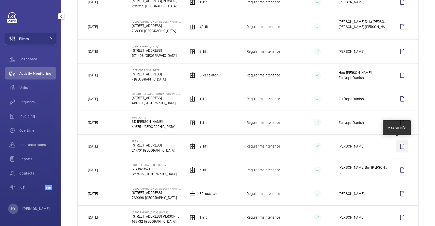
click at [399, 145] on wm-front-icon-button at bounding box center [402, 146] width 12 height 12
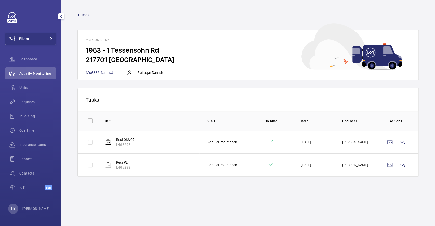
click at [84, 15] on span "Back" at bounding box center [86, 14] width 8 height 5
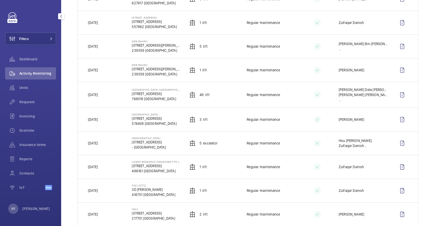
scroll to position [204, 0]
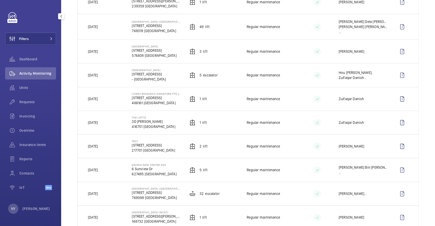
drag, startPoint x: 131, startPoint y: 117, endPoint x: 147, endPoint y: 115, distance: 16.2
click at [147, 116] on p "The Lattiz" at bounding box center [153, 117] width 43 height 3
click at [396, 119] on wm-front-icon-button at bounding box center [402, 122] width 12 height 12
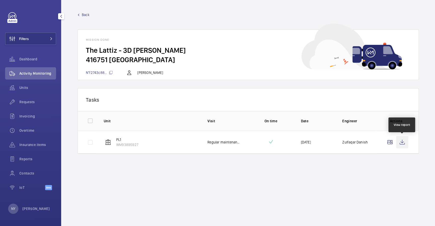
click at [403, 143] on wm-front-icon-button at bounding box center [402, 142] width 12 height 12
click at [86, 13] on span "Back" at bounding box center [86, 14] width 8 height 5
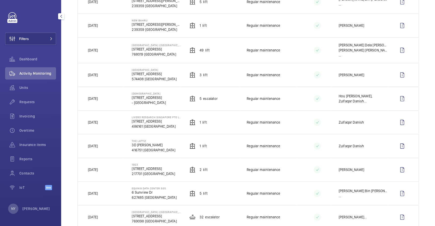
scroll to position [170, 0]
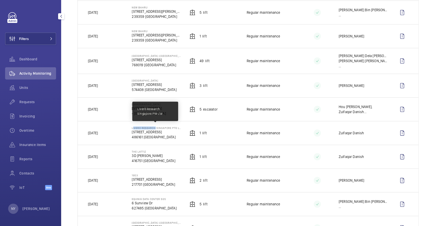
drag, startPoint x: 130, startPoint y: 125, endPoint x: 153, endPoint y: 126, distance: 22.2
click at [153, 126] on td "Livero Research Singapore Pte Ltd [STREET_ADDRESS]" at bounding box center [152, 133] width 57 height 24
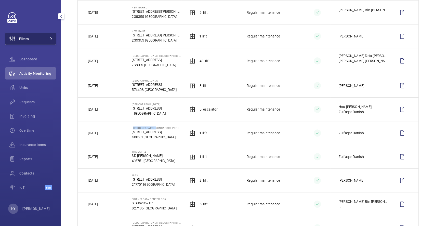
click at [38, 37] on button "Filters" at bounding box center [30, 39] width 51 height 12
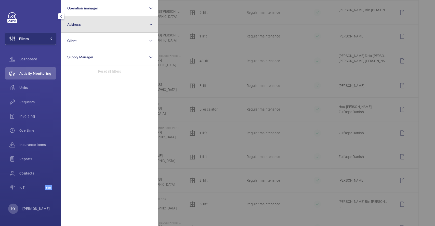
click at [89, 17] on button "Address" at bounding box center [109, 24] width 97 height 16
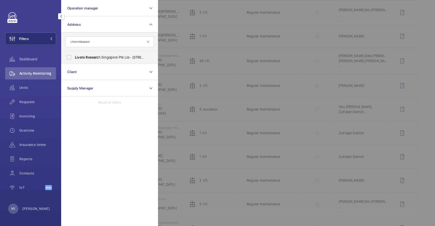
type input "Livero Researc"
click at [94, 57] on span "Researc" at bounding box center [92, 57] width 13 height 4
click at [74, 57] on input "Livero Researc h Singapore Pte Ltd - [STREET_ADDRESS]" at bounding box center [69, 57] width 10 height 10
checkbox input "true"
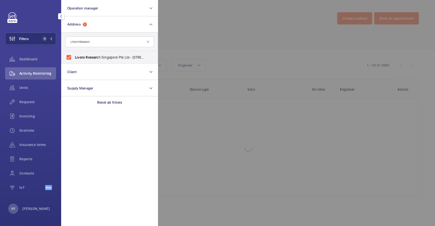
click at [227, 31] on div at bounding box center [375, 113] width 435 height 226
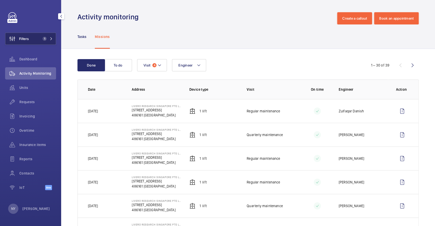
click at [22, 40] on span "Filters" at bounding box center [24, 38] width 10 height 5
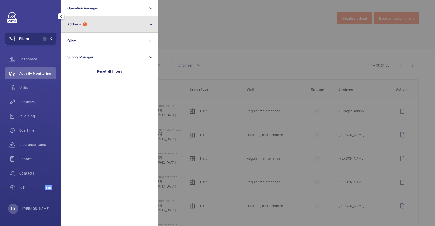
click at [86, 25] on span "1" at bounding box center [85, 24] width 4 height 4
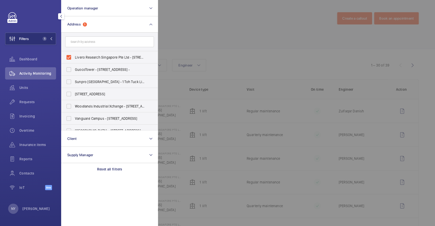
click at [94, 54] on label "Livero Research Singapore Pte Ltd - [STREET_ADDRESS]" at bounding box center [105, 57] width 89 height 12
click at [74, 54] on input "Livero Research Singapore Pte Ltd - [STREET_ADDRESS]" at bounding box center [69, 57] width 10 height 10
checkbox input "false"
click at [224, 35] on div at bounding box center [375, 113] width 435 height 226
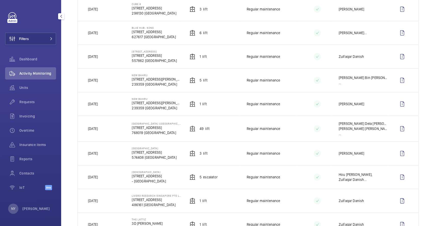
scroll to position [136, 0]
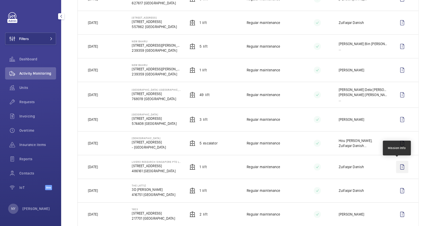
click at [396, 165] on wm-front-icon-button at bounding box center [402, 167] width 12 height 12
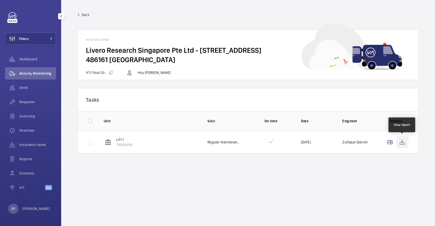
click at [404, 141] on wm-front-icon-button at bounding box center [402, 142] width 12 height 12
click at [83, 15] on span "Back" at bounding box center [86, 14] width 8 height 5
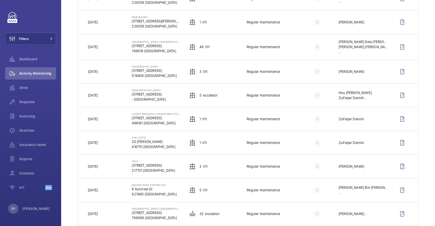
scroll to position [170, 0]
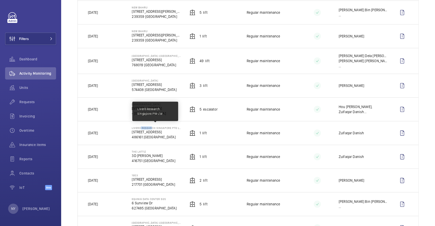
drag, startPoint x: 139, startPoint y: 126, endPoint x: 149, endPoint y: 126, distance: 10.7
click at [149, 126] on p "Livero Research Singapore Pte Ltd" at bounding box center [156, 127] width 49 height 3
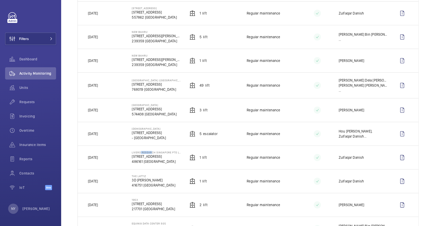
scroll to position [136, 0]
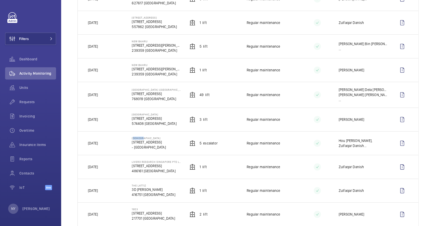
drag, startPoint x: 132, startPoint y: 136, endPoint x: 140, endPoint y: 136, distance: 8.7
click at [140, 137] on p "[DEMOGRAPHIC_DATA]" at bounding box center [149, 138] width 34 height 3
copy p "Gospel"
click at [396, 139] on wm-front-icon-button at bounding box center [402, 143] width 12 height 12
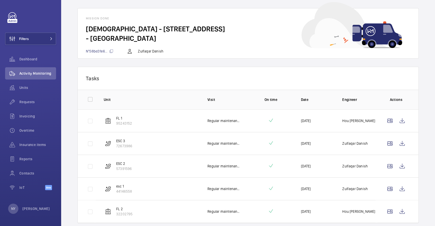
scroll to position [39, 0]
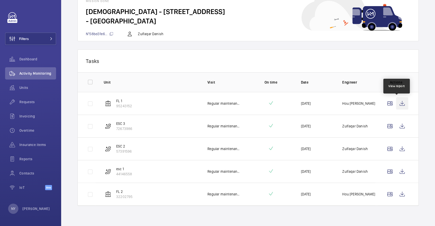
click at [397, 100] on wm-front-icon-button at bounding box center [402, 103] width 12 height 12
click at [396, 125] on wm-front-icon-button at bounding box center [402, 126] width 12 height 12
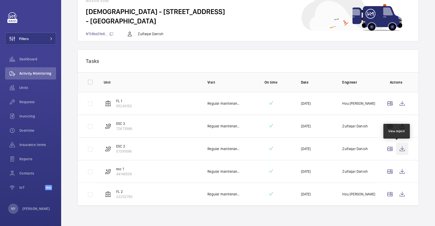
click at [397, 147] on wm-front-icon-button at bounding box center [402, 149] width 12 height 12
click at [398, 168] on wm-front-icon-button at bounding box center [402, 171] width 12 height 12
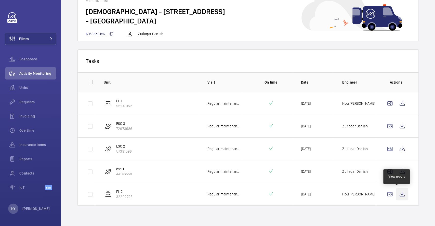
click at [396, 190] on wm-front-icon-button at bounding box center [402, 194] width 12 height 12
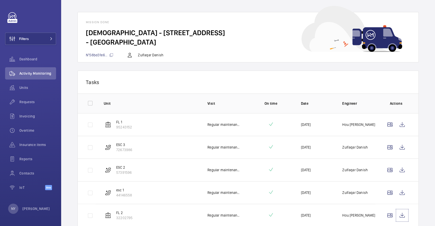
scroll to position [0, 0]
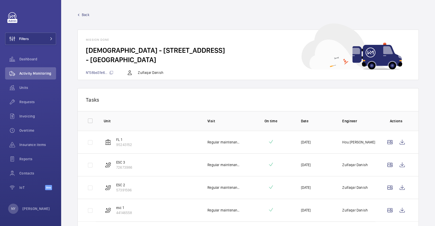
click at [88, 15] on span "Back" at bounding box center [86, 14] width 8 height 5
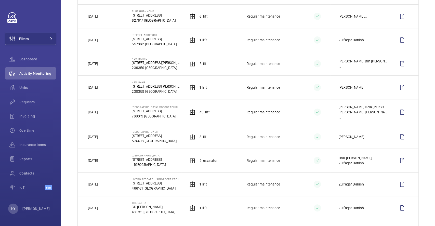
scroll to position [102, 0]
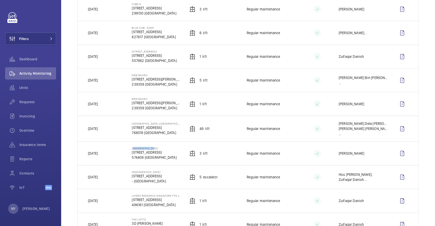
drag, startPoint x: 130, startPoint y: 146, endPoint x: 163, endPoint y: 146, distance: 33.1
click at [163, 146] on td "Thomson Plaza 301 Upper Thomson Rd 574408 SINGAPORE" at bounding box center [152, 153] width 57 height 24
copy p "[GEOGRAPHIC_DATA]"
click at [401, 153] on wm-front-icon-button at bounding box center [402, 153] width 12 height 12
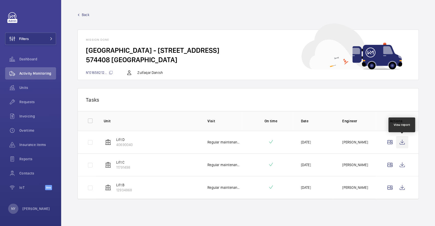
click at [403, 142] on wm-front-icon-button at bounding box center [402, 142] width 12 height 12
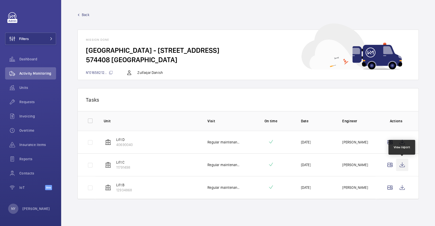
click at [399, 162] on wm-front-icon-button at bounding box center [402, 165] width 12 height 12
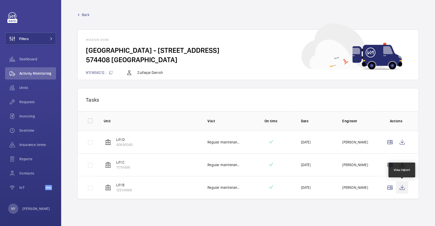
click at [405, 188] on wm-front-icon-button at bounding box center [402, 187] width 12 height 12
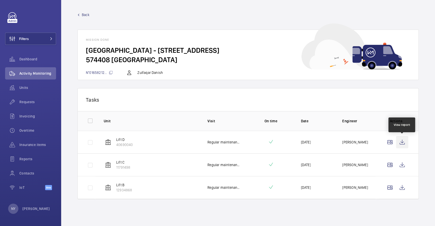
click at [403, 143] on wm-front-icon-button at bounding box center [402, 142] width 12 height 12
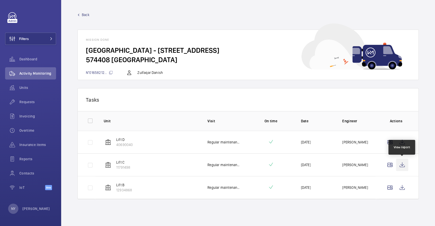
click at [403, 165] on wm-front-icon-button at bounding box center [402, 165] width 12 height 12
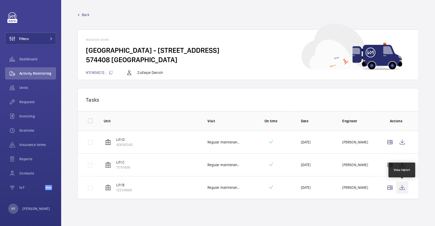
click at [401, 187] on wm-front-icon-button at bounding box center [402, 187] width 12 height 12
click at [86, 12] on span "Back" at bounding box center [86, 14] width 8 height 5
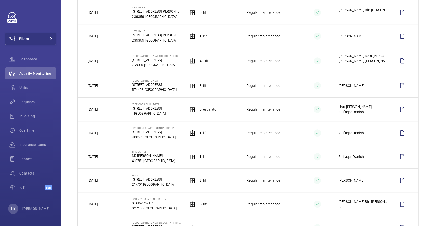
scroll to position [136, 0]
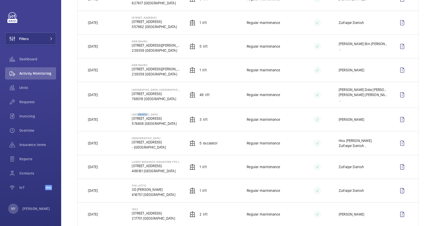
drag, startPoint x: 137, startPoint y: 113, endPoint x: 145, endPoint y: 114, distance: 8.5
click at [145, 114] on p "[GEOGRAPHIC_DATA]" at bounding box center [154, 114] width 45 height 3
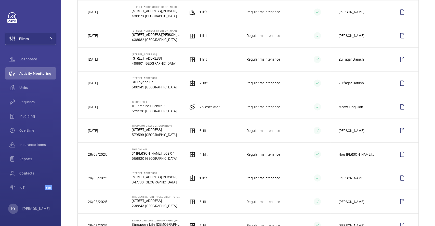
scroll to position [497, 0]
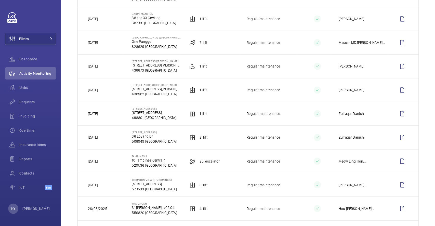
drag, startPoint x: 94, startPoint y: 135, endPoint x: 102, endPoint y: 135, distance: 8.7
click at [98, 135] on p "[DATE]" at bounding box center [93, 137] width 10 height 5
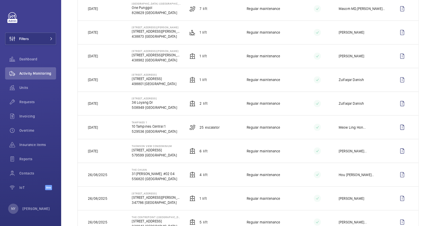
scroll to position [463, 0]
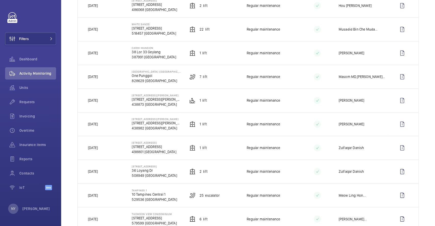
drag, startPoint x: 90, startPoint y: 97, endPoint x: 102, endPoint y: 99, distance: 12.1
click at [102, 99] on td "[DATE]" at bounding box center [101, 100] width 46 height 24
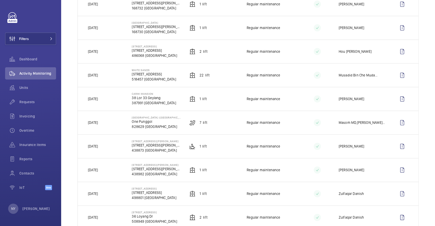
scroll to position [361, 0]
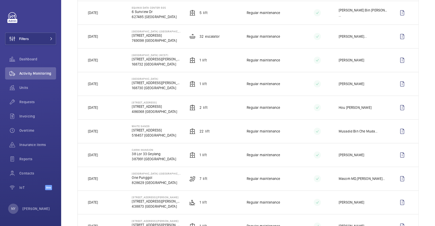
drag, startPoint x: 96, startPoint y: 129, endPoint x: 106, endPoint y: 129, distance: 10.4
click at [106, 129] on td "[DATE]" at bounding box center [101, 131] width 46 height 24
drag, startPoint x: 93, startPoint y: 57, endPoint x: 113, endPoint y: 61, distance: 19.9
click at [113, 61] on td "[DATE]" at bounding box center [101, 60] width 46 height 24
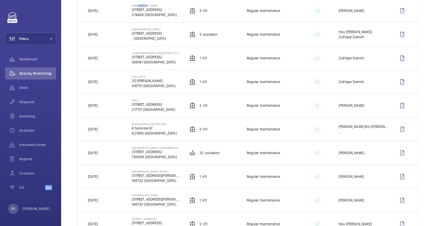
scroll to position [225, 0]
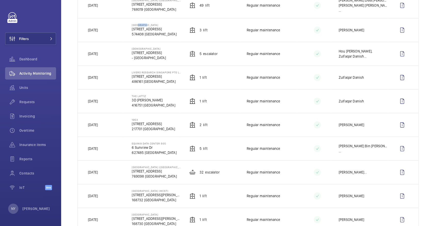
drag, startPoint x: 97, startPoint y: 122, endPoint x: 104, endPoint y: 122, distance: 7.6
click at [104, 122] on td "[DATE]" at bounding box center [101, 125] width 46 height 24
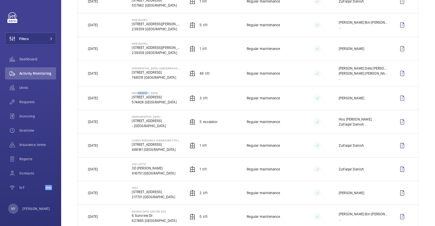
drag, startPoint x: 94, startPoint y: 120, endPoint x: 105, endPoint y: 119, distance: 11.3
click at [105, 119] on td "[DATE]" at bounding box center [101, 122] width 46 height 24
drag, startPoint x: 99, startPoint y: 97, endPoint x: 106, endPoint y: 97, distance: 7.1
click at [106, 97] on td "[DATE]" at bounding box center [101, 98] width 46 height 24
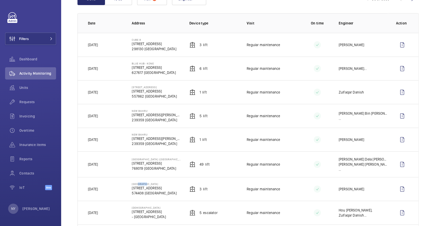
scroll to position [55, 0]
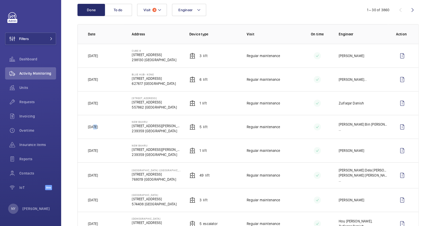
drag, startPoint x: 94, startPoint y: 126, endPoint x: 98, endPoint y: 127, distance: 4.4
click at [98, 127] on td "[DATE]" at bounding box center [101, 127] width 46 height 24
drag, startPoint x: 131, startPoint y: 168, endPoint x: 176, endPoint y: 168, distance: 45.1
click at [176, 168] on td "Northpoint City (South Wing) 1 Northpoint Drive 768019 SINGAPORE" at bounding box center [152, 175] width 57 height 26
copy p "[GEOGRAPHIC_DATA] ([GEOGRAPHIC_DATA])"
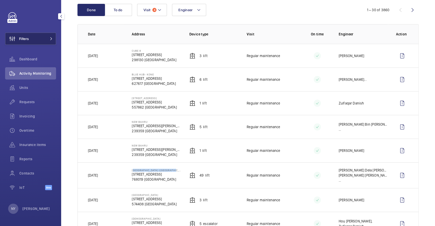
click at [33, 39] on button "Filters" at bounding box center [30, 39] width 51 height 12
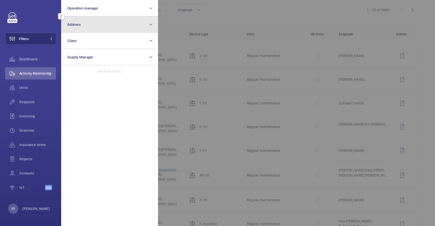
click at [95, 19] on button "Address" at bounding box center [109, 24] width 97 height 16
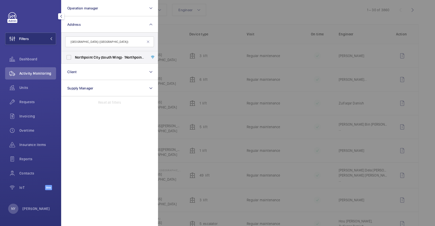
type input "[GEOGRAPHIC_DATA] ([GEOGRAPHIC_DATA])"
click at [92, 58] on span "Northpoint" at bounding box center [84, 57] width 18 height 4
click at [74, 58] on input "Northpoint City (South Wing) - 1 Northpoint Drive, SINGAPORE 768019" at bounding box center [69, 57] width 10 height 10
checkbox input "true"
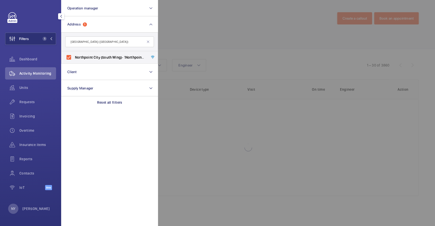
click at [206, 44] on div at bounding box center [375, 113] width 435 height 226
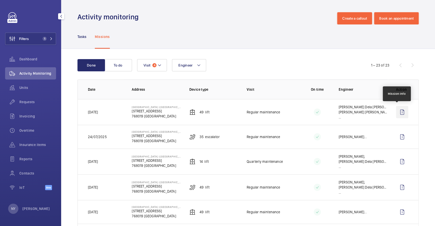
click at [397, 113] on wm-front-icon-button at bounding box center [402, 112] width 12 height 12
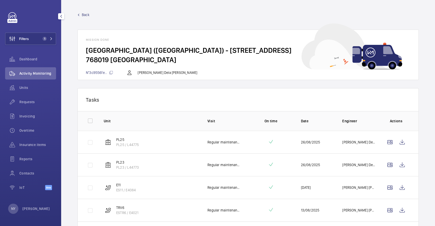
scroll to position [68, 0]
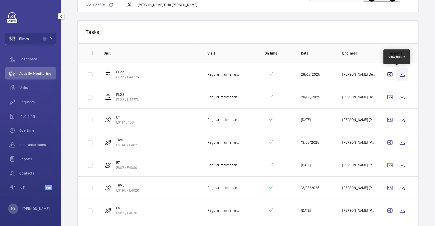
click at [401, 76] on wm-front-icon-button at bounding box center [402, 74] width 12 height 12
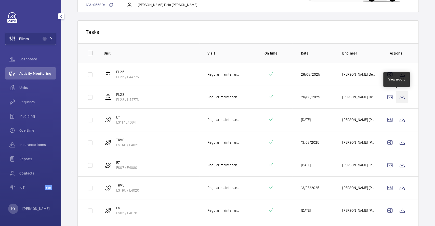
click at [400, 97] on wm-front-icon-button at bounding box center [402, 97] width 12 height 12
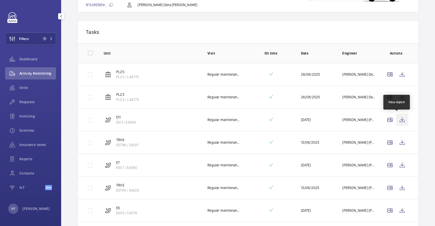
click at [397, 118] on wm-front-icon-button at bounding box center [402, 120] width 12 height 12
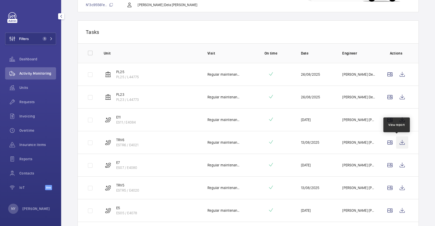
click at [396, 144] on wm-front-icon-button at bounding box center [402, 142] width 12 height 12
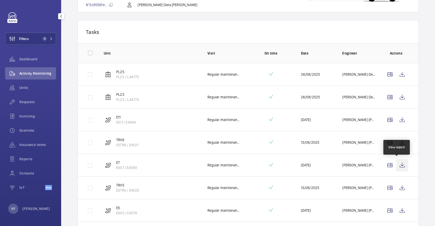
click at [400, 166] on wm-front-icon-button at bounding box center [402, 165] width 12 height 12
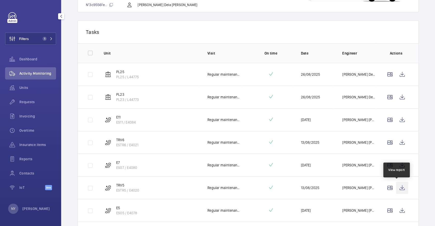
click at [396, 184] on wm-front-icon-button at bounding box center [402, 188] width 12 height 12
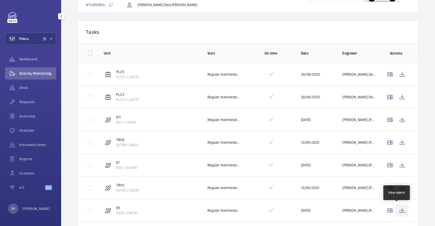
click at [396, 212] on wm-front-icon-button at bounding box center [402, 210] width 12 height 12
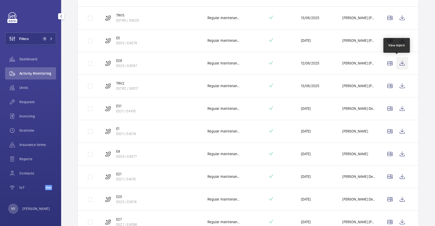
click at [396, 61] on wm-front-icon-button at bounding box center [402, 63] width 12 height 12
click at [396, 85] on wm-front-icon-button at bounding box center [402, 86] width 12 height 12
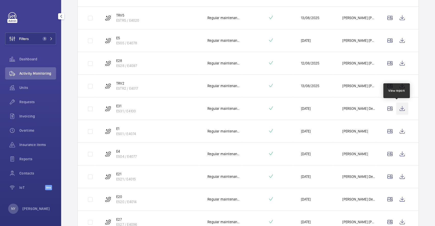
click at [396, 107] on wm-front-icon-button at bounding box center [402, 108] width 12 height 12
click at [399, 127] on wm-front-icon-button at bounding box center [402, 131] width 12 height 12
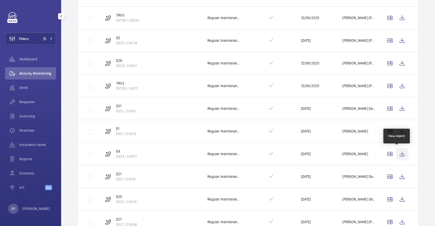
click at [396, 151] on wm-front-icon-button at bounding box center [402, 154] width 12 height 12
click at [397, 178] on wm-front-icon-button at bounding box center [402, 176] width 12 height 12
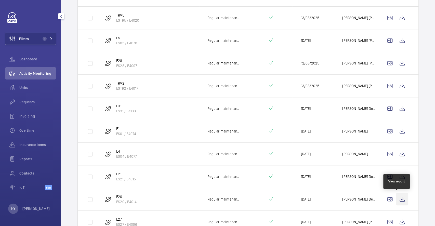
click at [397, 195] on wm-front-icon-button at bounding box center [402, 199] width 12 height 12
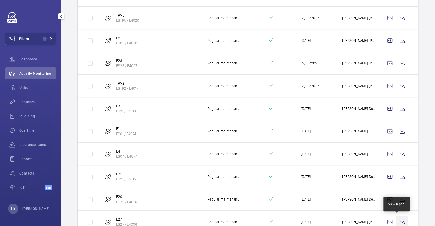
click at [401, 217] on wm-front-icon-button at bounding box center [402, 222] width 12 height 12
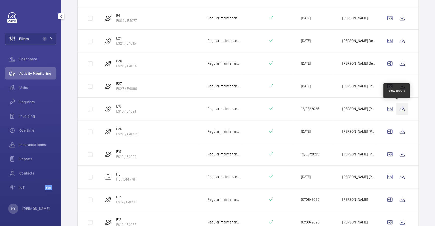
click at [397, 105] on wm-front-icon-button at bounding box center [402, 109] width 12 height 12
click at [399, 124] on td at bounding box center [396, 131] width 43 height 23
click at [397, 127] on wm-front-icon-button at bounding box center [402, 131] width 12 height 12
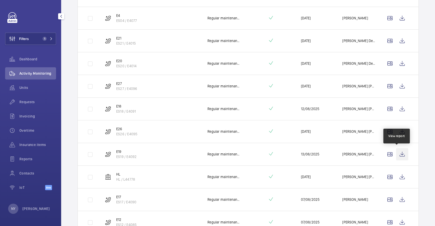
click at [397, 148] on wm-front-icon-button at bounding box center [402, 154] width 12 height 12
click at [396, 173] on wm-front-icon-button at bounding box center [402, 177] width 12 height 12
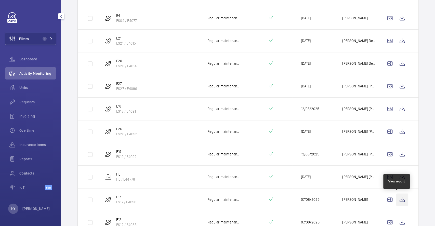
click at [396, 196] on wm-front-icon-button at bounding box center [402, 199] width 12 height 12
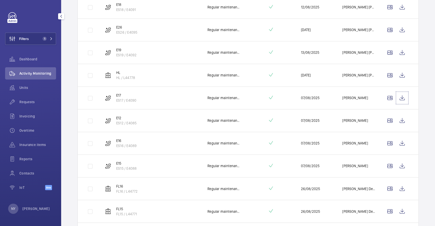
scroll to position [543, 0]
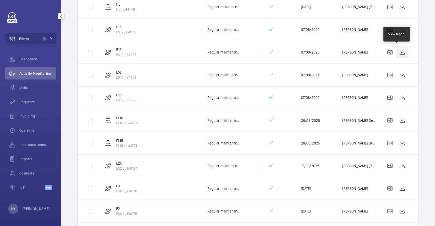
click at [396, 47] on wm-front-icon-button at bounding box center [402, 52] width 12 height 12
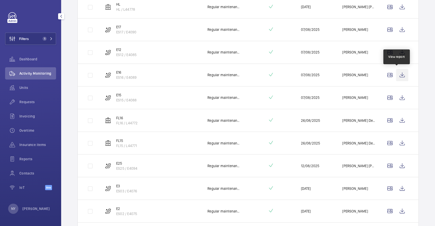
click at [400, 70] on wm-front-icon-button at bounding box center [402, 75] width 12 height 12
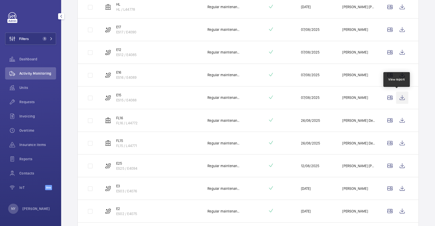
click at [396, 96] on wm-front-icon-button at bounding box center [402, 97] width 12 height 12
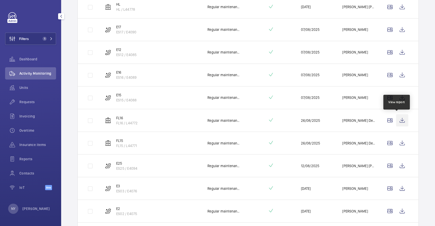
click at [396, 117] on wm-front-icon-button at bounding box center [402, 120] width 12 height 12
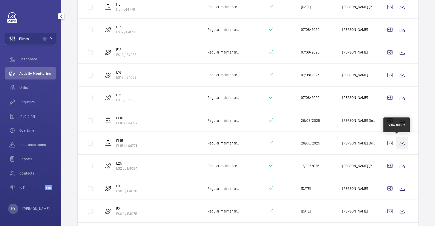
click at [397, 143] on wm-front-icon-button at bounding box center [402, 143] width 12 height 12
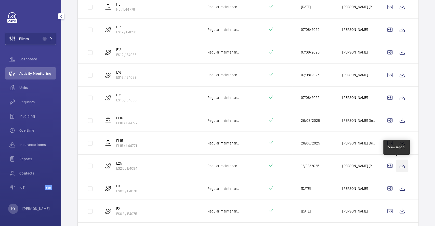
click at [396, 166] on wm-front-icon-button at bounding box center [402, 165] width 12 height 12
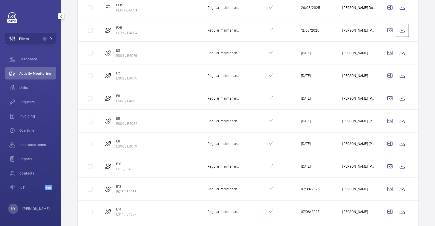
scroll to position [611, 0]
click at [396, 120] on wm-front-icon-button at bounding box center [402, 120] width 12 height 12
click at [396, 144] on wm-front-icon-button at bounding box center [402, 143] width 12 height 12
click at [400, 165] on wm-front-icon-button at bounding box center [402, 165] width 12 height 12
click at [396, 186] on wm-front-icon-button at bounding box center [402, 188] width 12 height 12
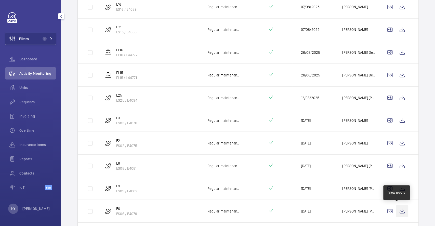
click at [397, 211] on wm-front-icon-button at bounding box center [402, 211] width 12 height 12
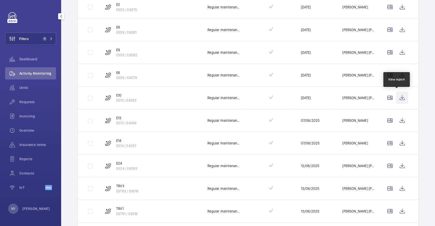
click at [397, 97] on wm-front-icon-button at bounding box center [402, 98] width 12 height 12
click at [401, 120] on wm-front-icon-button at bounding box center [402, 120] width 12 height 12
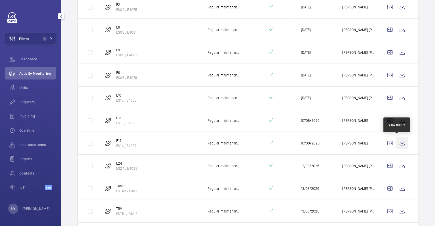
click at [399, 141] on wm-front-icon-button at bounding box center [402, 143] width 12 height 12
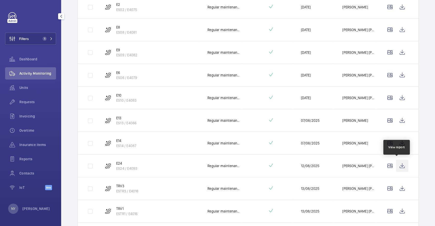
click at [396, 165] on wm-front-icon-button at bounding box center [402, 166] width 12 height 12
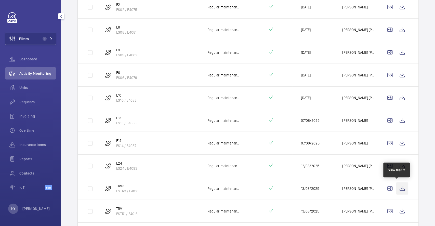
click at [397, 184] on wm-front-icon-button at bounding box center [402, 188] width 12 height 12
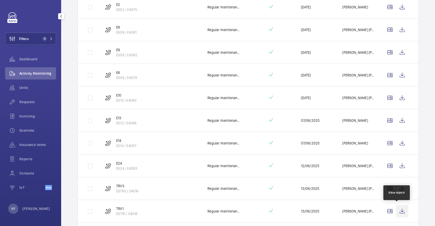
click at [396, 209] on wm-front-icon-button at bounding box center [402, 211] width 12 height 12
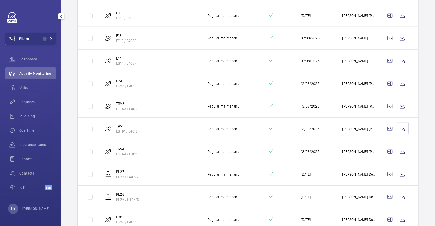
scroll to position [917, 0]
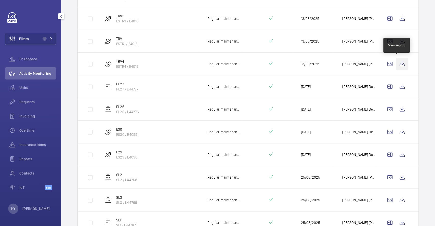
click at [401, 62] on wm-front-icon-button at bounding box center [402, 64] width 12 height 12
click at [396, 80] on wm-front-icon-button at bounding box center [402, 86] width 12 height 12
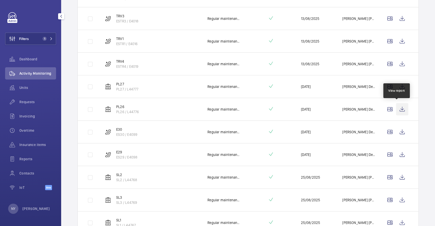
click at [398, 110] on wm-front-icon-button at bounding box center [402, 109] width 12 height 12
click at [399, 132] on wm-front-icon-button at bounding box center [402, 132] width 12 height 12
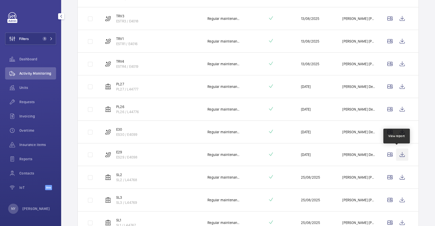
click at [399, 152] on wm-front-icon-button at bounding box center [402, 154] width 12 height 12
click at [398, 173] on wm-front-icon-button at bounding box center [402, 177] width 12 height 12
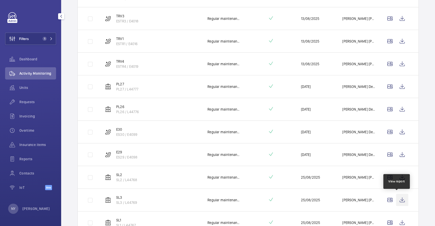
click at [396, 194] on wm-front-icon-button at bounding box center [402, 200] width 12 height 12
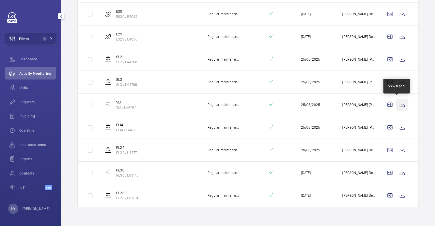
click at [402, 105] on wm-front-icon-button at bounding box center [402, 105] width 12 height 12
click at [397, 122] on wm-front-icon-button at bounding box center [402, 127] width 12 height 12
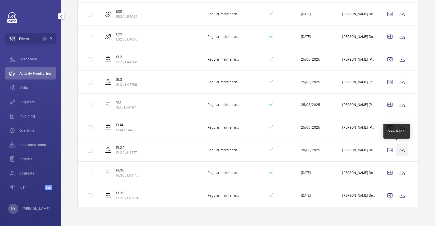
click at [399, 149] on wm-front-icon-button at bounding box center [402, 150] width 12 height 12
click at [396, 171] on wm-front-icon-button at bounding box center [402, 173] width 12 height 12
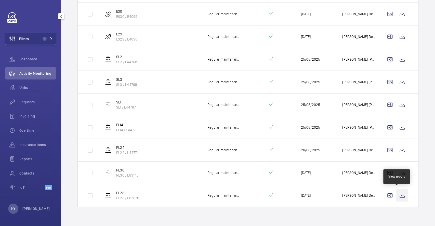
click at [398, 191] on wm-front-icon-button at bounding box center [402, 195] width 12 height 12
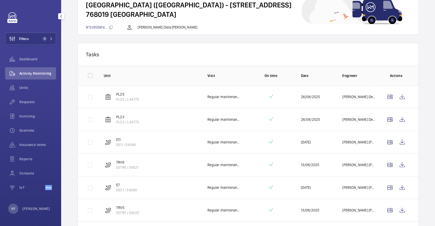
scroll to position [0, 0]
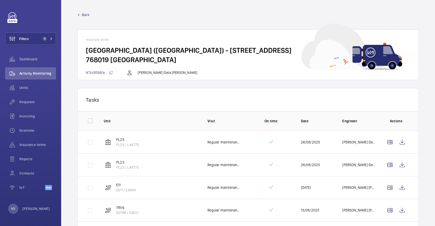
click at [88, 14] on span "Back" at bounding box center [86, 14] width 8 height 5
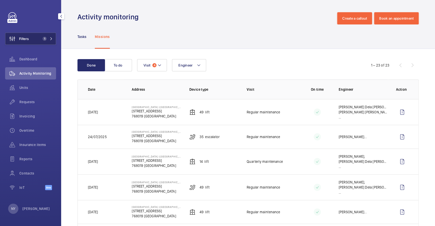
click at [34, 40] on button "Filters 1" at bounding box center [30, 39] width 51 height 12
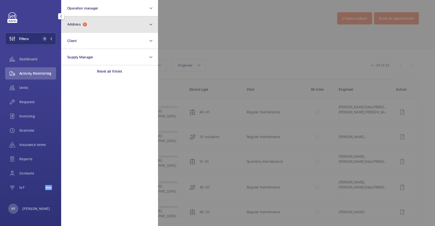
click at [122, 27] on button "Address 1" at bounding box center [109, 24] width 97 height 16
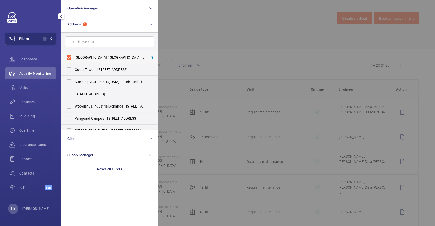
click at [113, 56] on span "Northpoint City (South Wing) - 1 Northpoint Drive, SINGAPORE 768019" at bounding box center [110, 57] width 70 height 5
click at [74, 56] on input "Northpoint City (South Wing) - 1 Northpoint Drive, SINGAPORE 768019" at bounding box center [69, 57] width 10 height 10
checkbox input "false"
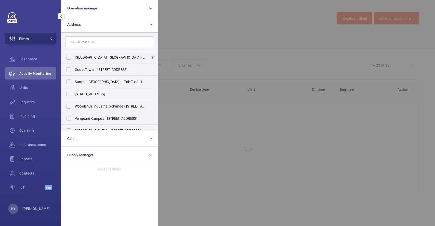
click at [222, 38] on div at bounding box center [375, 113] width 435 height 226
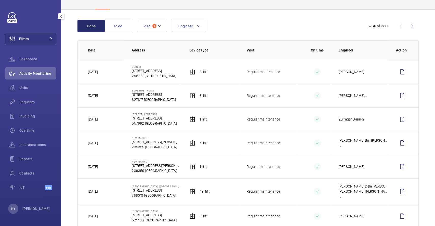
scroll to position [68, 0]
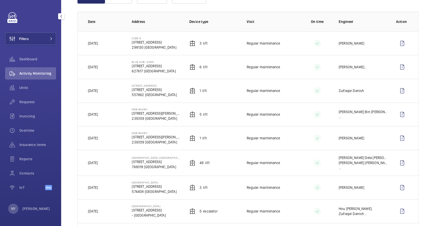
drag, startPoint x: 130, startPoint y: 131, endPoint x: 147, endPoint y: 131, distance: 17.1
click at [147, 131] on td "New Bahru 58 Kim Yam Rd 239359 SINGAPORE" at bounding box center [152, 138] width 57 height 24
copy p "New Bahru"
click at [397, 138] on wm-front-icon-button at bounding box center [402, 138] width 12 height 12
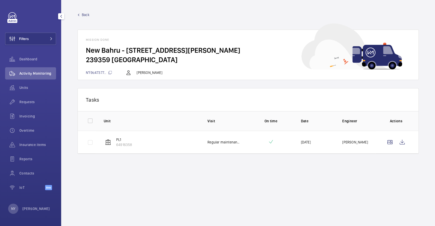
click at [82, 14] on span "Back" at bounding box center [86, 14] width 8 height 5
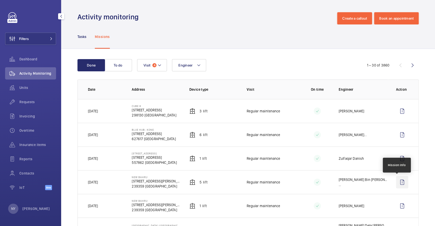
click at [396, 182] on wm-front-icon-button at bounding box center [402, 182] width 12 height 12
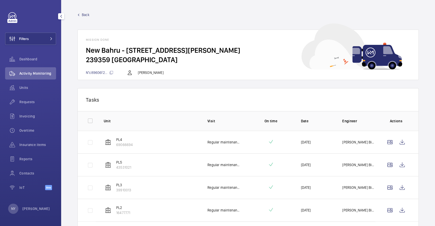
click at [81, 14] on link "Back" at bounding box center [247, 14] width 341 height 5
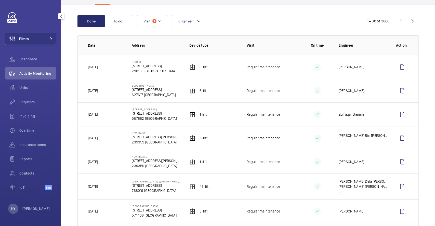
scroll to position [34, 0]
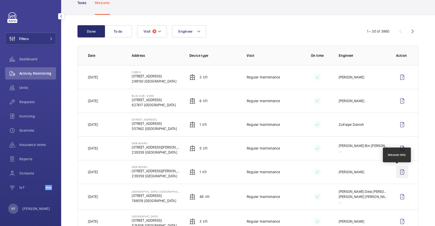
click at [401, 175] on wm-front-icon-button at bounding box center [402, 172] width 12 height 12
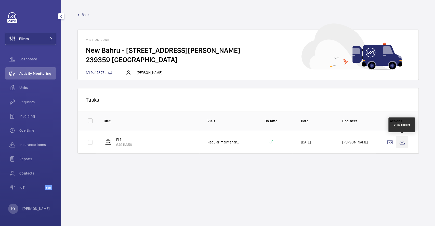
click at [401, 143] on wm-front-icon-button at bounding box center [402, 142] width 12 height 12
click at [87, 15] on span "Back" at bounding box center [86, 14] width 8 height 5
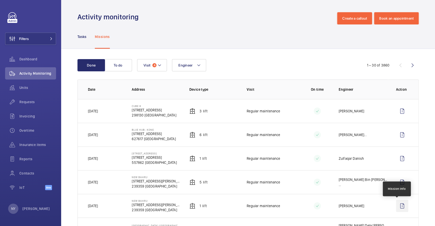
click at [399, 202] on wm-front-icon-button at bounding box center [402, 206] width 12 height 12
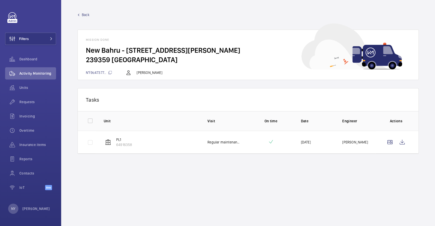
click at [87, 16] on span "Back" at bounding box center [86, 14] width 8 height 5
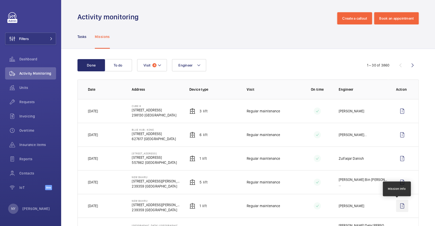
click at [396, 207] on wm-front-icon-button at bounding box center [402, 206] width 12 height 12
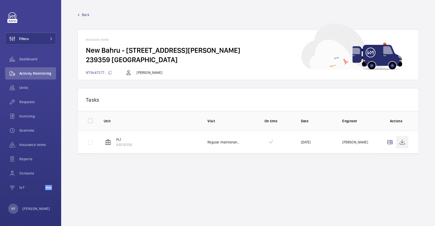
click at [403, 143] on wm-front-icon-button at bounding box center [402, 142] width 12 height 12
click at [85, 16] on span "Back" at bounding box center [86, 14] width 8 height 5
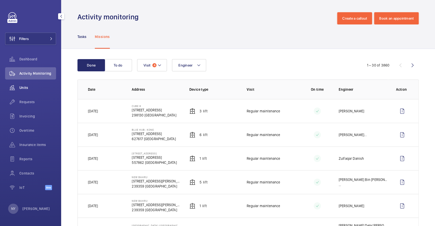
click at [24, 88] on span "Units" at bounding box center [37, 87] width 37 height 5
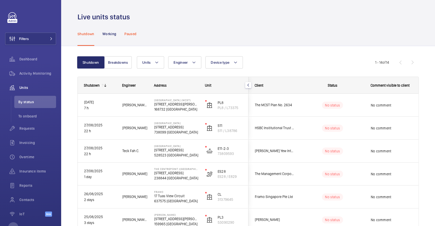
click at [127, 36] on div "Paused" at bounding box center [130, 34] width 12 height 24
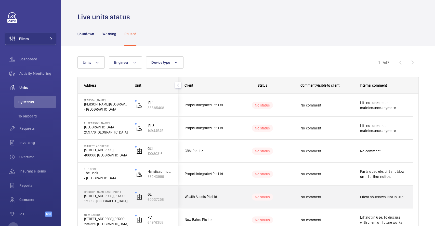
scroll to position [53, 0]
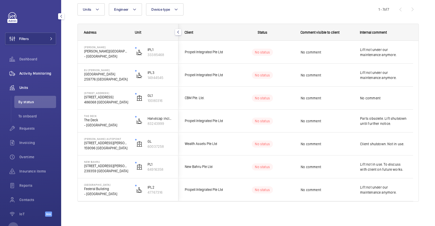
click at [32, 73] on span "Activity Monitoring" at bounding box center [37, 73] width 37 height 5
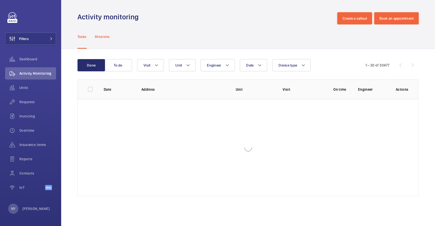
click at [102, 38] on p "Missions" at bounding box center [102, 36] width 15 height 5
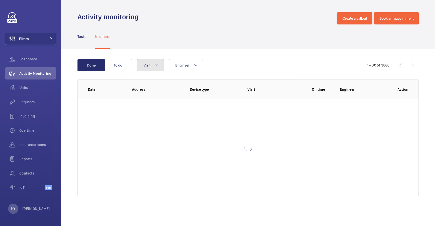
click at [158, 67] on mat-icon at bounding box center [156, 65] width 4 height 6
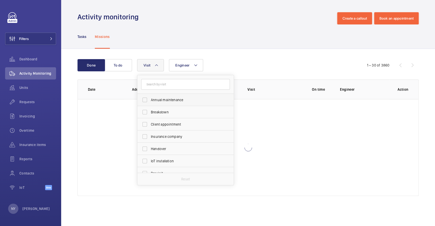
click at [167, 103] on label "Annual maintenance" at bounding box center [181, 100] width 89 height 12
click at [150, 103] on input "Annual maintenance" at bounding box center [145, 100] width 10 height 10
checkbox input "true"
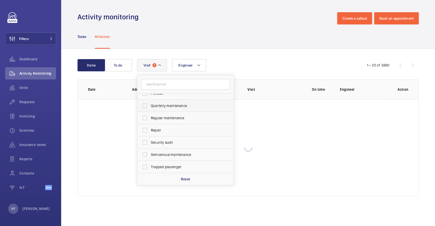
click at [169, 107] on span "Quarterly maintenance" at bounding box center [186, 105] width 70 height 5
click at [150, 107] on input "Quarterly maintenance" at bounding box center [145, 106] width 10 height 10
checkbox input "true"
click at [174, 118] on span "Regular maintenance" at bounding box center [186, 117] width 70 height 5
click at [150, 118] on input "Regular maintenance" at bounding box center [145, 118] width 10 height 10
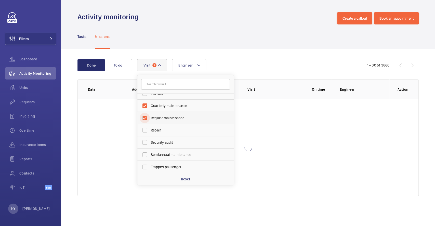
checkbox input "true"
click at [172, 152] on span "Semiannual maintenance" at bounding box center [186, 154] width 70 height 5
click at [150, 152] on input "Semiannual maintenance" at bounding box center [145, 154] width 10 height 10
checkbox input "true"
click at [247, 59] on div "Engineer Visit 4 Annual maintenance Breakdown Client appointment Insurance comp…" at bounding box center [247, 65] width 220 height 12
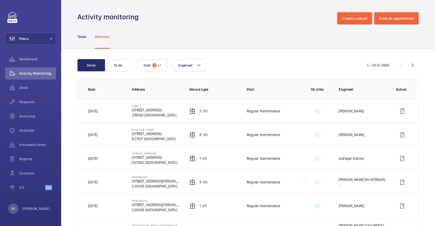
scroll to position [34, 0]
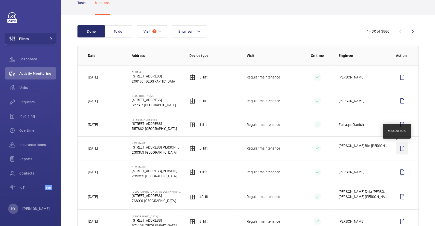
click at [398, 147] on wm-front-icon-button at bounding box center [402, 148] width 12 height 12
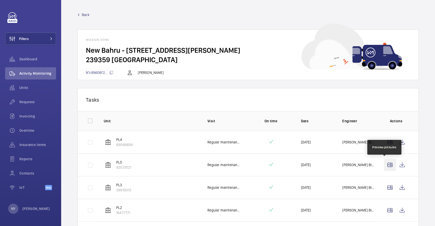
scroll to position [39, 0]
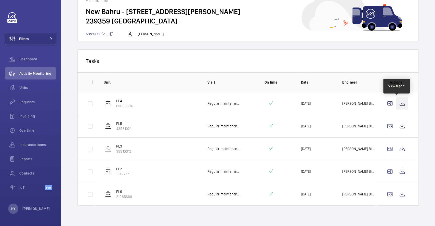
click at [399, 105] on wm-front-icon-button at bounding box center [402, 103] width 12 height 12
click at [396, 125] on wm-front-icon-button at bounding box center [402, 126] width 12 height 12
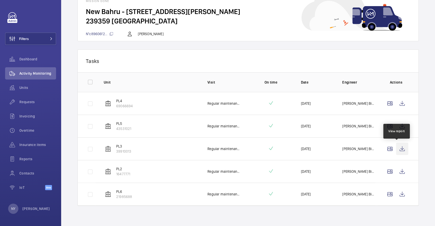
click at [396, 149] on wm-front-icon-button at bounding box center [402, 149] width 12 height 12
click at [396, 174] on wm-front-icon-button at bounding box center [402, 171] width 12 height 12
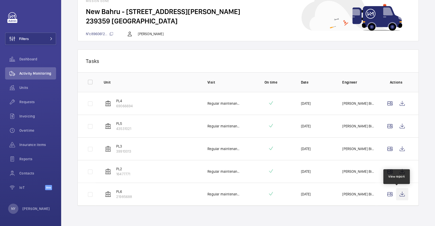
click at [396, 192] on wm-front-icon-button at bounding box center [402, 194] width 12 height 12
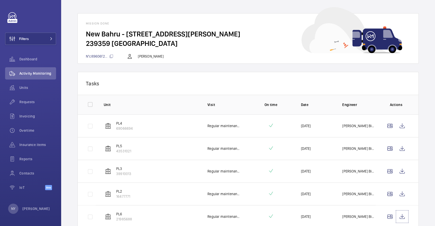
scroll to position [0, 0]
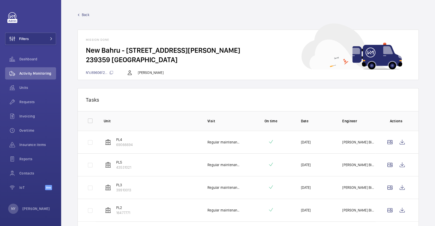
click at [86, 14] on span "Back" at bounding box center [86, 14] width 8 height 5
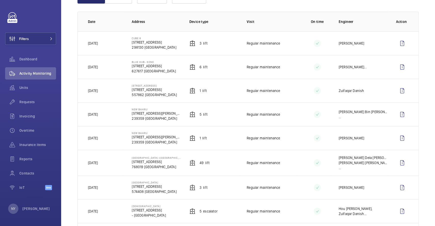
scroll to position [34, 0]
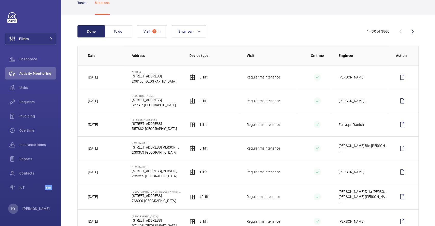
drag, startPoint x: 130, startPoint y: 119, endPoint x: 169, endPoint y: 119, distance: 38.7
click at [169, 119] on td "88 Farleigh Avenue 88 Farleigh Ave 557862 SINGAPORE" at bounding box center [152, 125] width 57 height 24
copy p "[STREET_ADDRESS]"
click at [29, 36] on span "Filters" at bounding box center [16, 39] width 23 height 12
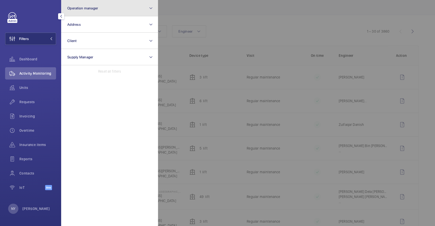
click at [96, 15] on button "Operation manager" at bounding box center [109, 8] width 97 height 16
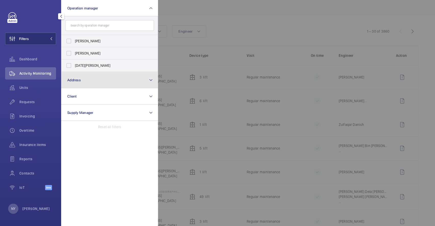
click at [90, 84] on button "Address" at bounding box center [109, 80] width 97 height 16
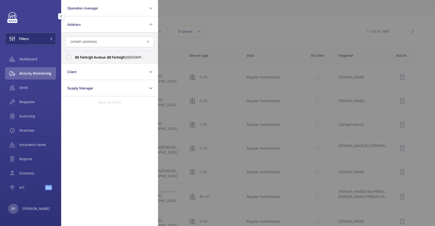
type input "[STREET_ADDRESS]"
click at [109, 60] on label "88 Farleigh Avenue - 88 Farleigh Ave, SINGAPORE 557862" at bounding box center [105, 57] width 89 height 12
click at [74, 60] on input "88 Farleigh Avenue - 88 Farleigh Ave, SINGAPORE 557862" at bounding box center [69, 57] width 10 height 10
checkbox input "true"
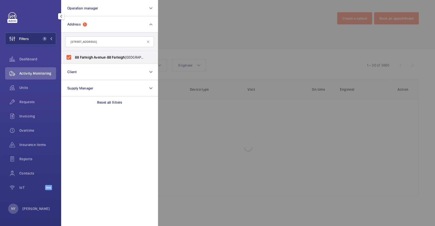
click at [209, 39] on div at bounding box center [375, 113] width 435 height 226
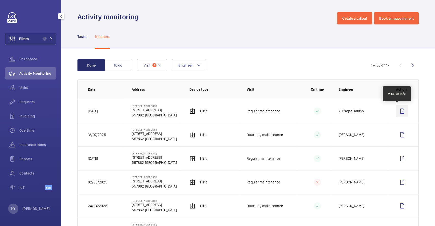
click at [396, 111] on wm-front-icon-button at bounding box center [402, 111] width 12 height 12
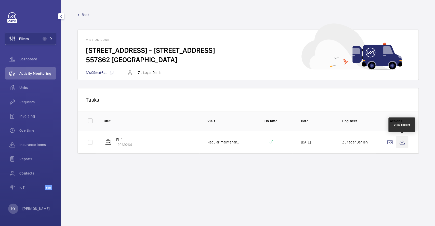
click at [400, 139] on wm-front-icon-button at bounding box center [402, 142] width 12 height 12
click at [84, 18] on div "Back Mission done 88 Farleigh Avenue - 88 Farleigh Ave 557862 SINGAPORE N°c09de…" at bounding box center [247, 46] width 341 height 68
click at [86, 11] on wm-front-mission-details "Back Mission done 88 Farleigh Avenue - 88 Farleigh Ave 557862 SINGAPORE N°c09de…" at bounding box center [248, 113] width 374 height 226
click at [86, 14] on span "Back" at bounding box center [86, 14] width 8 height 5
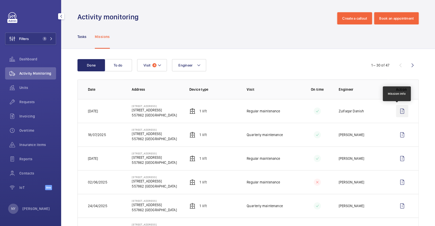
click at [399, 108] on wm-front-icon-button at bounding box center [402, 111] width 12 height 12
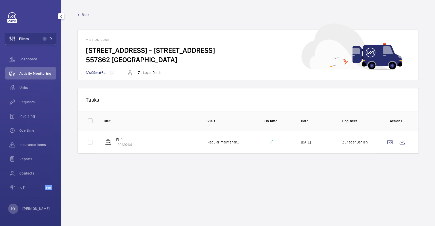
click at [87, 15] on span "Back" at bounding box center [86, 14] width 8 height 5
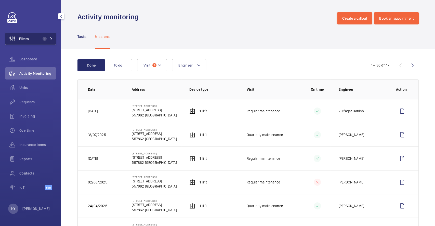
click at [46, 38] on span "1" at bounding box center [45, 39] width 4 height 4
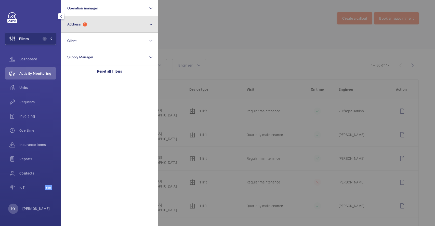
click at [94, 28] on button "Address 1" at bounding box center [109, 24] width 97 height 16
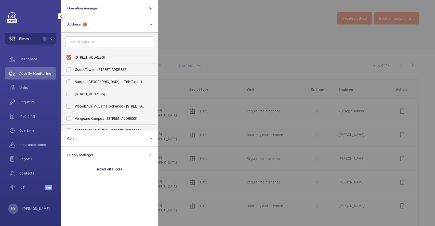
click at [94, 57] on span "88 Farleigh Avenue - 88 Farleigh Ave, SINGAPORE 557862" at bounding box center [110, 57] width 70 height 5
click at [74, 57] on input "88 Farleigh Avenue - 88 Farleigh Ave, SINGAPORE 557862" at bounding box center [69, 57] width 10 height 10
checkbox input "false"
click at [246, 30] on div at bounding box center [375, 113] width 435 height 226
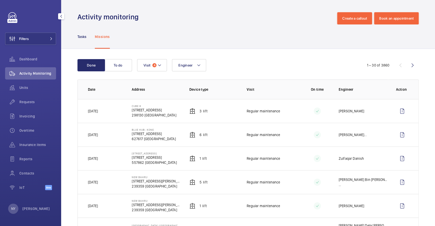
drag, startPoint x: 131, startPoint y: 130, endPoint x: 153, endPoint y: 129, distance: 22.2
click at [153, 129] on p "Blue Hub- Kone" at bounding box center [154, 129] width 44 height 3
copy p "Blue Hub- Kone"
click at [396, 139] on wm-front-icon-button at bounding box center [402, 135] width 12 height 12
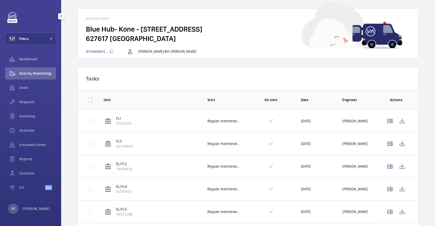
scroll to position [61, 0]
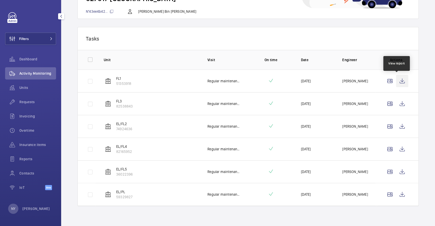
click at [401, 78] on wm-front-icon-button at bounding box center [402, 81] width 12 height 12
click at [396, 105] on wm-front-icon-button at bounding box center [402, 104] width 12 height 12
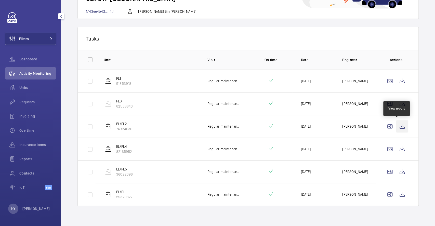
click at [396, 123] on wm-front-icon-button at bounding box center [402, 126] width 12 height 12
click at [401, 144] on wm-front-icon-button at bounding box center [402, 149] width 12 height 12
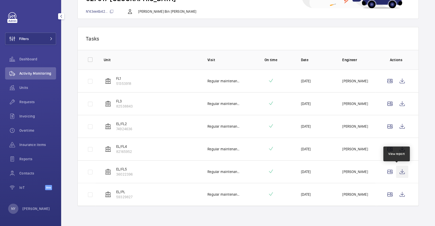
click at [400, 171] on wm-front-icon-button at bounding box center [402, 172] width 12 height 12
click at [396, 188] on wm-front-icon-button at bounding box center [402, 194] width 12 height 12
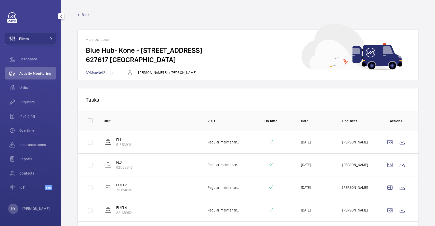
click at [87, 15] on span "Back" at bounding box center [86, 14] width 8 height 5
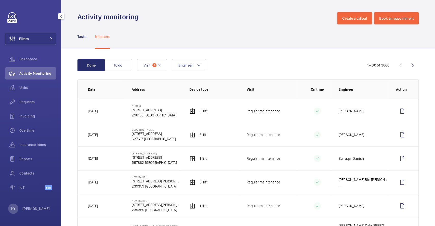
drag, startPoint x: 131, startPoint y: 105, endPoint x: 154, endPoint y: 105, distance: 22.7
click at [154, 105] on p "Cube 8" at bounding box center [154, 105] width 44 height 3
copy p "Cube 8"
click at [401, 113] on wm-front-icon-button at bounding box center [402, 111] width 12 height 12
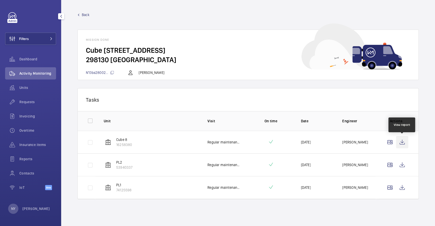
click at [400, 143] on wm-front-icon-button at bounding box center [402, 142] width 12 height 12
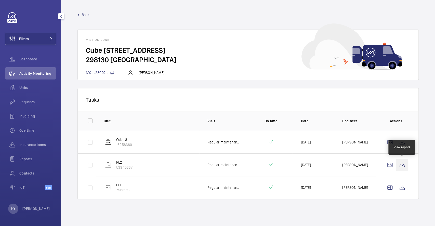
click at [401, 164] on wm-front-icon-button at bounding box center [402, 165] width 12 height 12
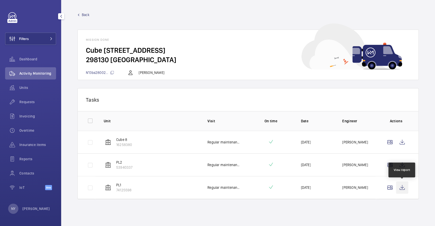
click at [399, 185] on wm-front-icon-button at bounding box center [402, 187] width 12 height 12
click at [83, 16] on span "Back" at bounding box center [86, 14] width 8 height 5
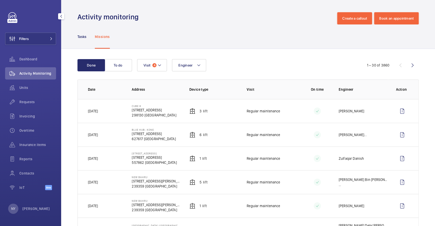
scroll to position [68, 0]
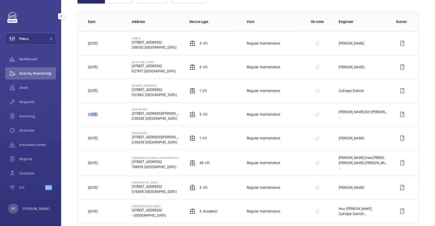
drag, startPoint x: 92, startPoint y: 113, endPoint x: 106, endPoint y: 108, distance: 15.1
click at [106, 108] on td "[DATE]" at bounding box center [101, 114] width 46 height 24
drag, startPoint x: 91, startPoint y: 43, endPoint x: 110, endPoint y: 47, distance: 18.9
click at [110, 47] on td "[DATE]" at bounding box center [101, 43] width 46 height 24
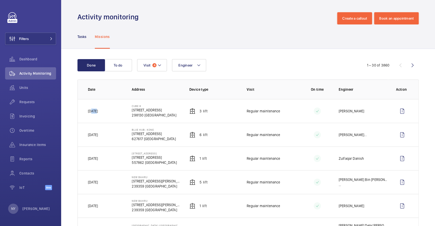
scroll to position [34, 0]
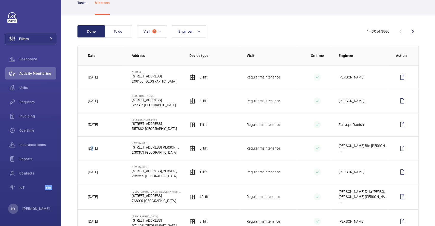
drag, startPoint x: 91, startPoint y: 148, endPoint x: 94, endPoint y: 148, distance: 3.6
click at [94, 148] on p "[DATE]" at bounding box center [93, 148] width 10 height 5
drag, startPoint x: 95, startPoint y: 77, endPoint x: 99, endPoint y: 78, distance: 3.5
click at [99, 78] on td "[DATE]" at bounding box center [101, 77] width 46 height 24
click at [21, 208] on div "NY Ngay Yin" at bounding box center [29, 208] width 42 height 10
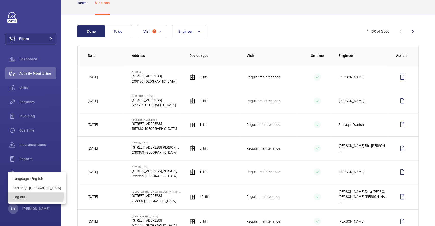
click at [36, 195] on p "Log out" at bounding box center [37, 196] width 48 height 5
